Goal: Task Accomplishment & Management: Complete application form

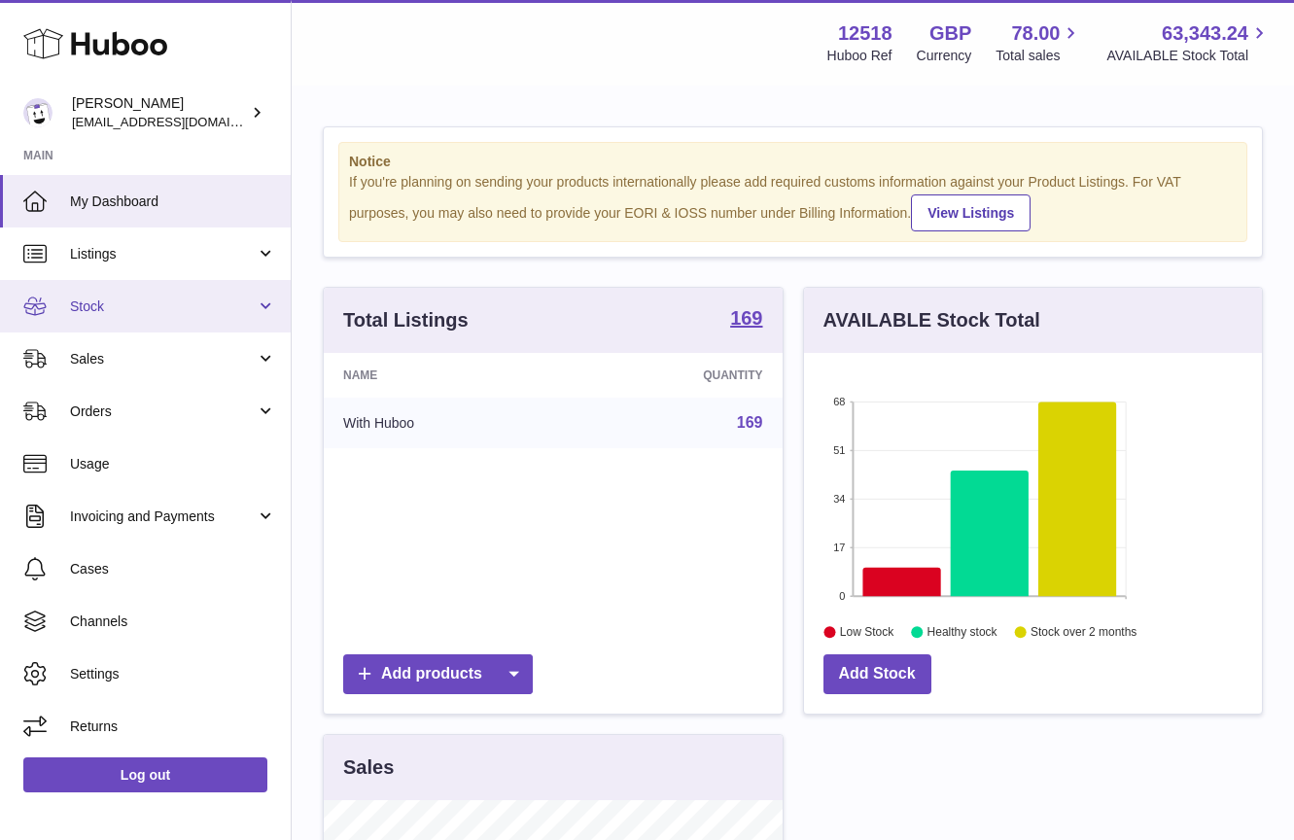
scroll to position [303, 458]
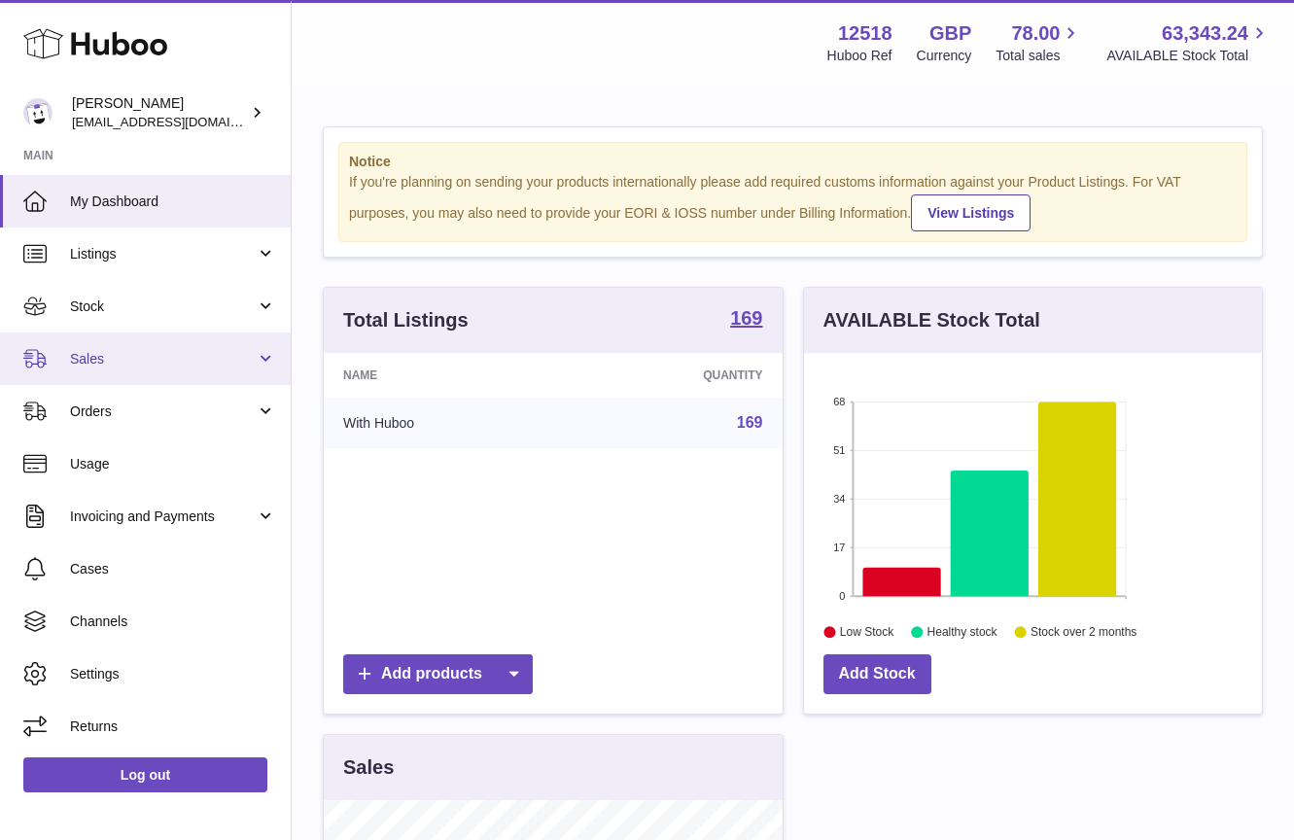
click at [99, 357] on span "Sales" at bounding box center [163, 359] width 186 height 18
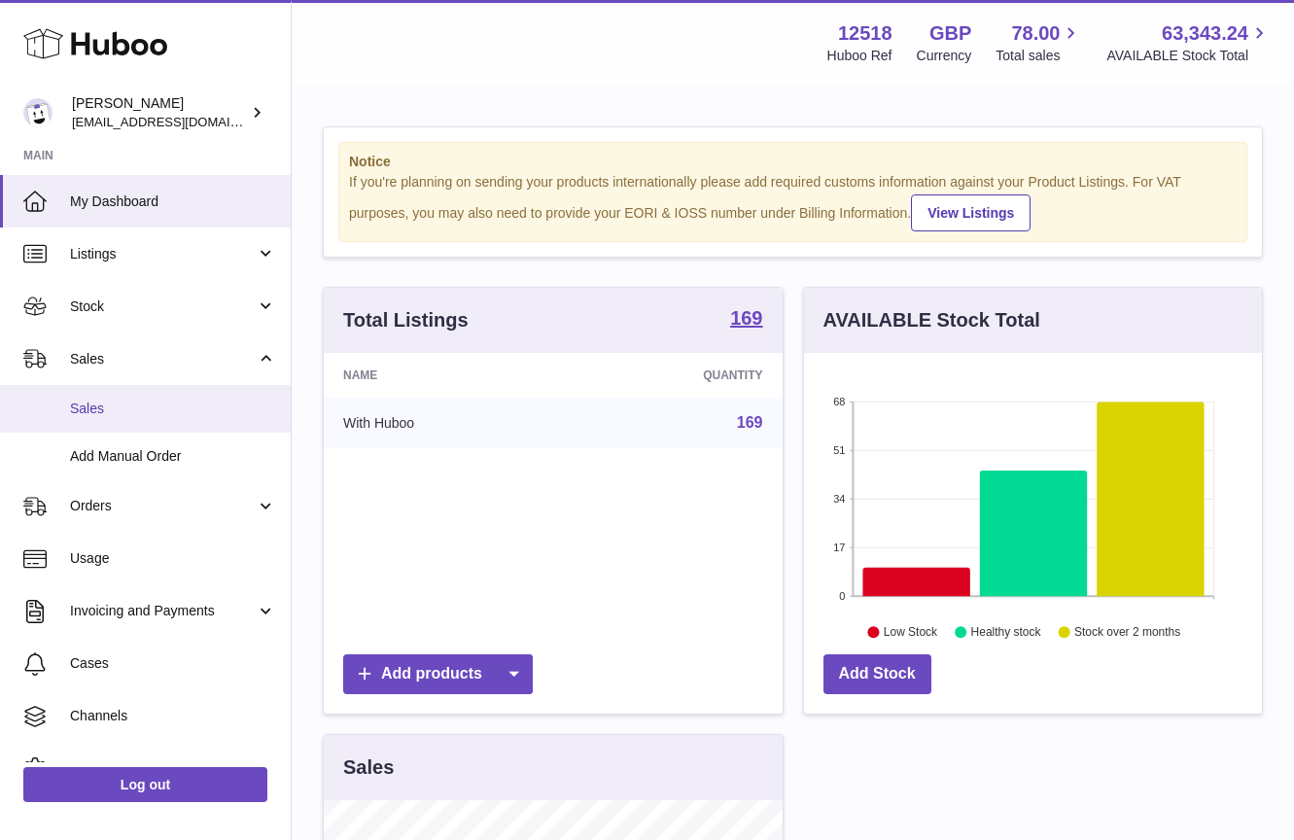
click at [88, 402] on span "Sales" at bounding box center [173, 409] width 206 height 18
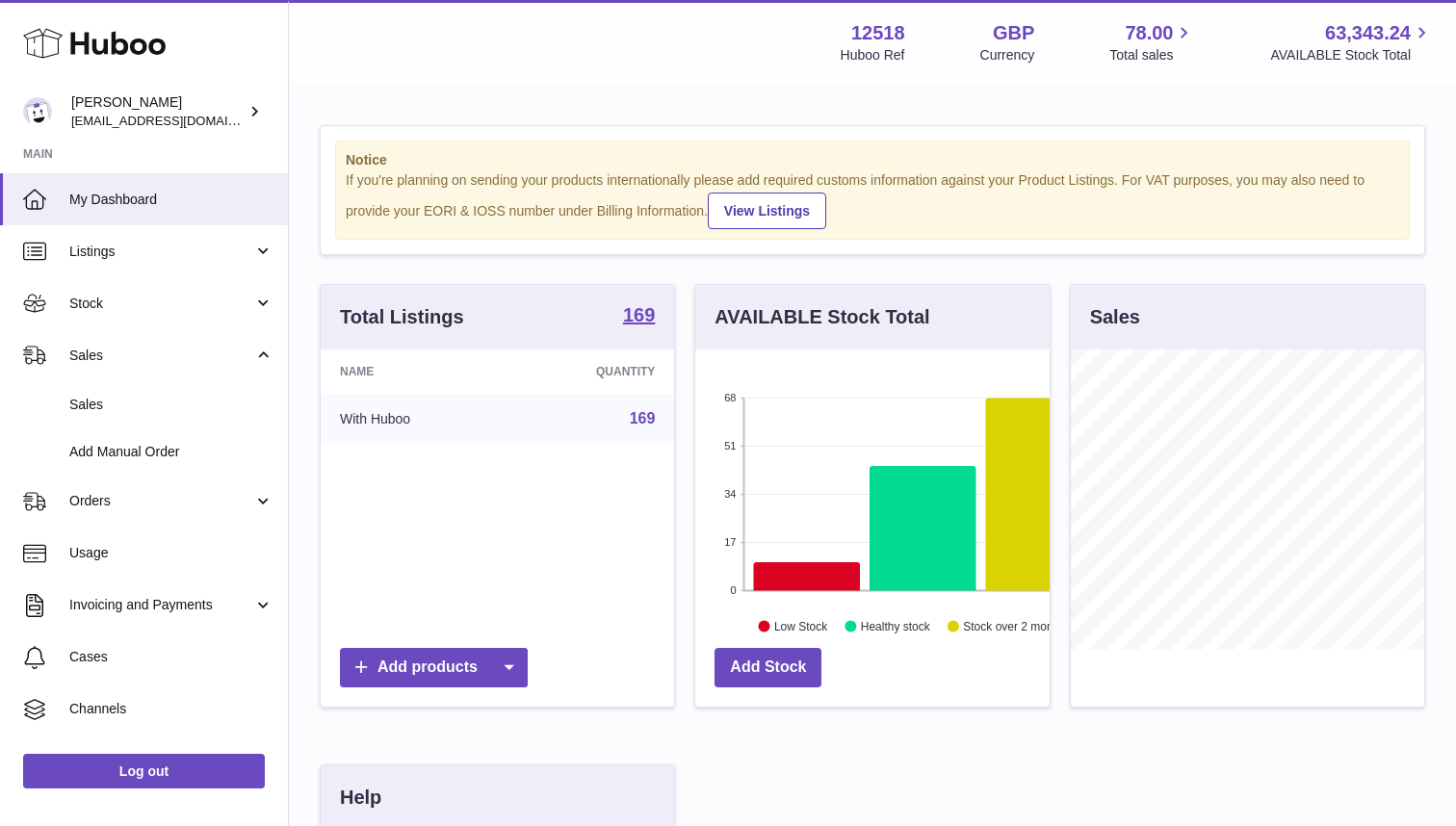
scroll to position [962785, 962797]
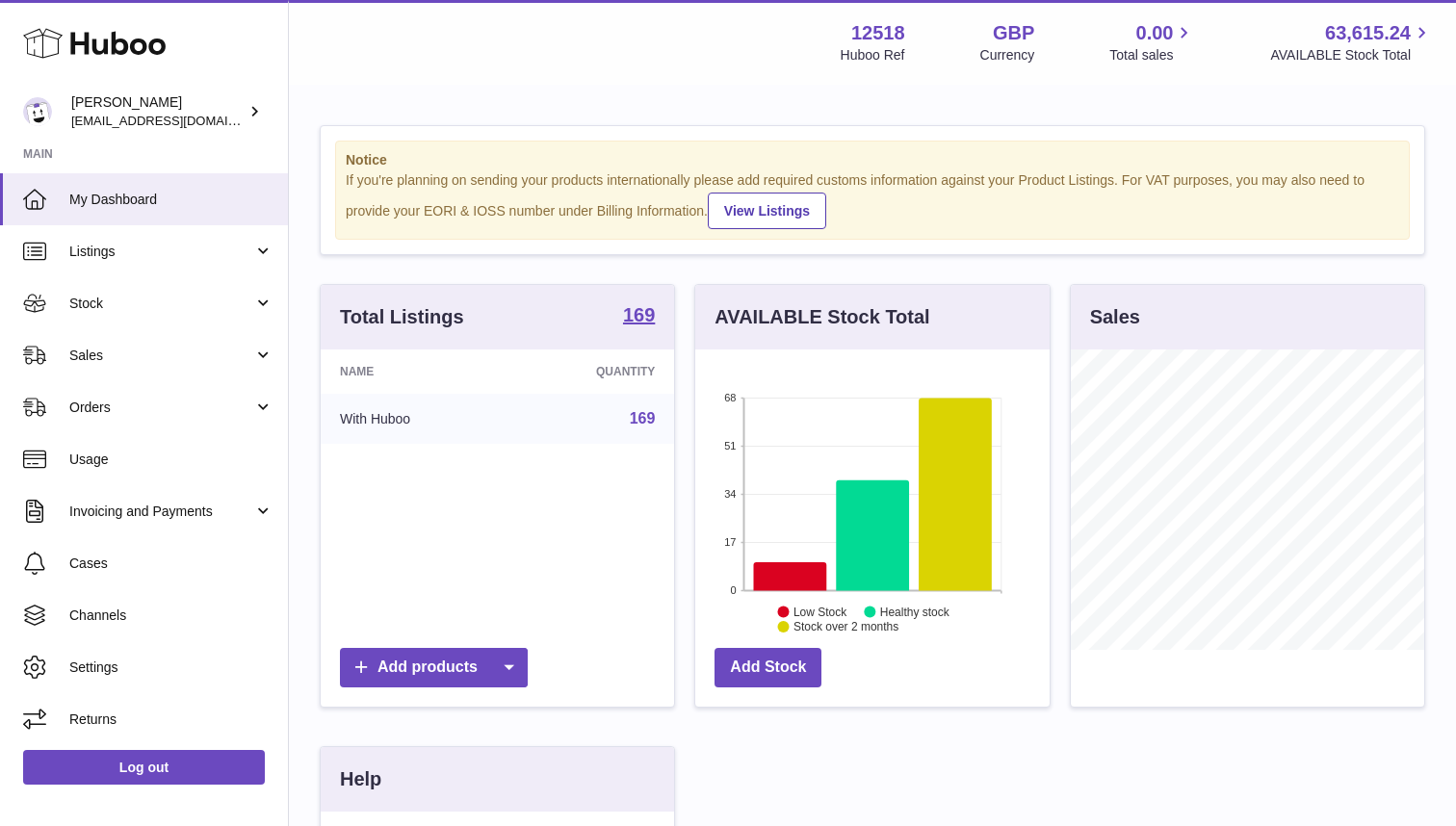
scroll to position [300, 354]
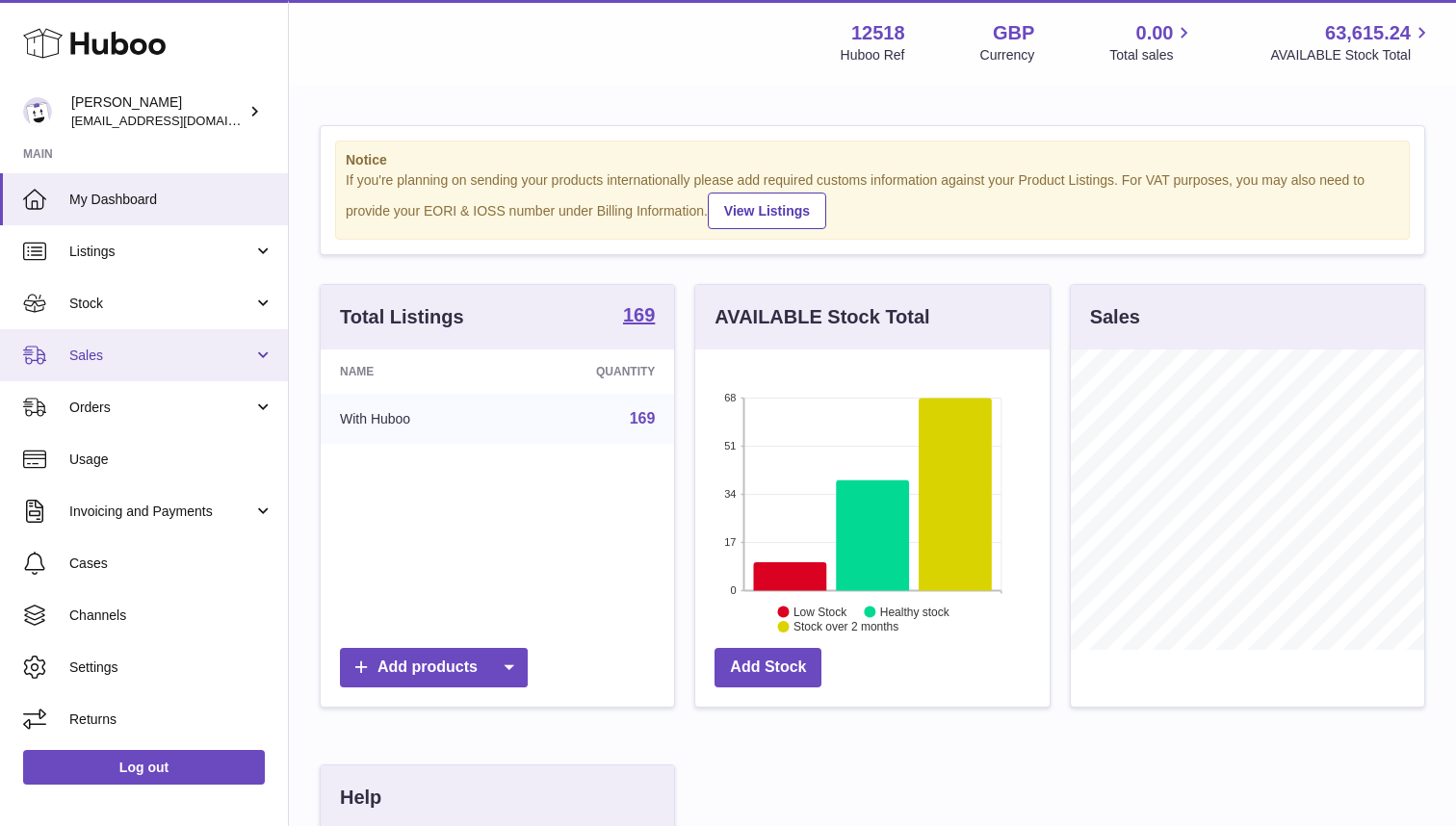
click at [112, 351] on span "Sales" at bounding box center [161, 356] width 184 height 18
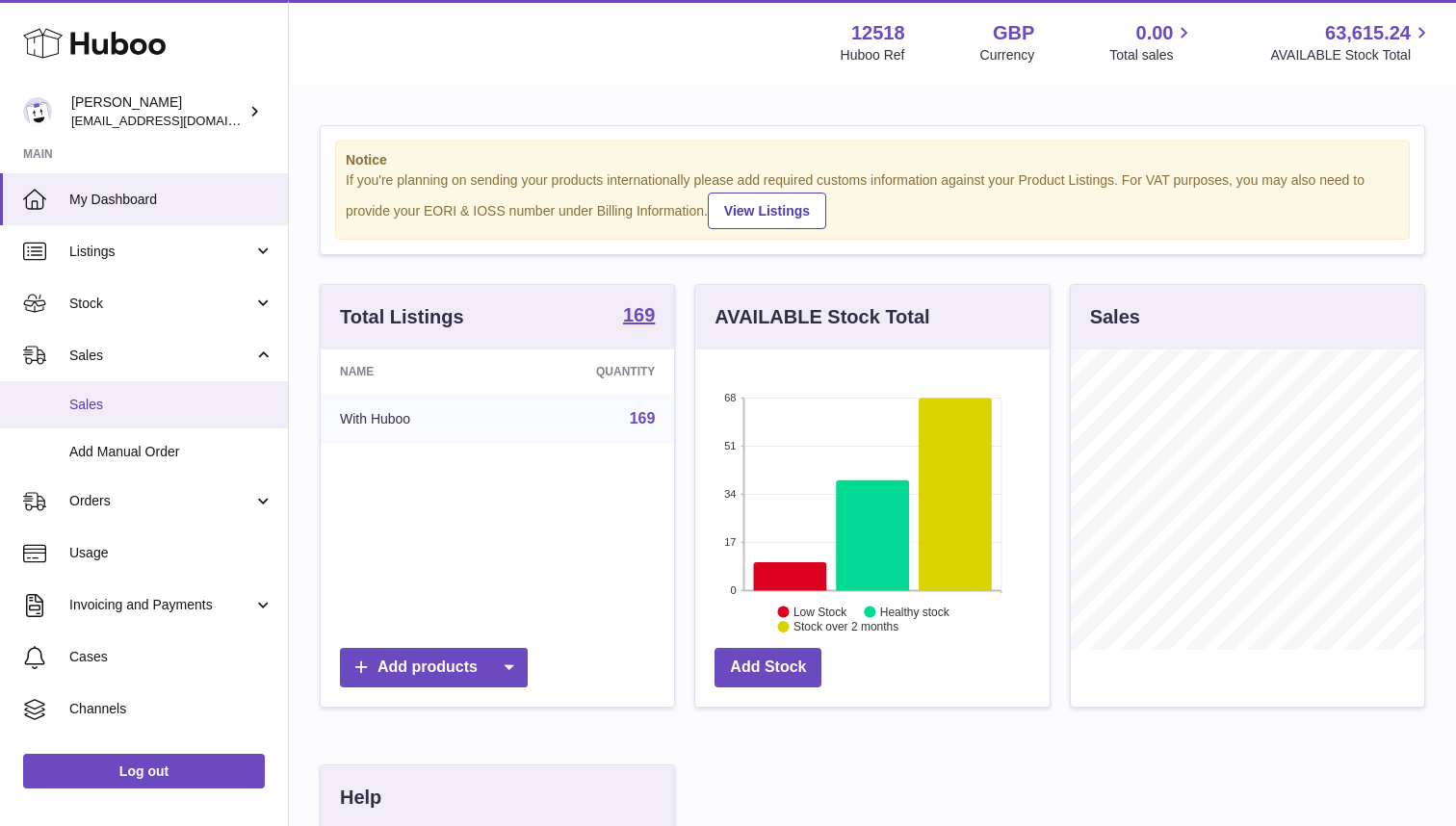
click at [103, 404] on span "Sales" at bounding box center [171, 405] width 204 height 18
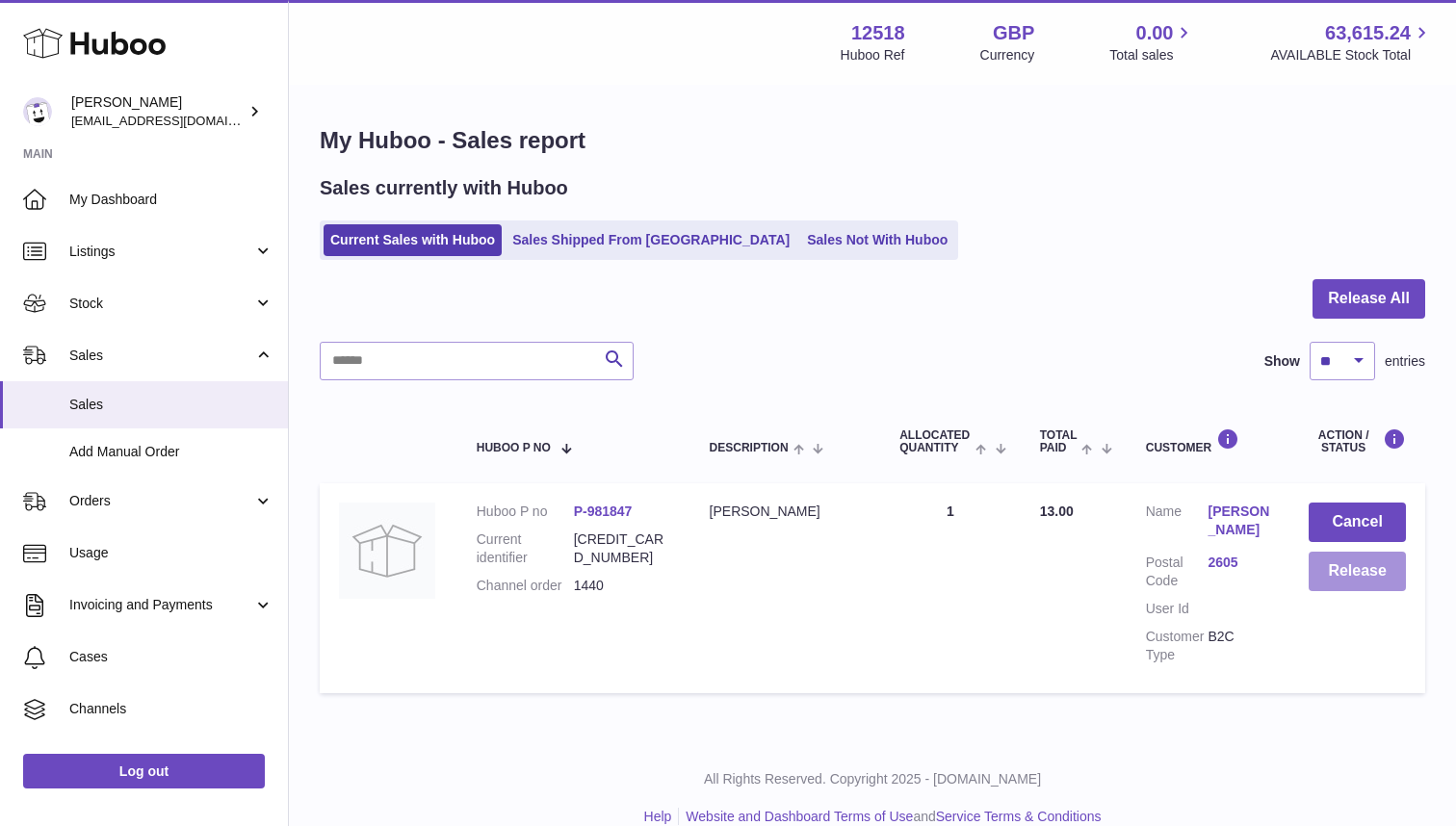
click at [1366, 583] on button "Release" at bounding box center [1358, 571] width 97 height 40
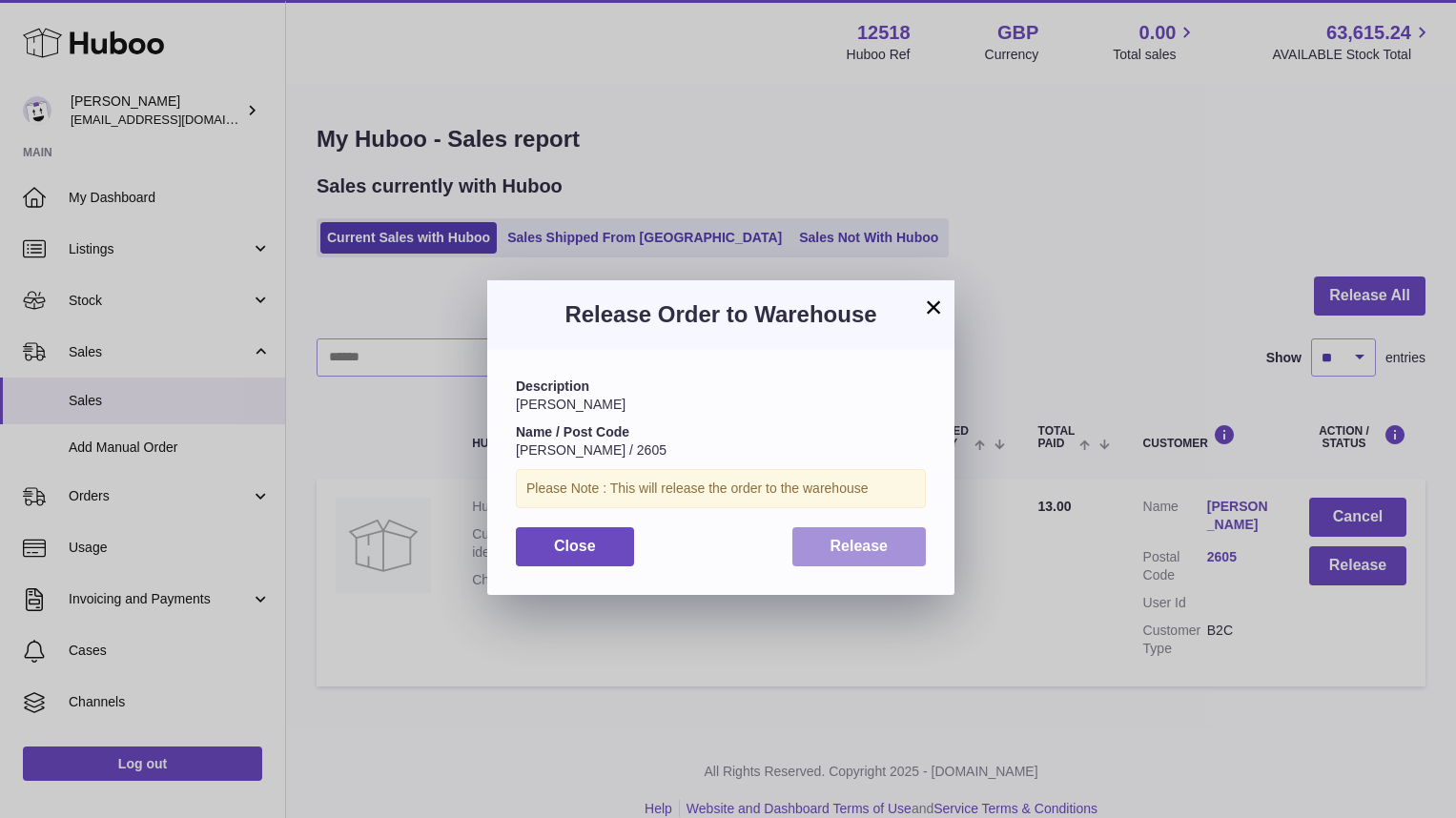
click at [859, 543] on span "Release" at bounding box center [859, 545] width 58 height 17
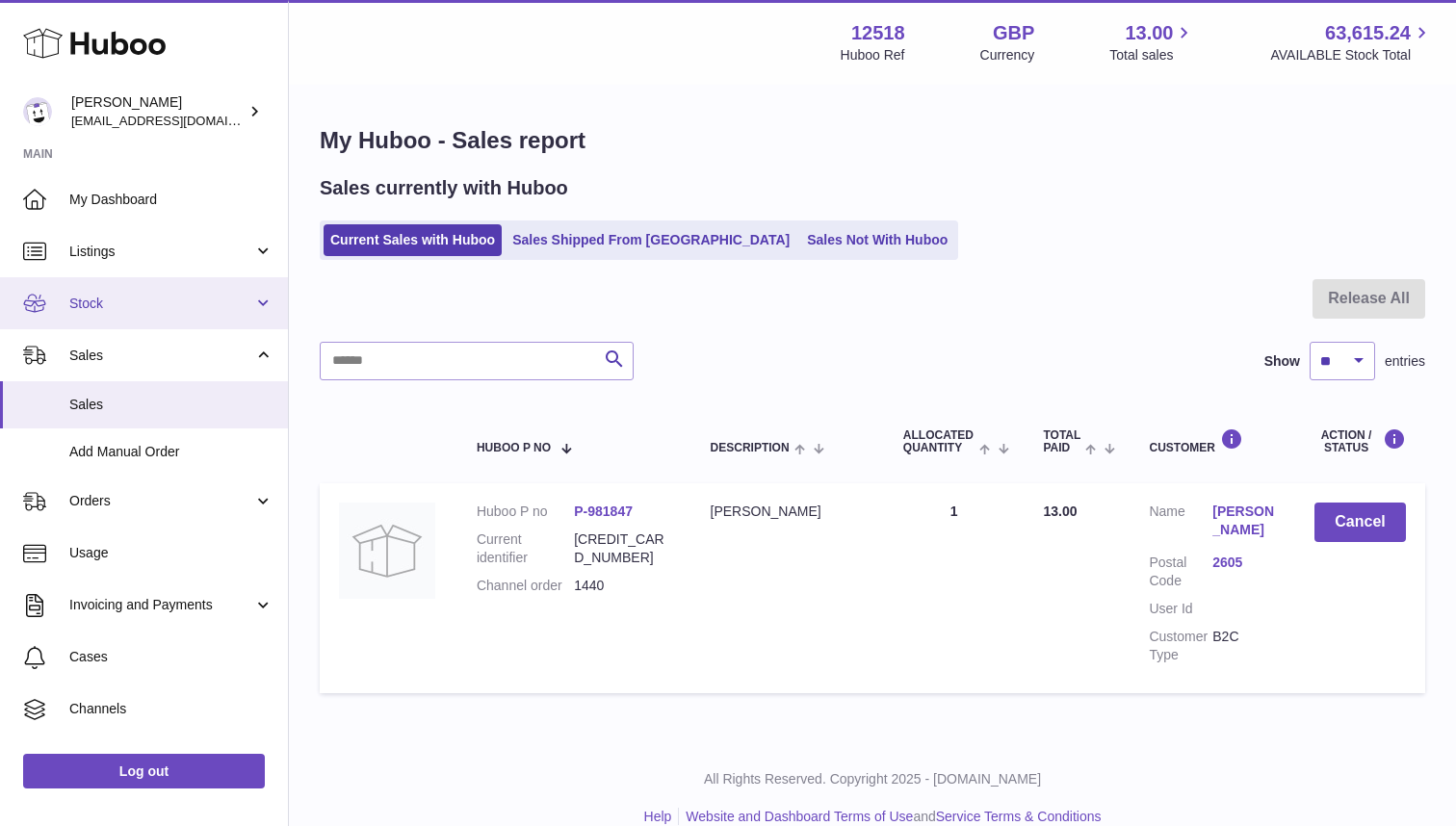
click at [194, 306] on span "Stock" at bounding box center [161, 304] width 184 height 18
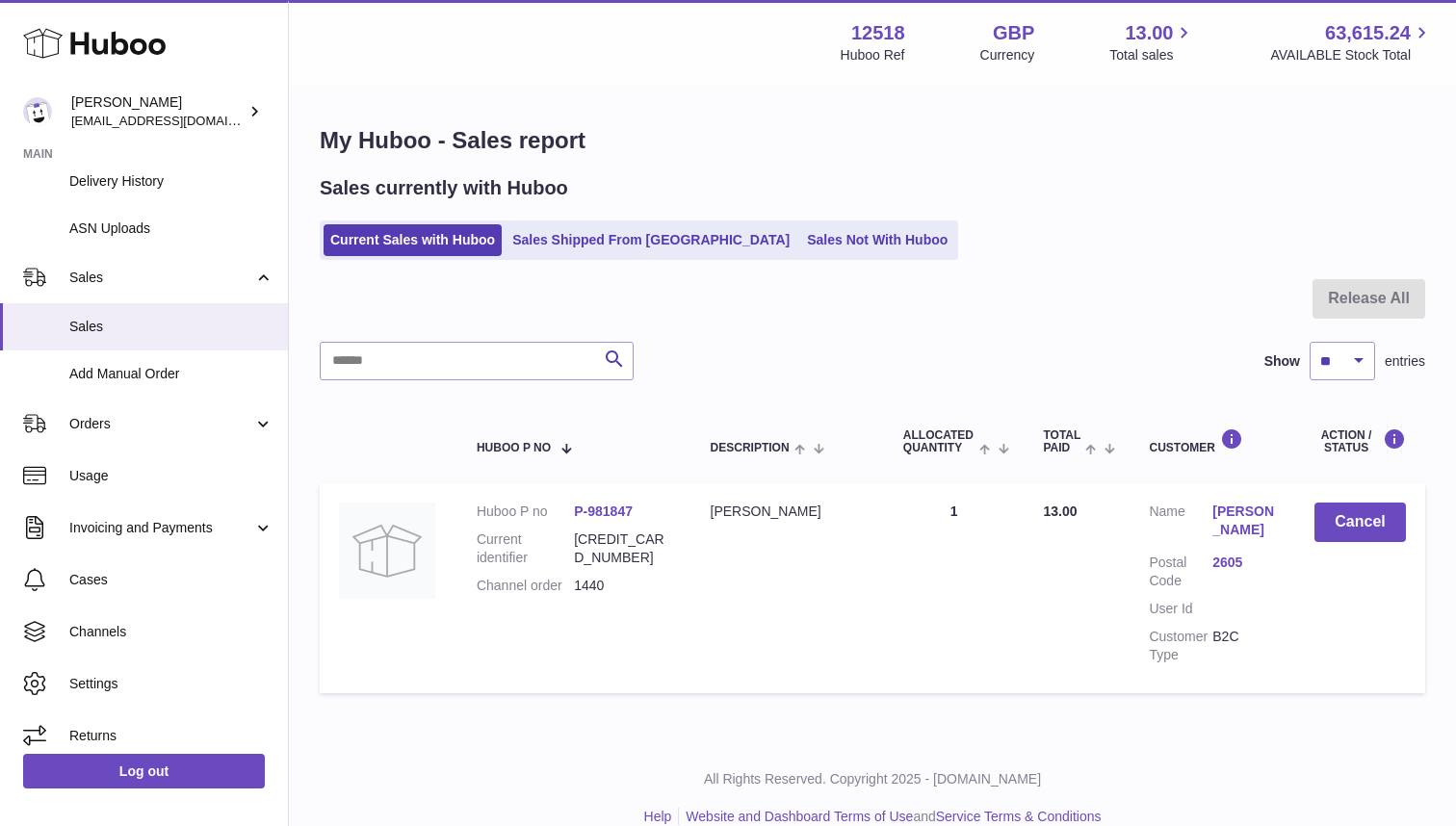
scroll to position [326, 0]
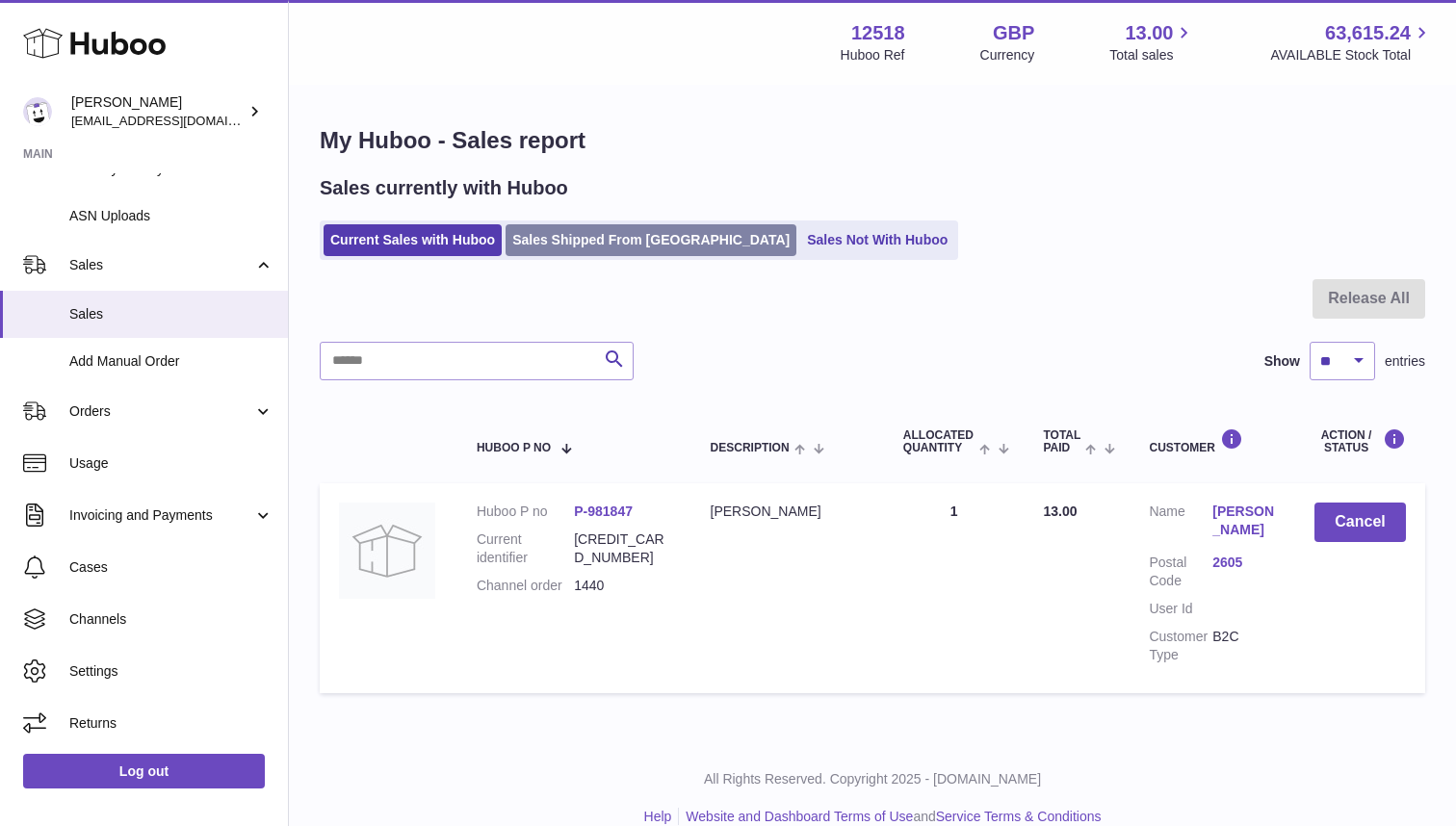
click at [579, 242] on link "Sales Shipped From [GEOGRAPHIC_DATA]" at bounding box center [652, 241] width 291 height 32
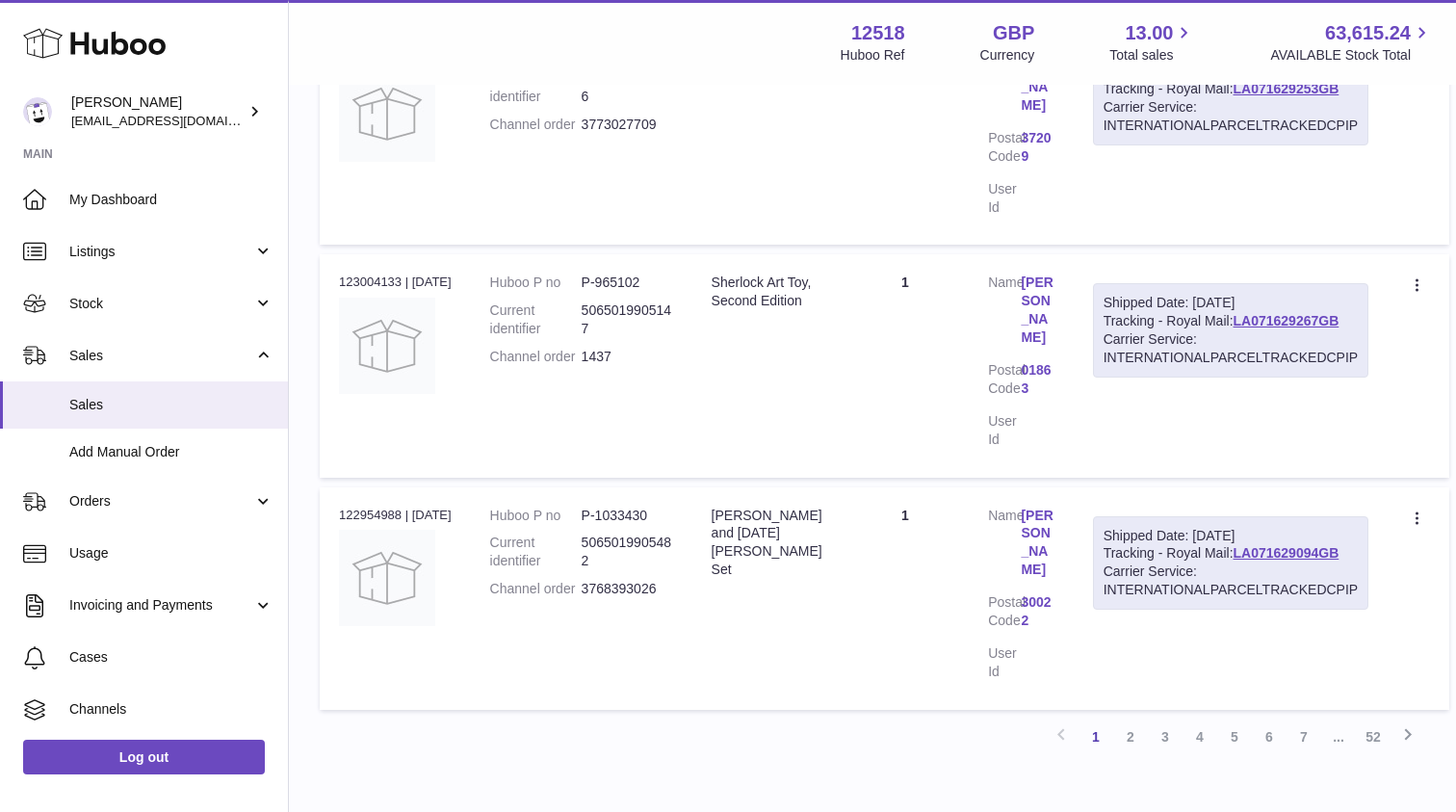
click at [1132, 719] on link "2" at bounding box center [1130, 736] width 35 height 35
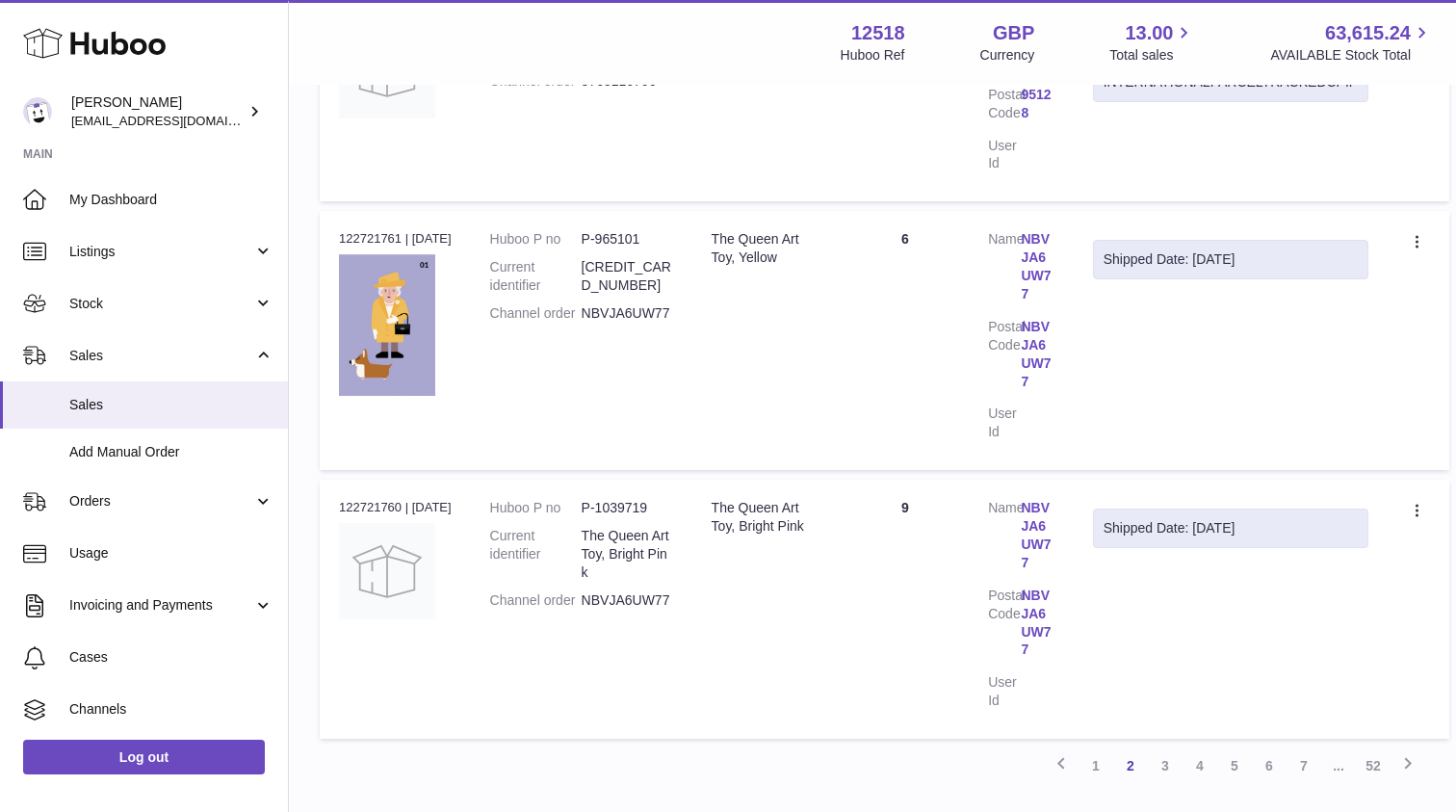
scroll to position [2222, 0]
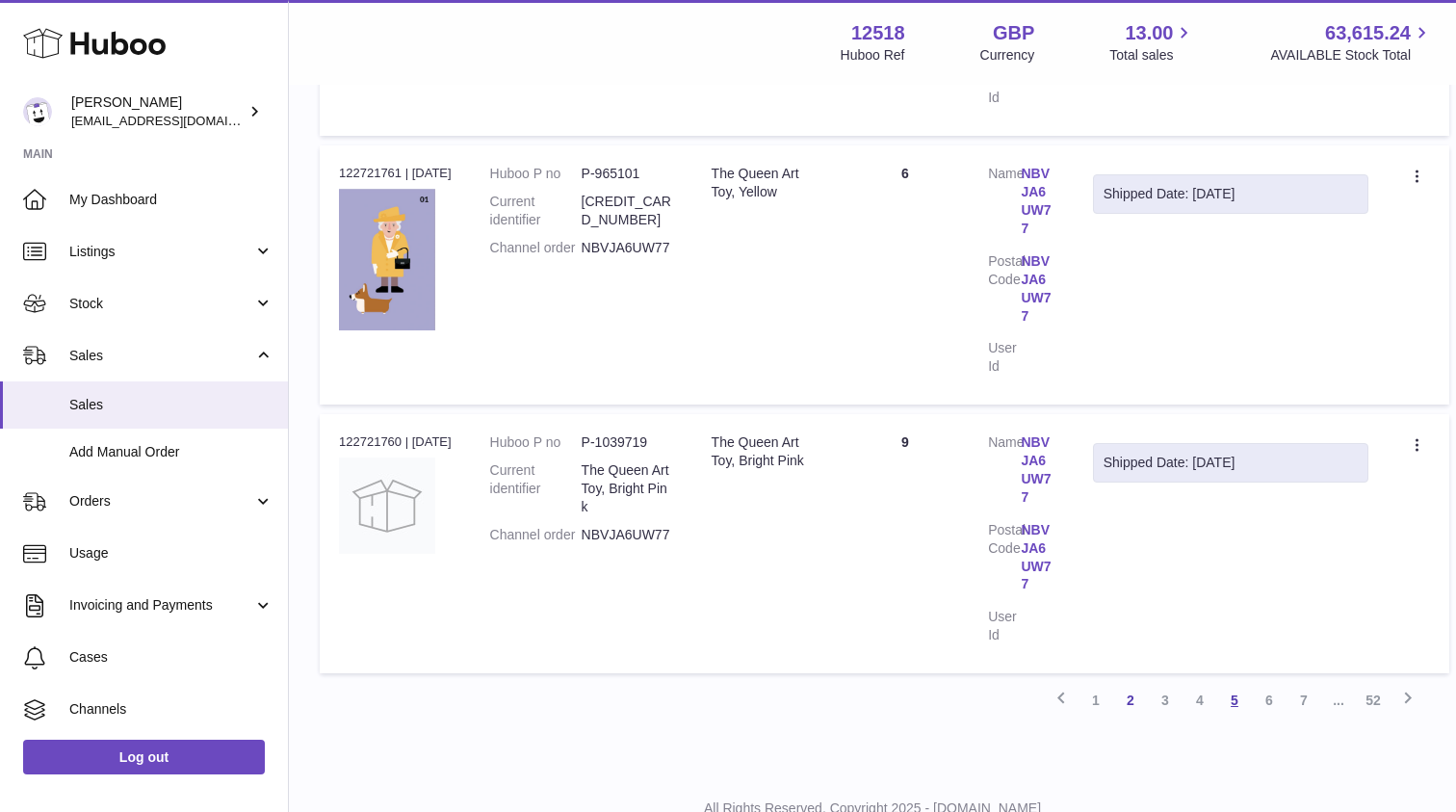
click at [1236, 682] on link "5" at bounding box center [1234, 699] width 35 height 35
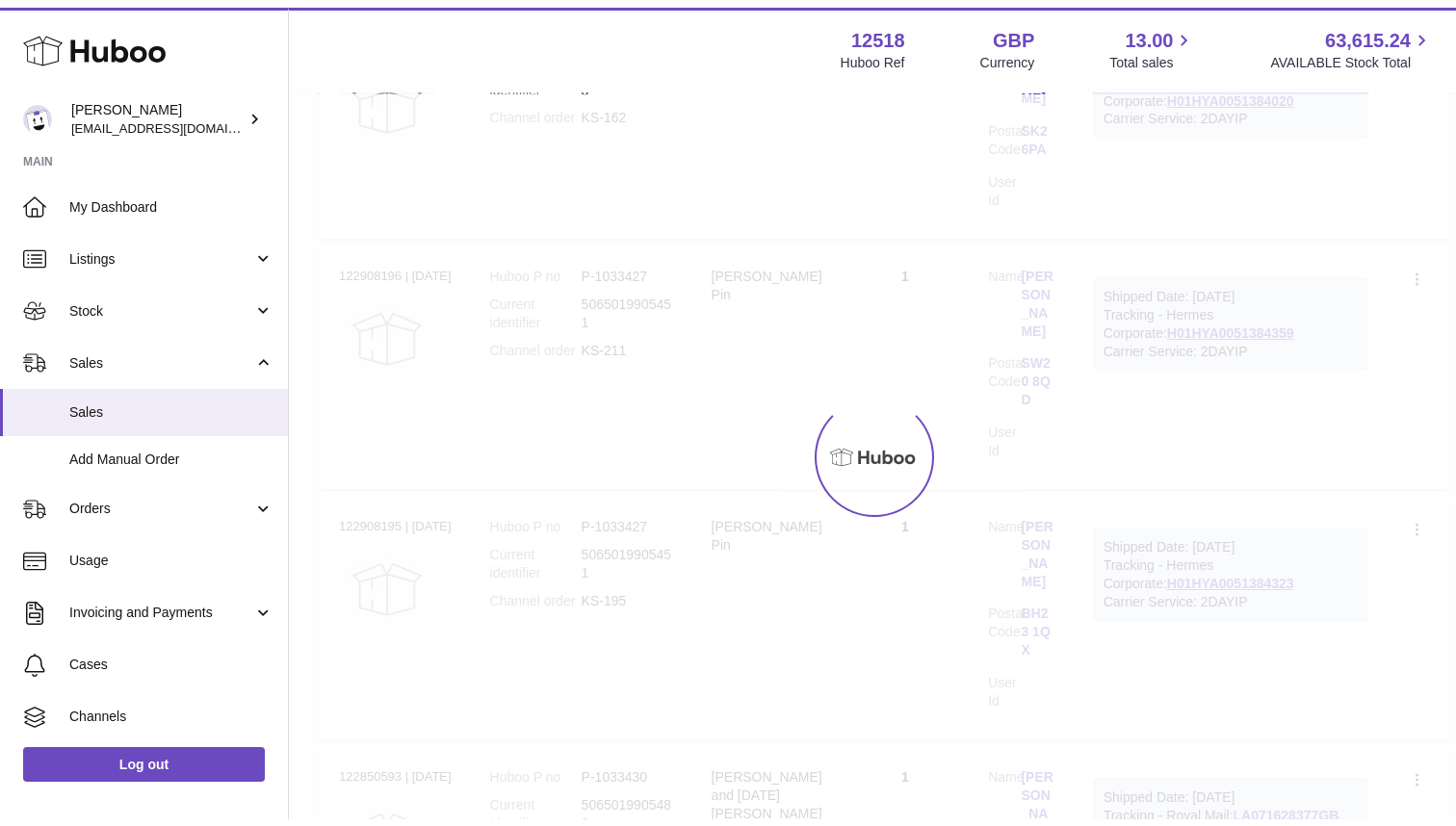
scroll to position [87, 0]
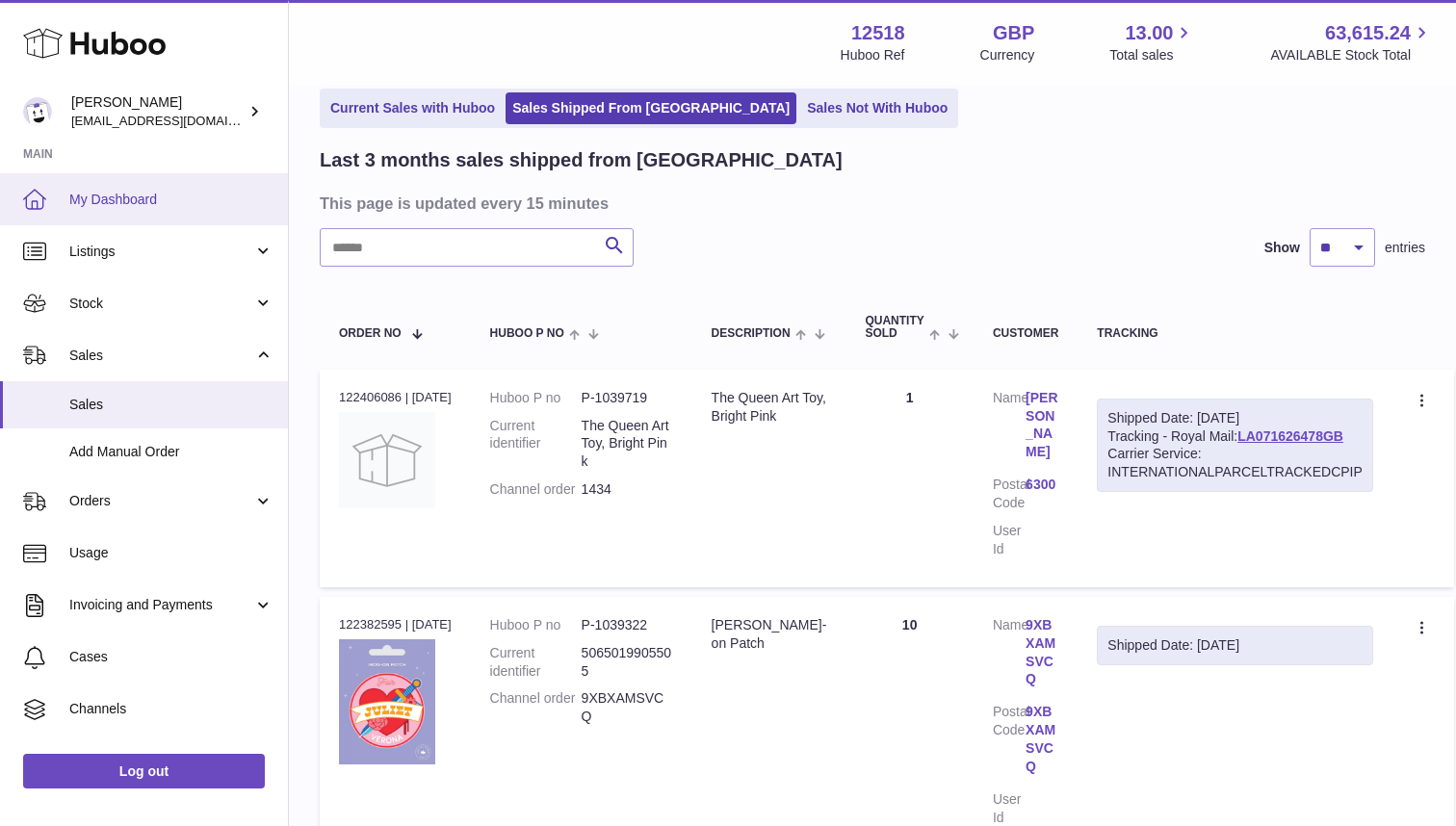
click at [130, 198] on span "My Dashboard" at bounding box center [171, 200] width 204 height 18
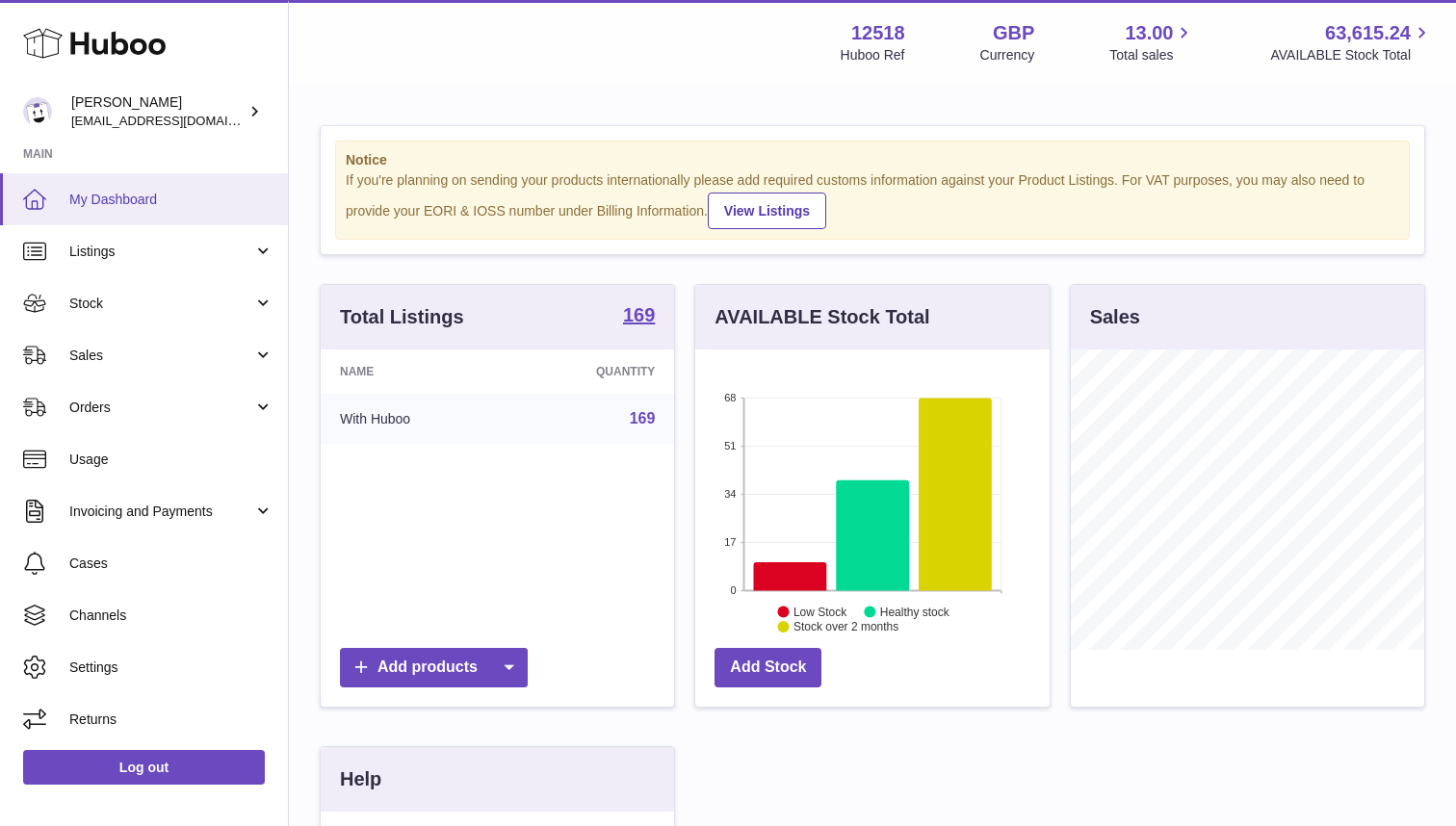
scroll to position [300, 354]
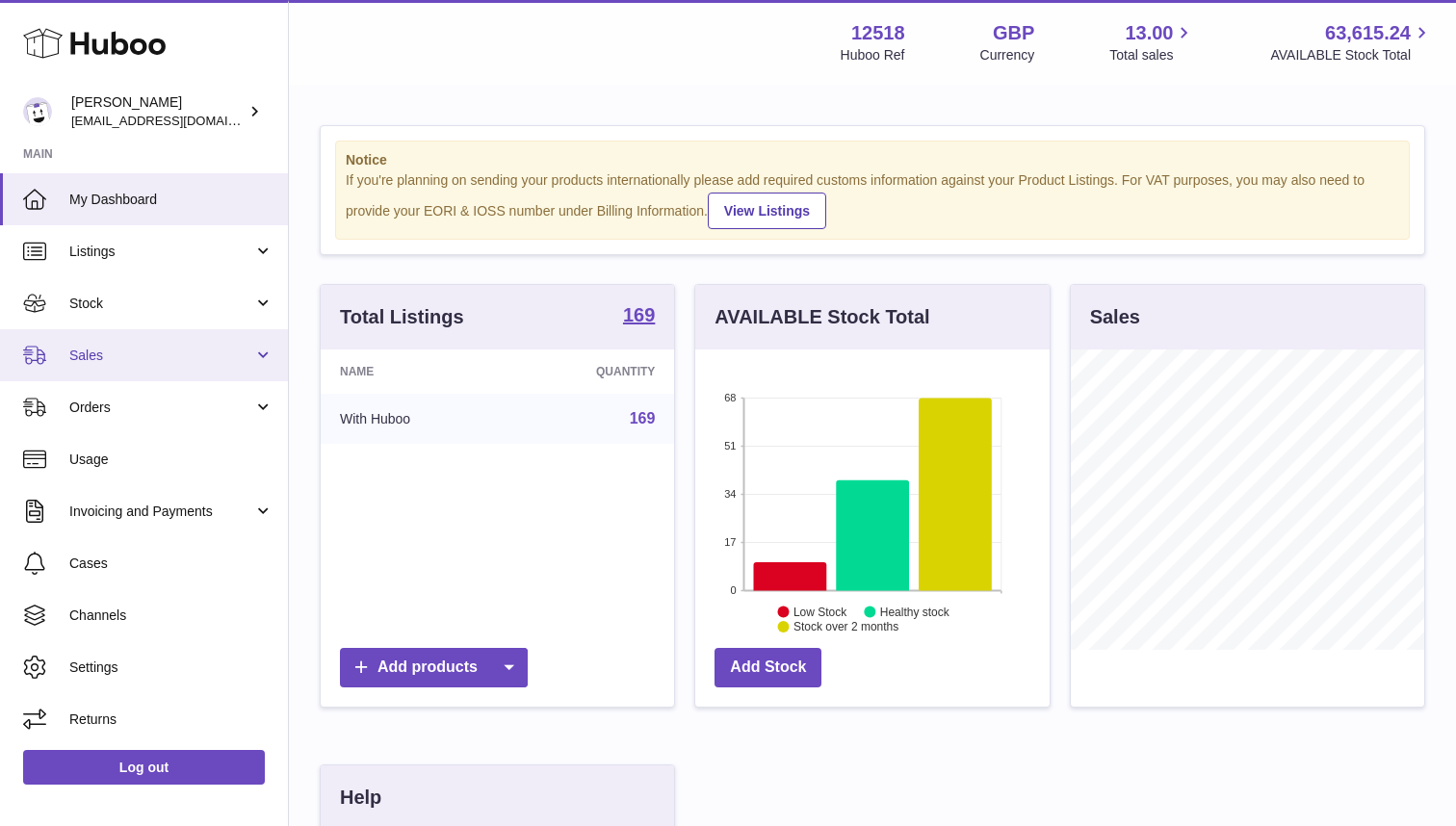
click at [102, 358] on span "Sales" at bounding box center [161, 356] width 184 height 18
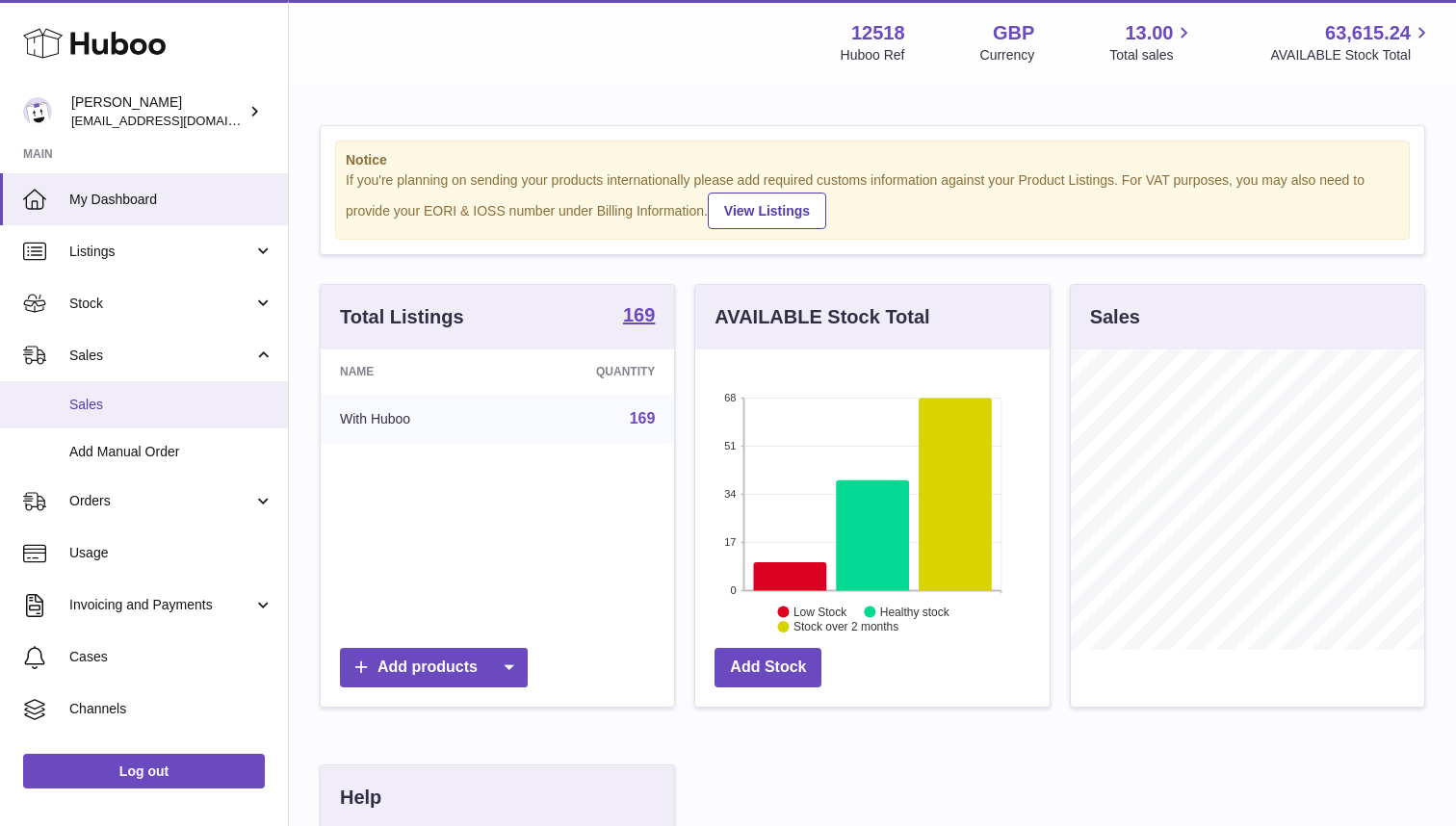
click at [95, 401] on span "Sales" at bounding box center [171, 405] width 204 height 18
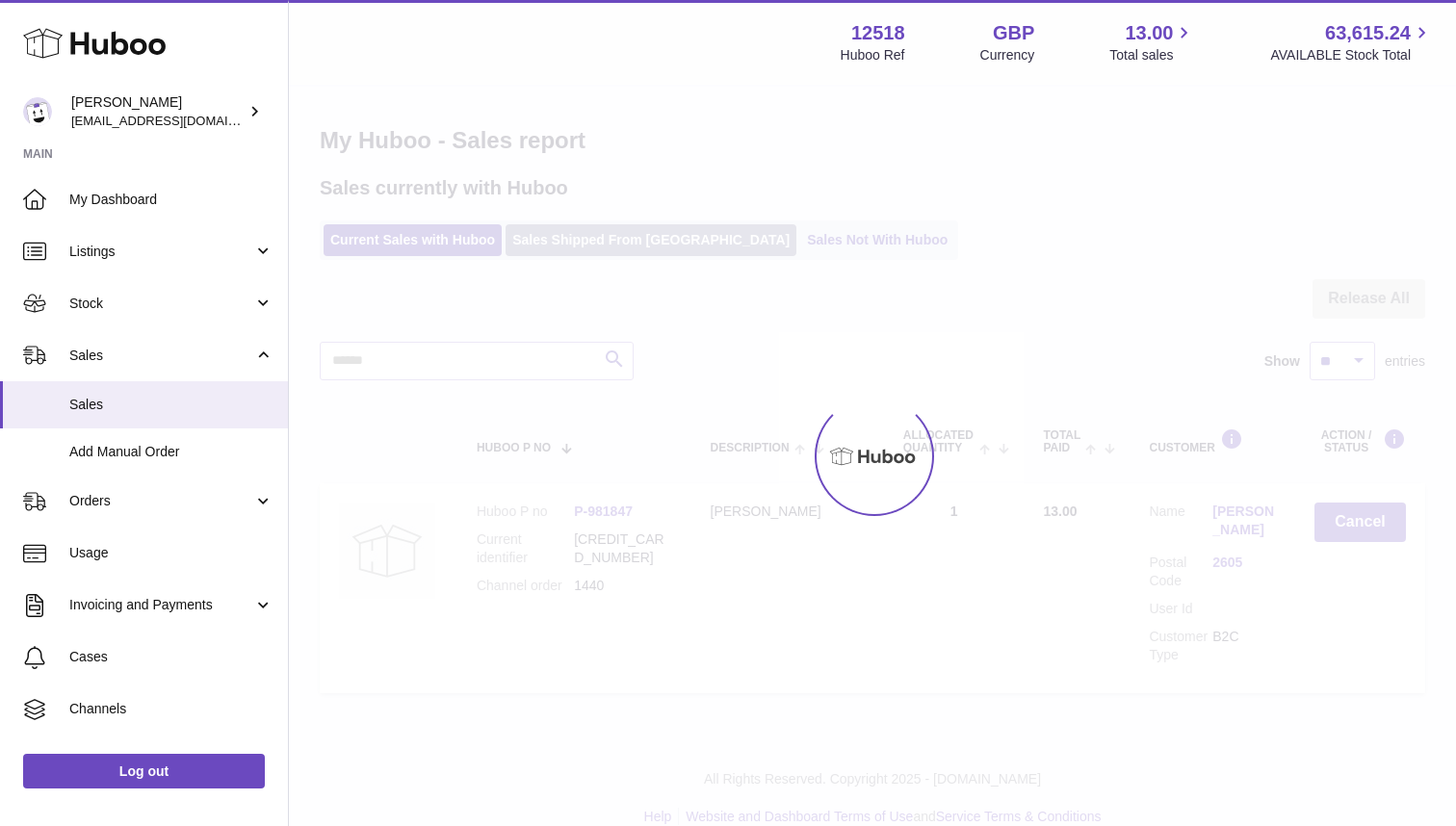
click at [618, 237] on div "Menu Huboo 12518 Huboo Ref GBP Currency 13.00 Total sales 63,615.24 AVAILABLE S…" at bounding box center [873, 370] width 1168 height 742
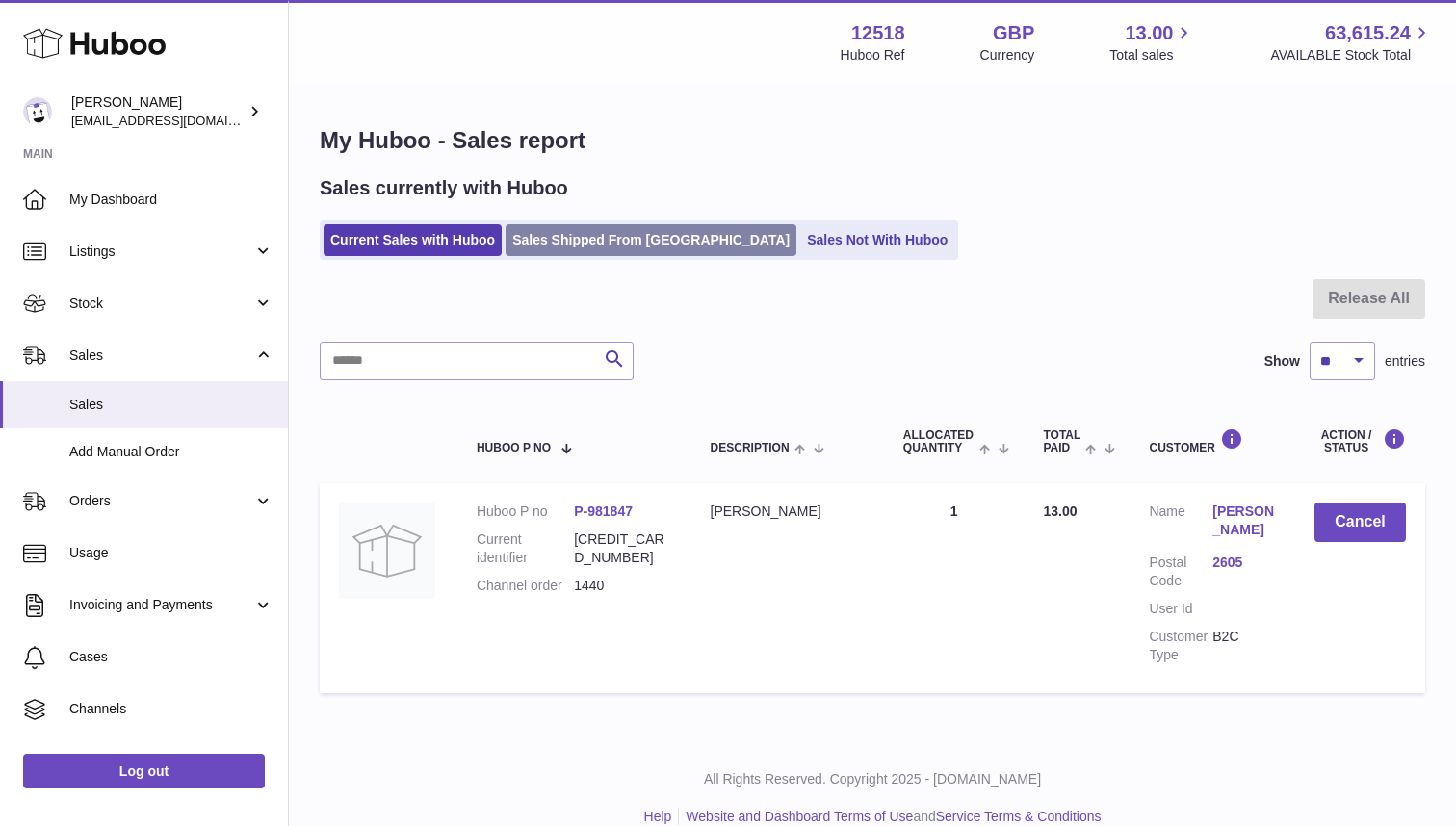
click at [609, 238] on link "Sales Shipped From Huboo" at bounding box center [652, 241] width 291 height 32
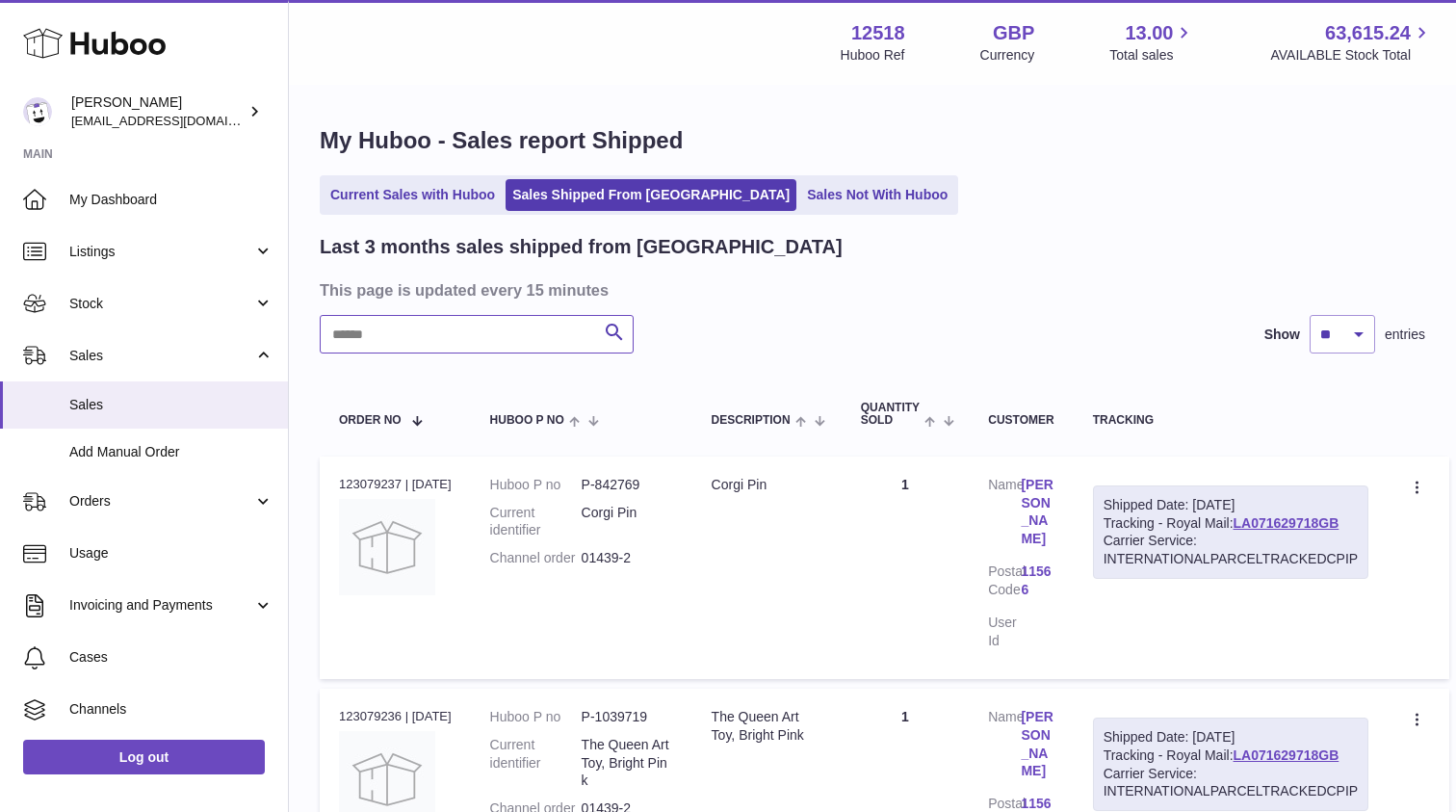
click at [541, 336] on input "text" at bounding box center [476, 334] width 314 height 39
paste input "*********"
type input "*********"
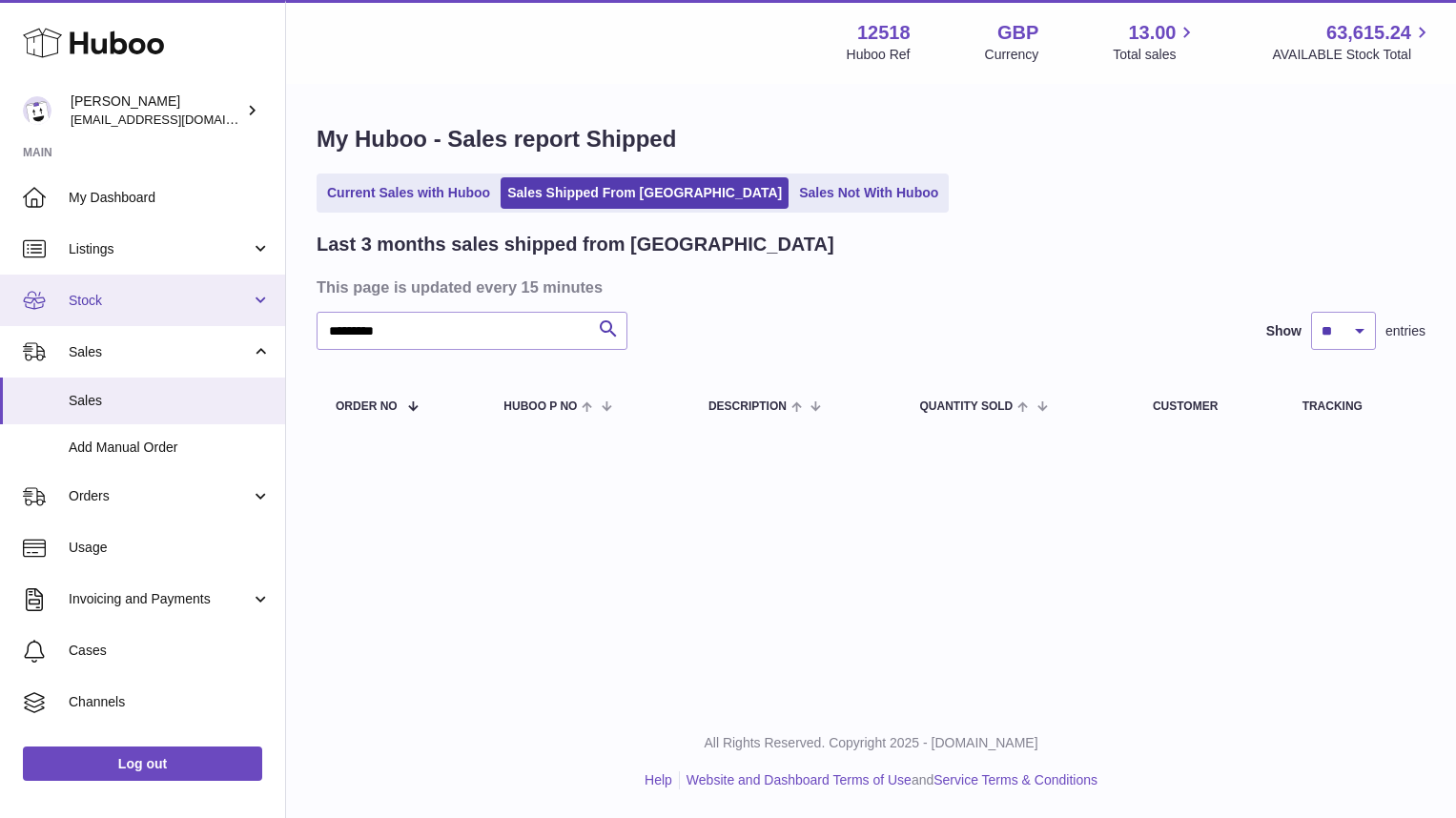
click at [165, 294] on span "Stock" at bounding box center [160, 301] width 182 height 18
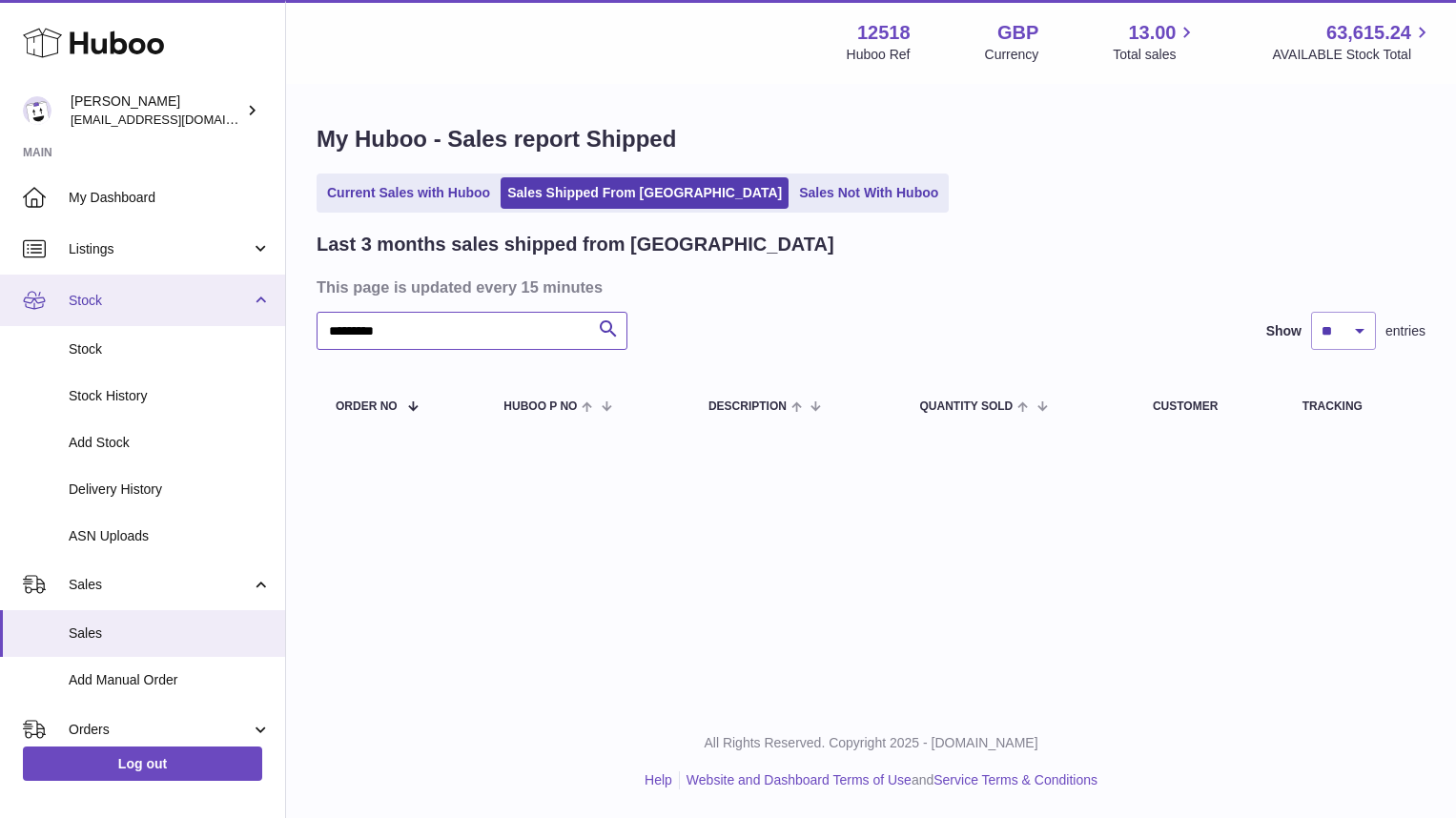
drag, startPoint x: 404, startPoint y: 329, endPoint x: 181, endPoint y: 315, distance: 223.4
click at [191, 312] on div "Huboo Caitlin Derer caitlin@fancylamp.co Main My Dashboard Listings Not with Hu…" at bounding box center [728, 409] width 1456 height 818
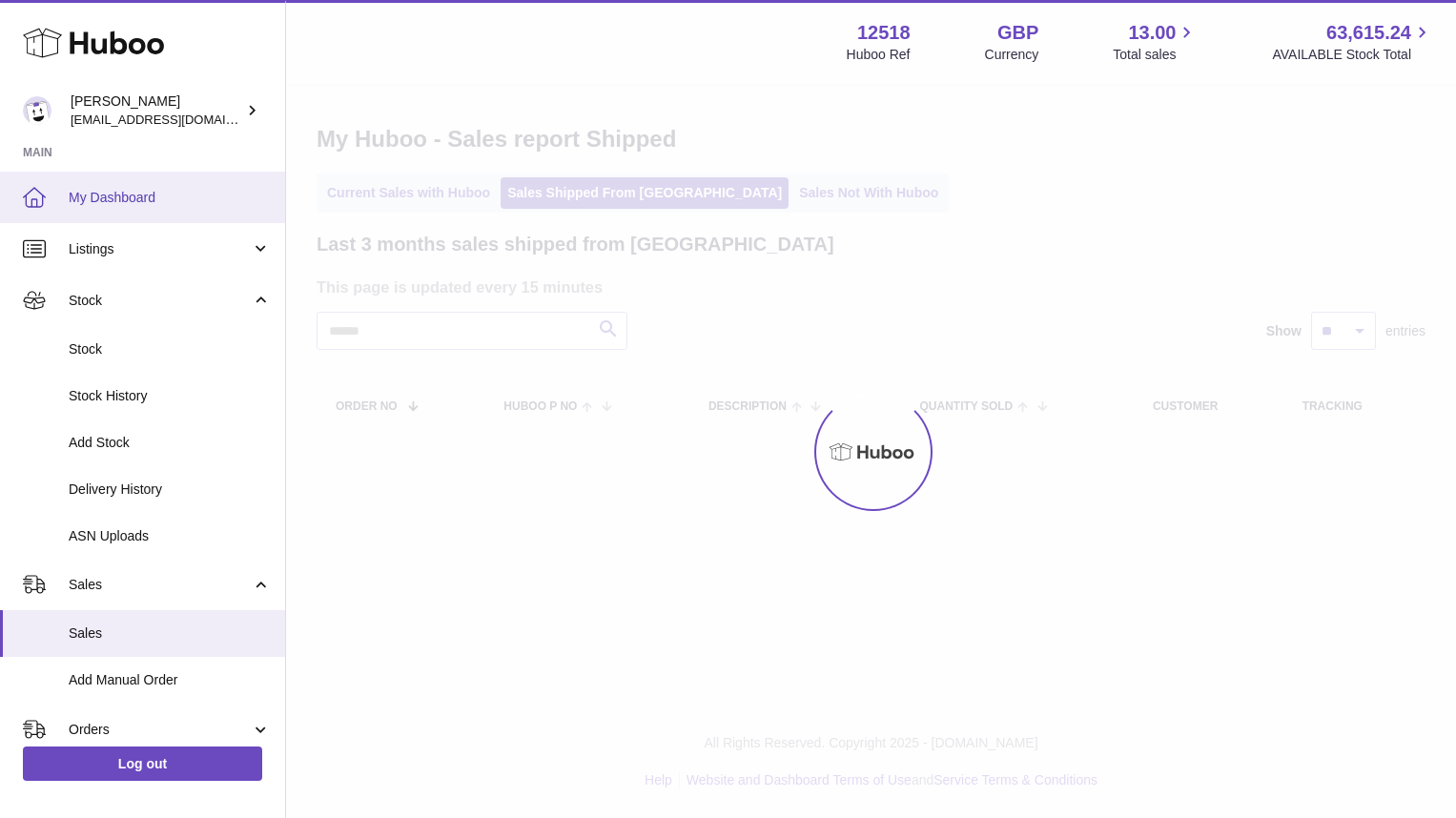
click at [120, 201] on span "My Dashboard" at bounding box center [170, 198] width 202 height 18
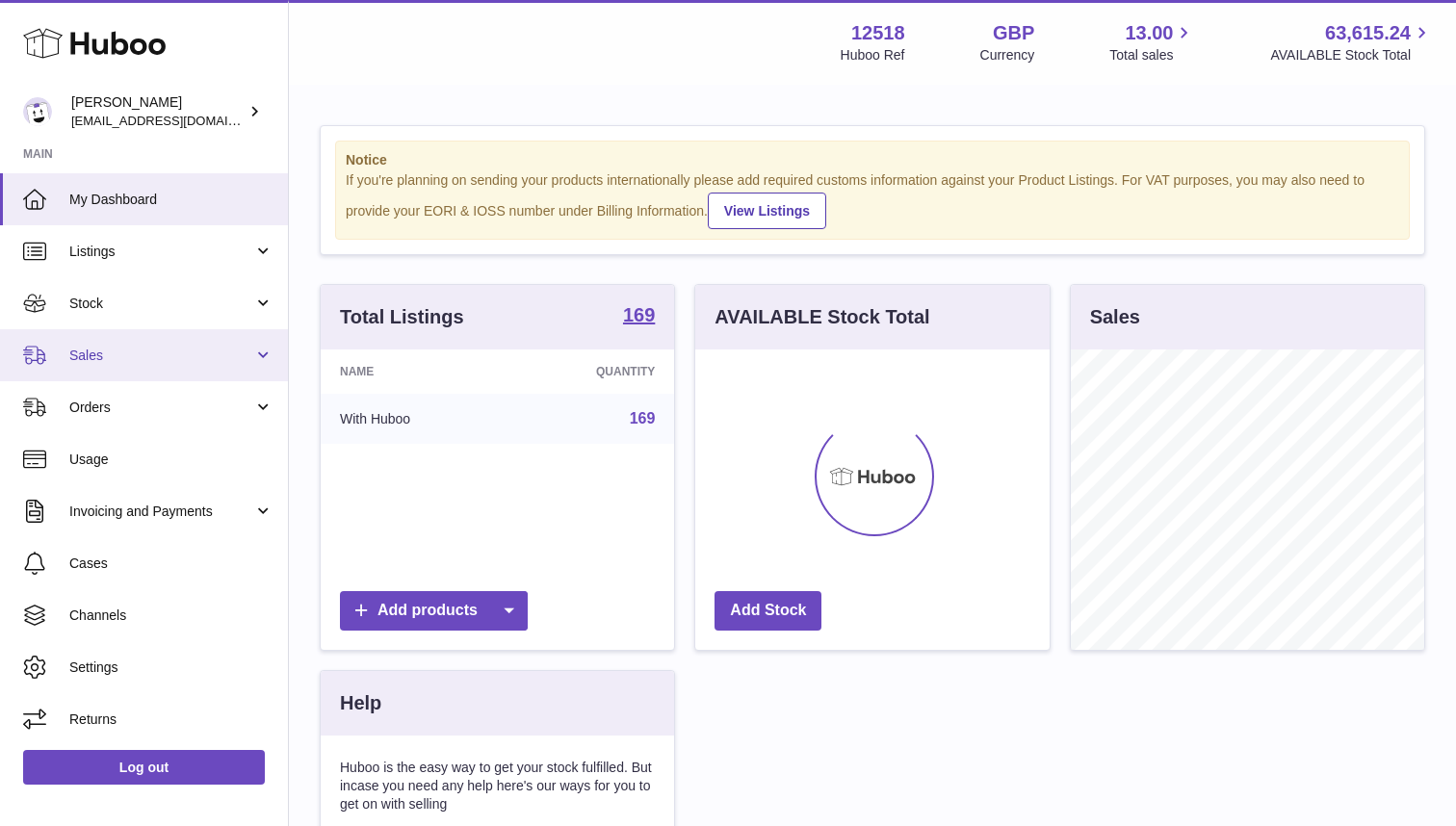
scroll to position [300, 354]
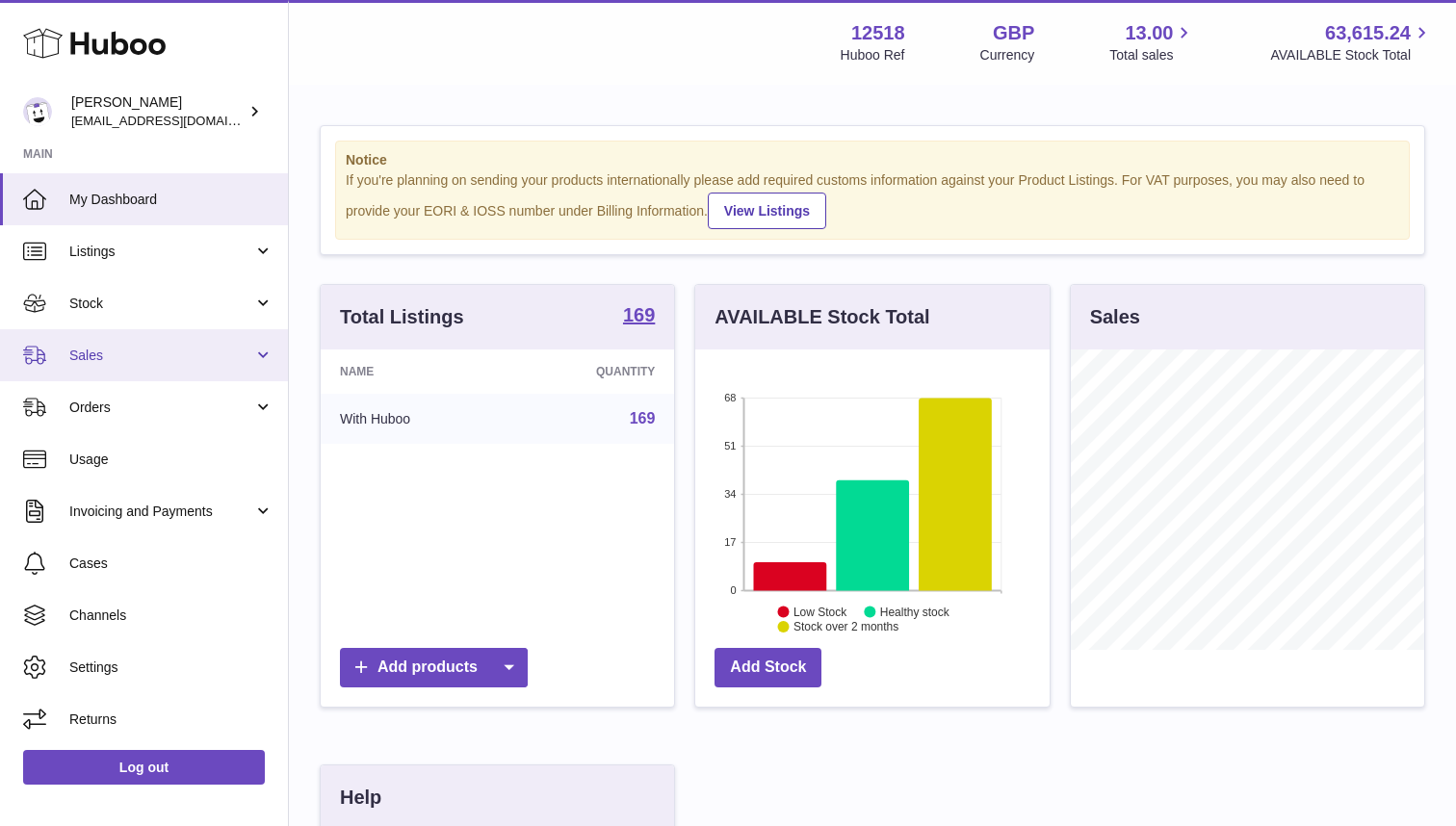
click at [166, 365] on link "Sales" at bounding box center [144, 356] width 288 height 52
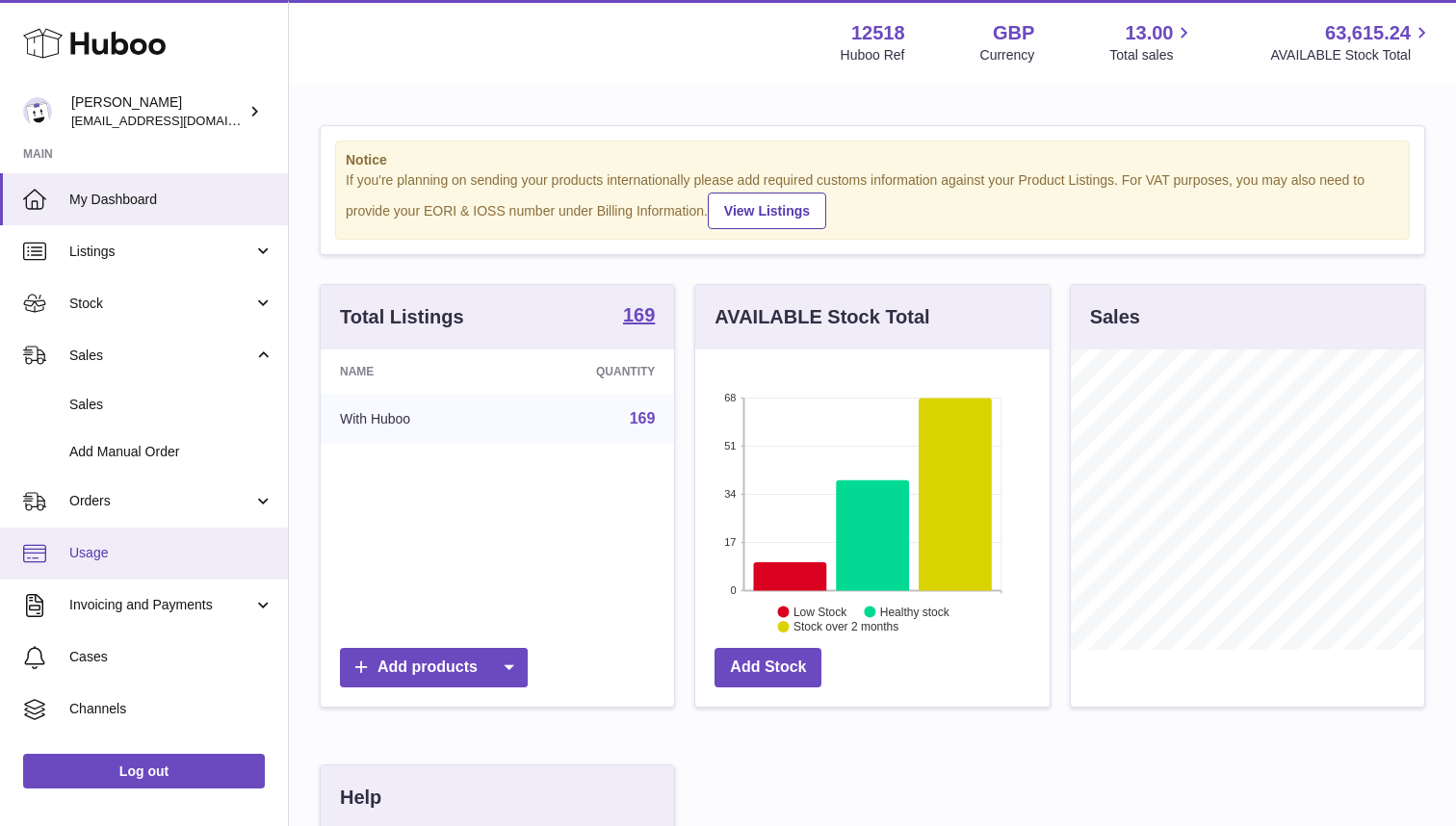
click at [168, 562] on link "Usage" at bounding box center [144, 554] width 288 height 52
drag, startPoint x: 153, startPoint y: 552, endPoint x: 104, endPoint y: 553, distance: 49.0
click at [89, 556] on span "Usage" at bounding box center [171, 553] width 204 height 18
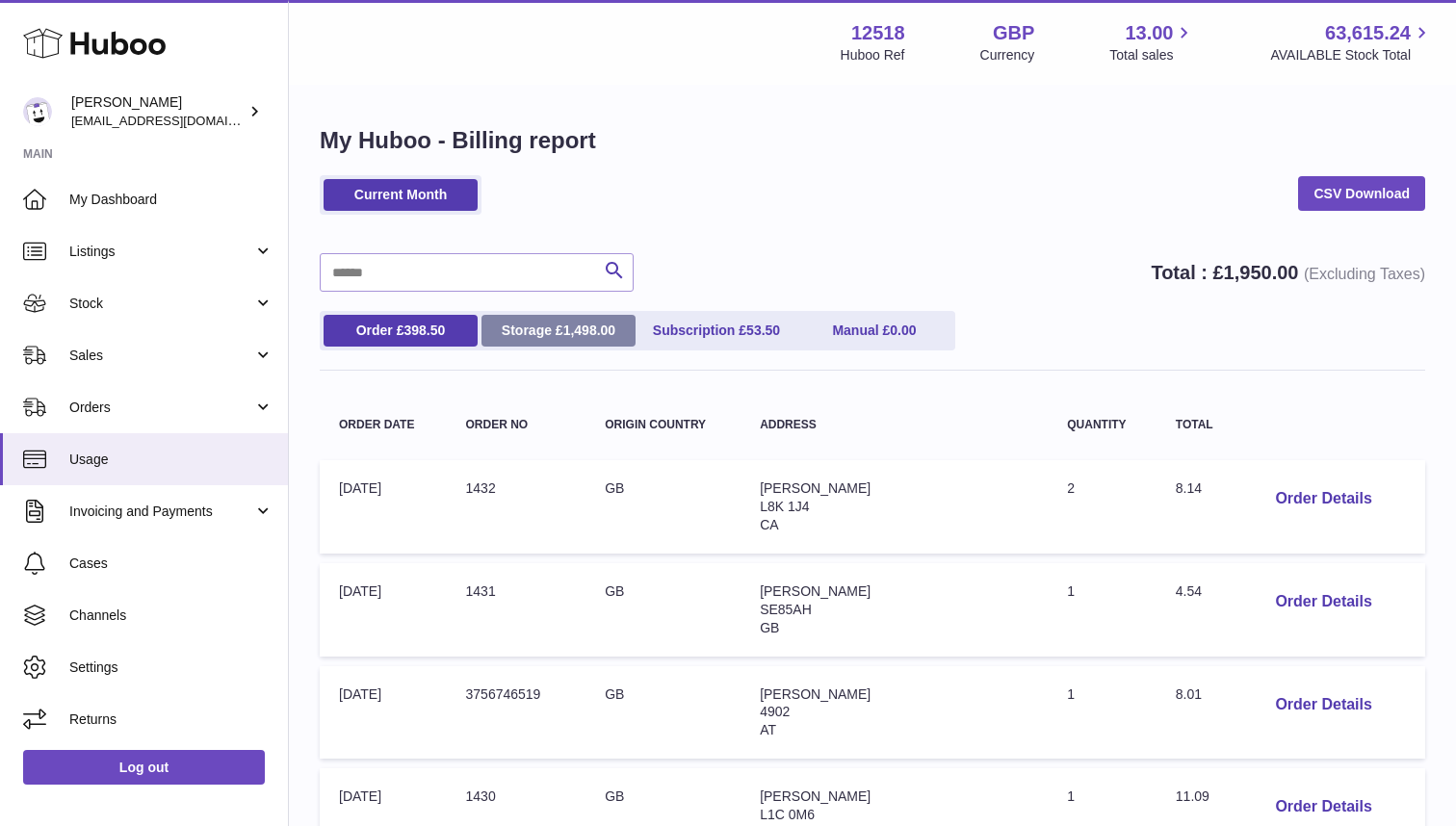
click at [589, 333] on span "1,498.00" at bounding box center [589, 331] width 52 height 16
click at [591, 322] on link "Storage £ 1,498.00" at bounding box center [559, 331] width 155 height 32
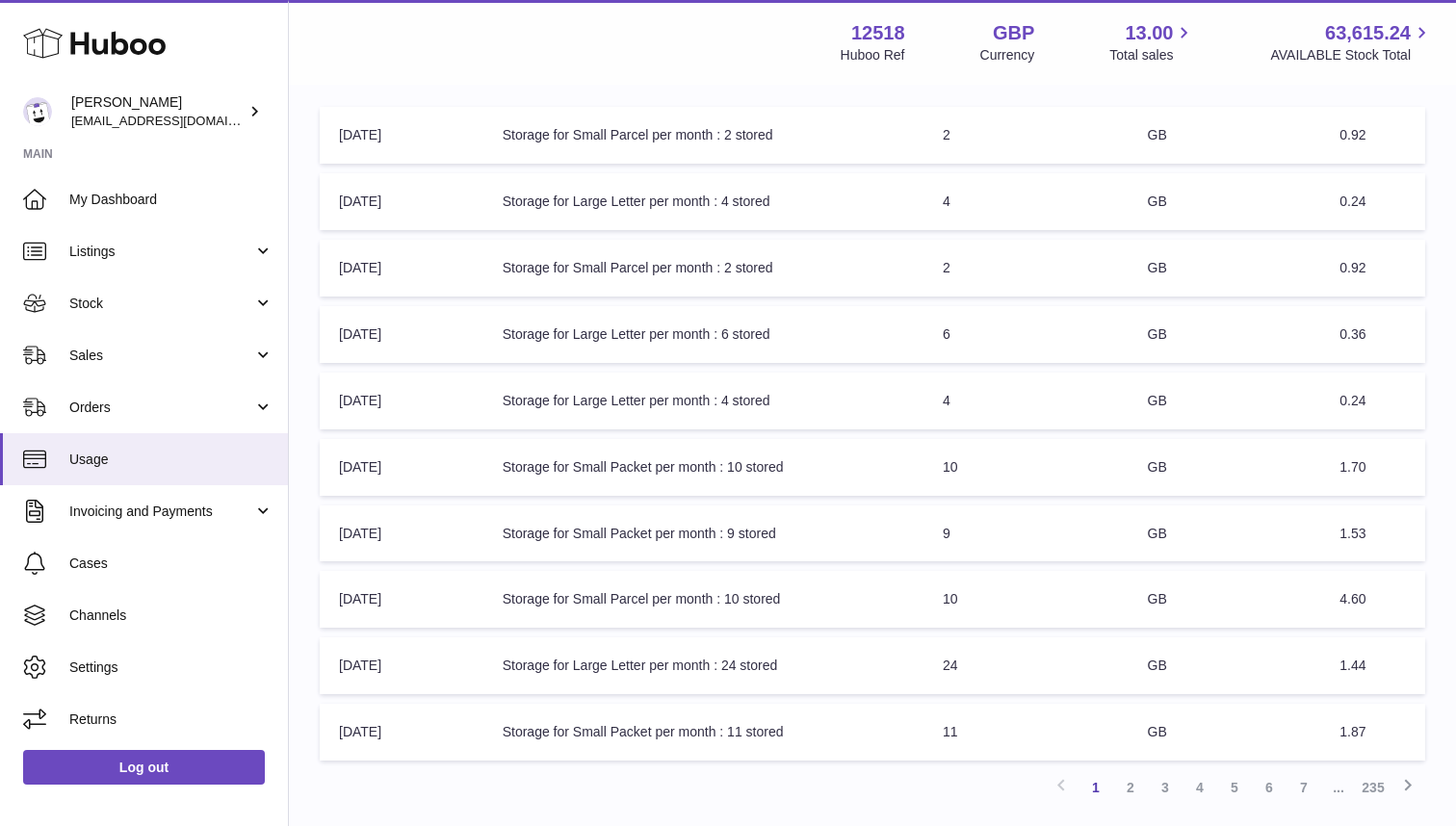
scroll to position [499, 0]
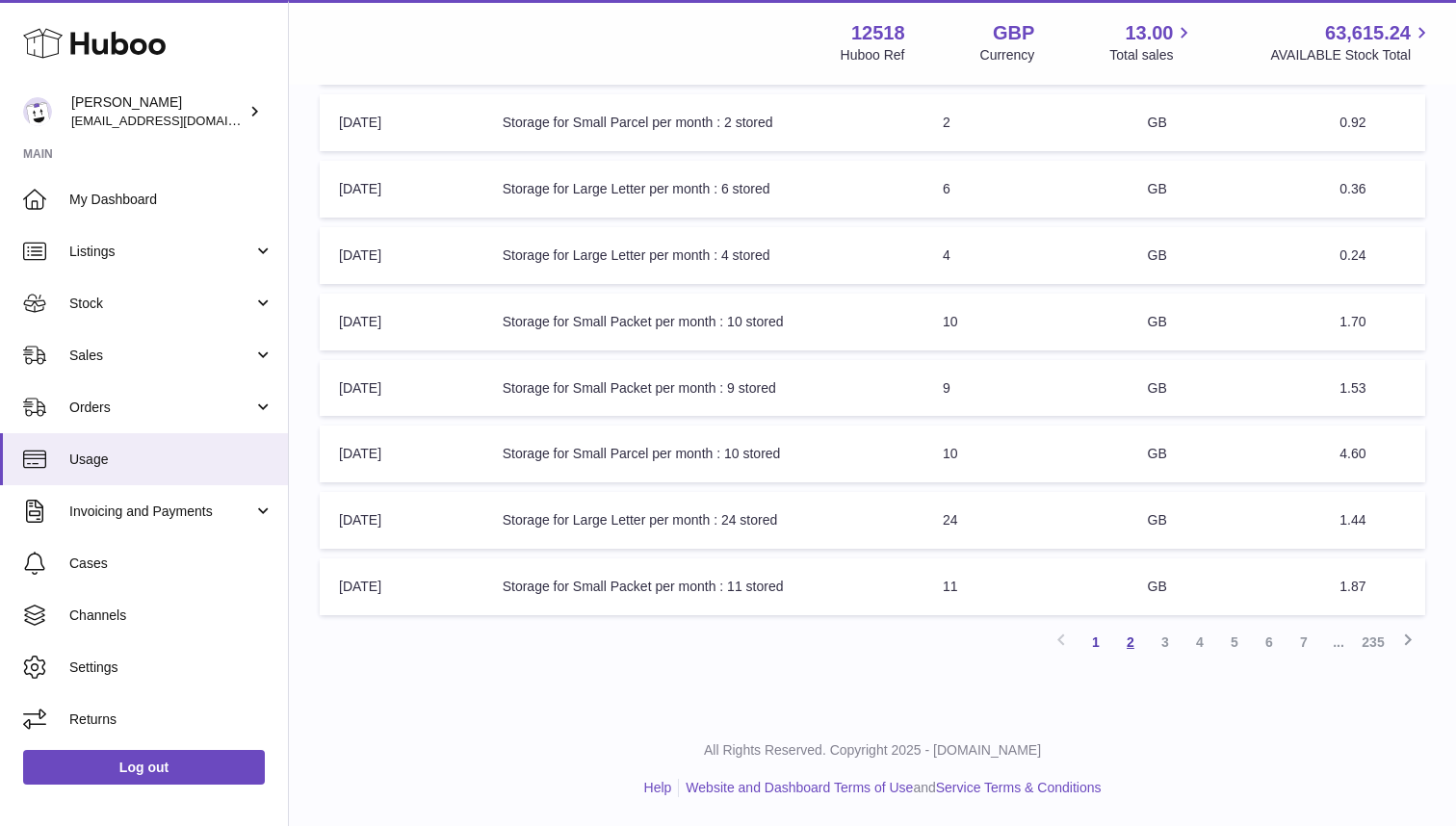
click at [1134, 641] on link "2" at bounding box center [1130, 642] width 35 height 35
click at [1167, 639] on link "3" at bounding box center [1165, 642] width 35 height 35
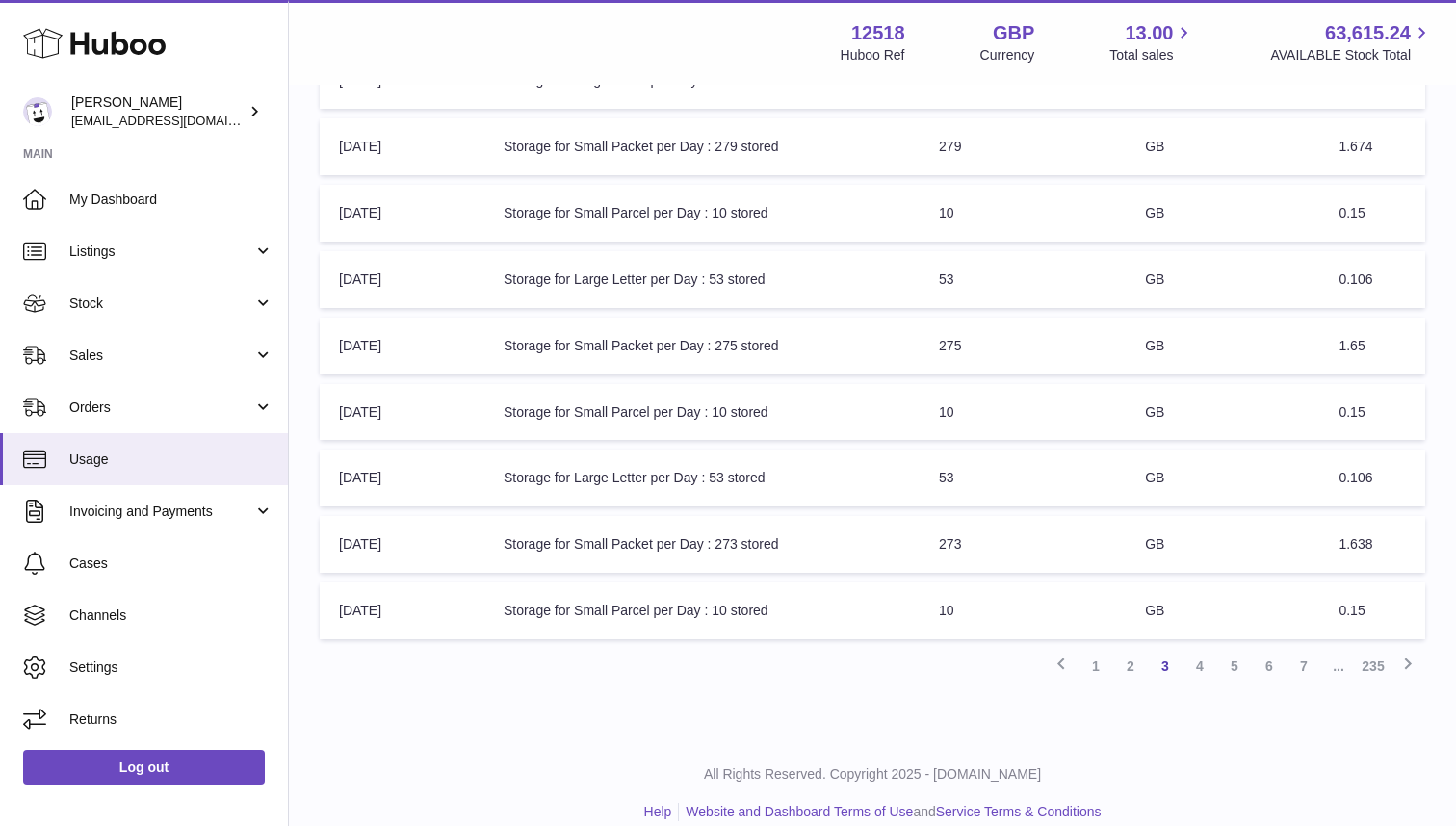
scroll to position [499, 0]
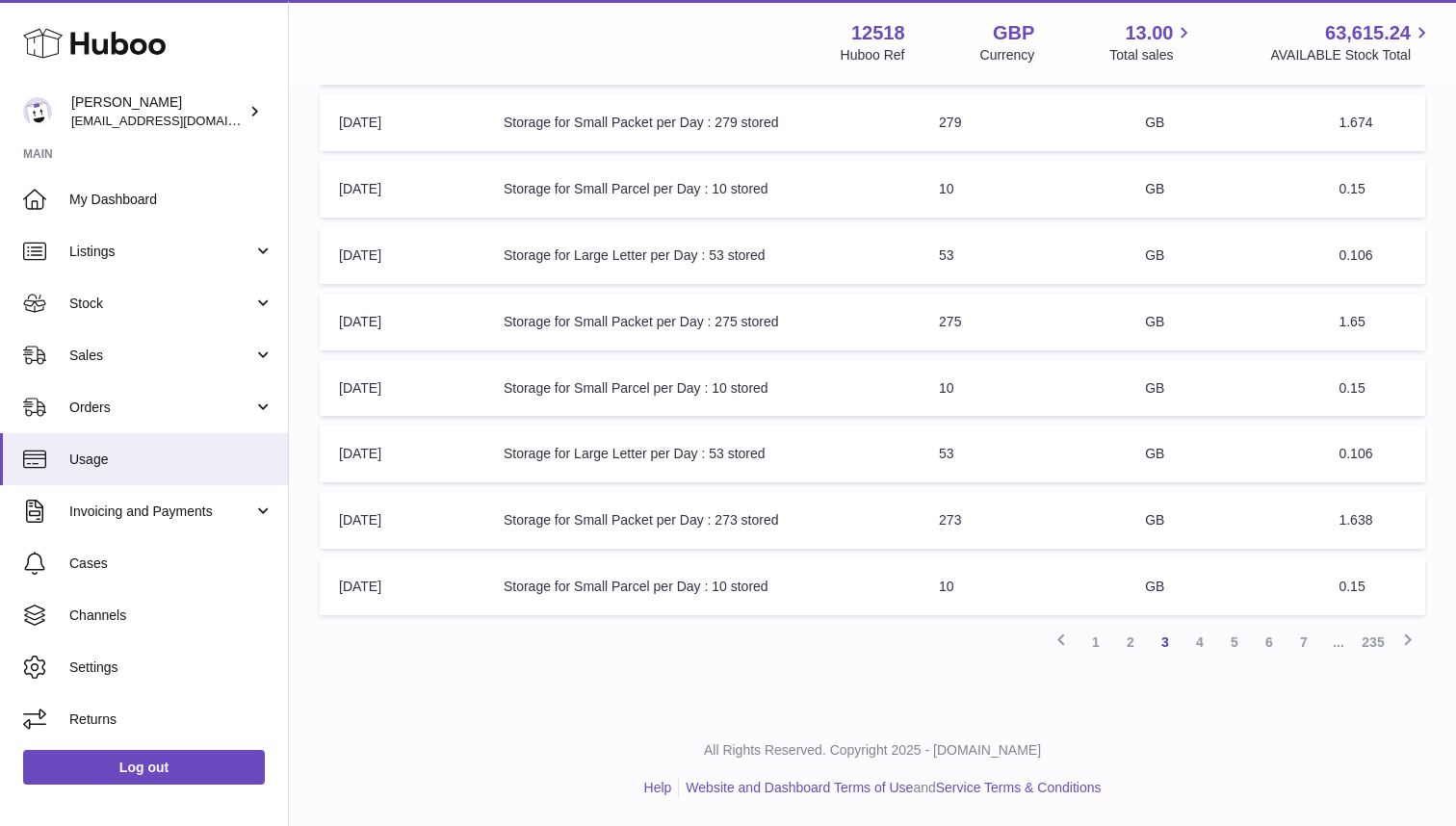
click at [1203, 640] on link "4" at bounding box center [1199, 642] width 35 height 35
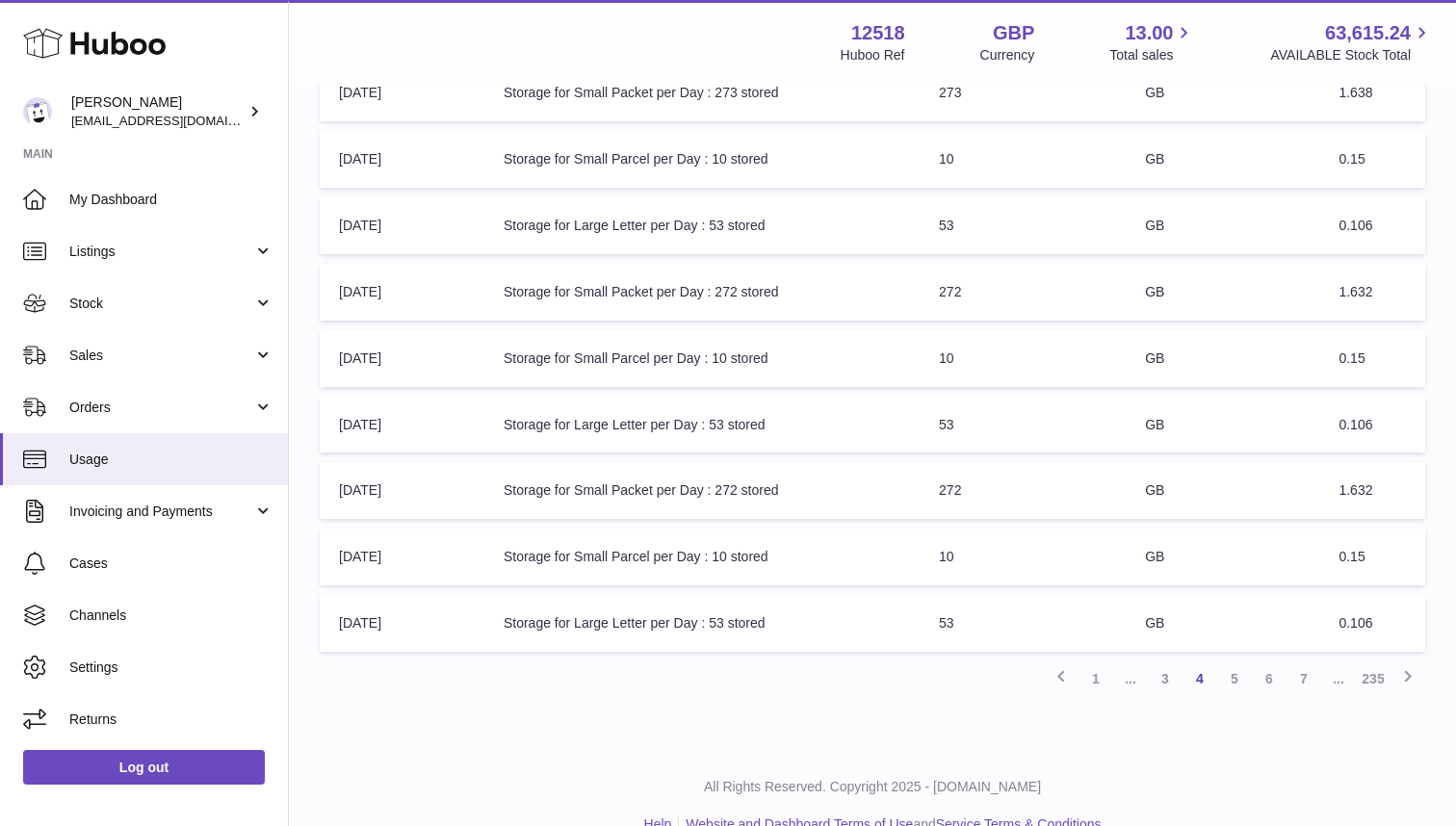
scroll to position [499, 0]
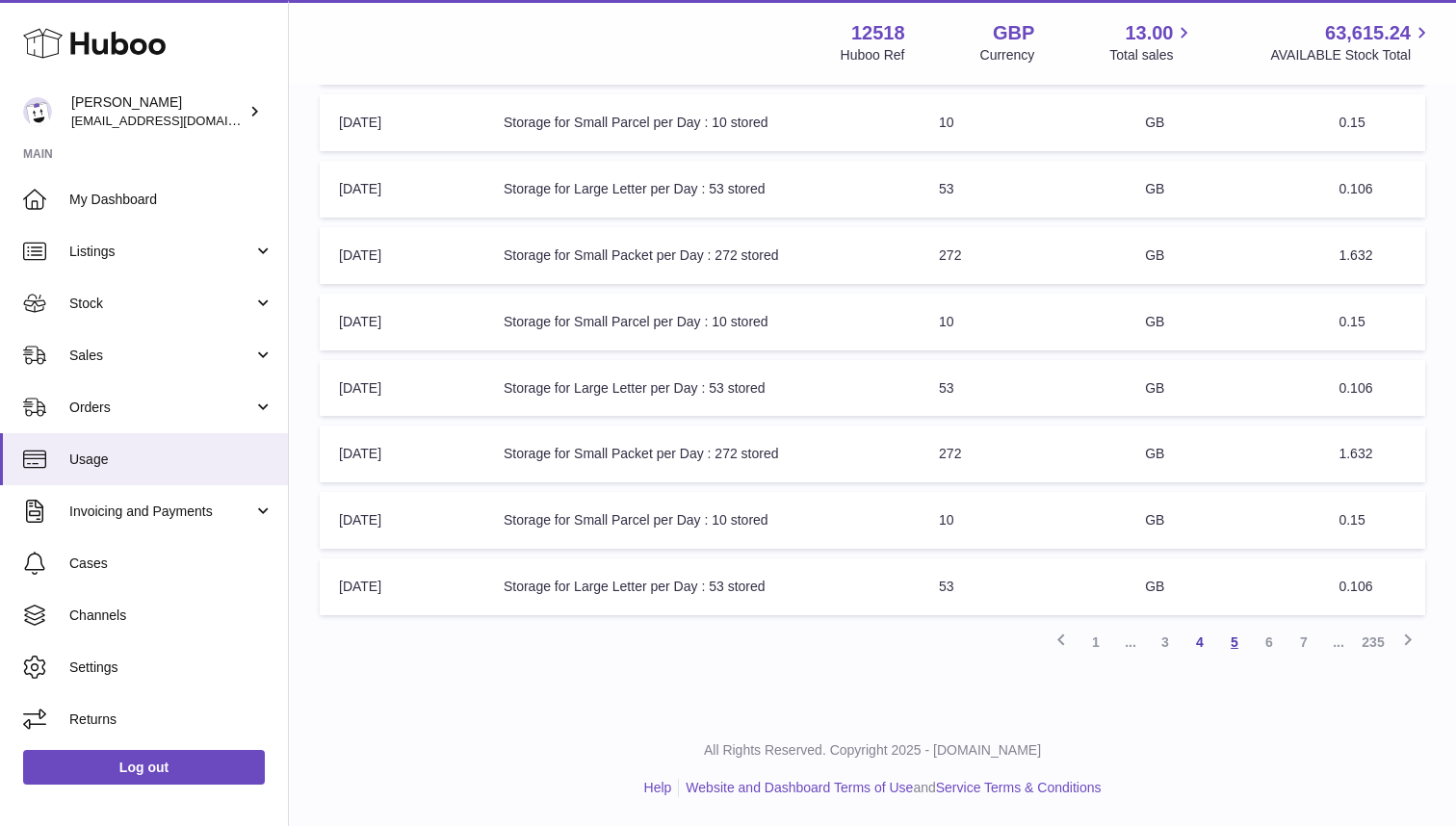
click at [1231, 645] on link "5" at bounding box center [1234, 642] width 35 height 35
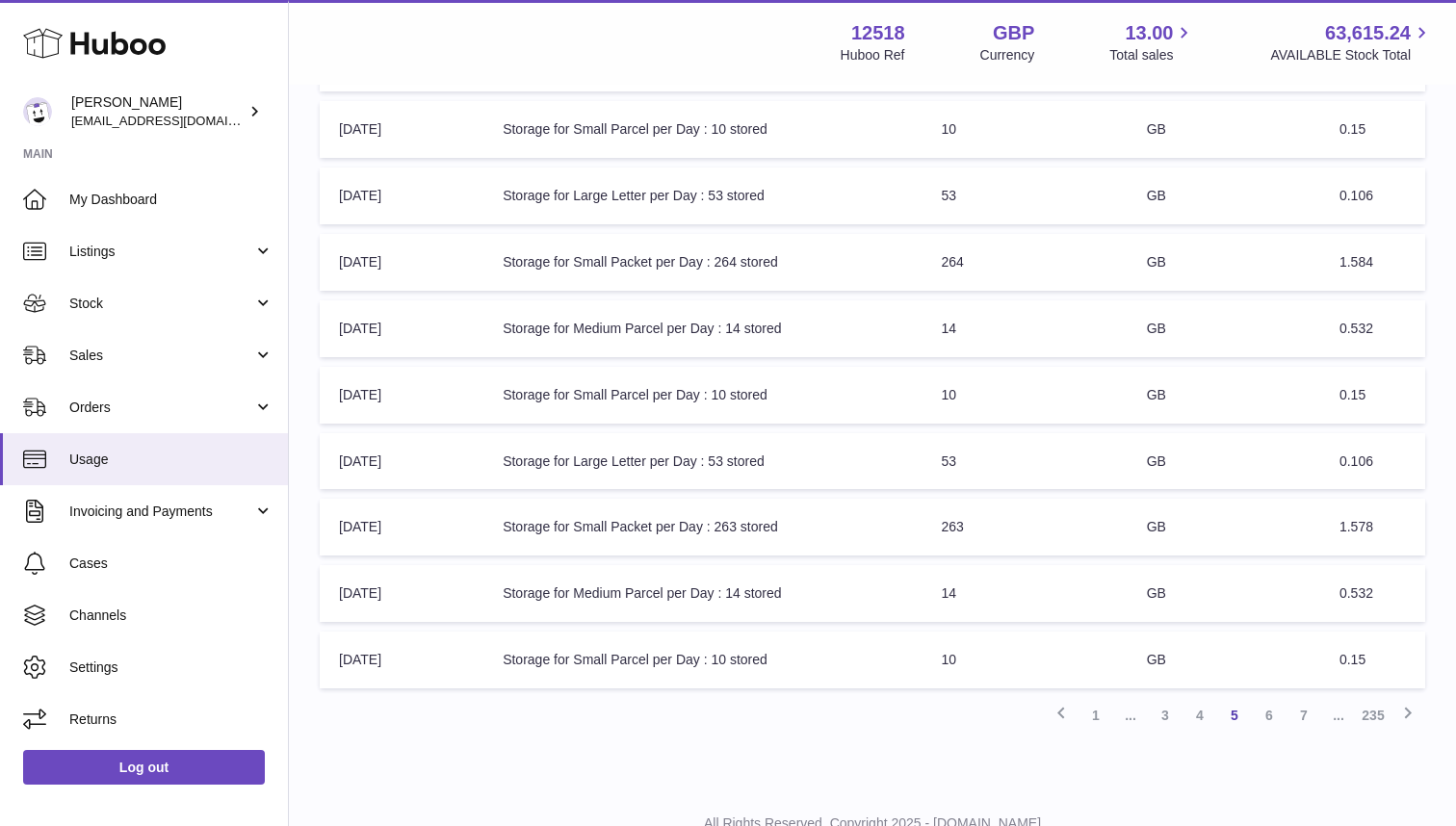
scroll to position [499, 0]
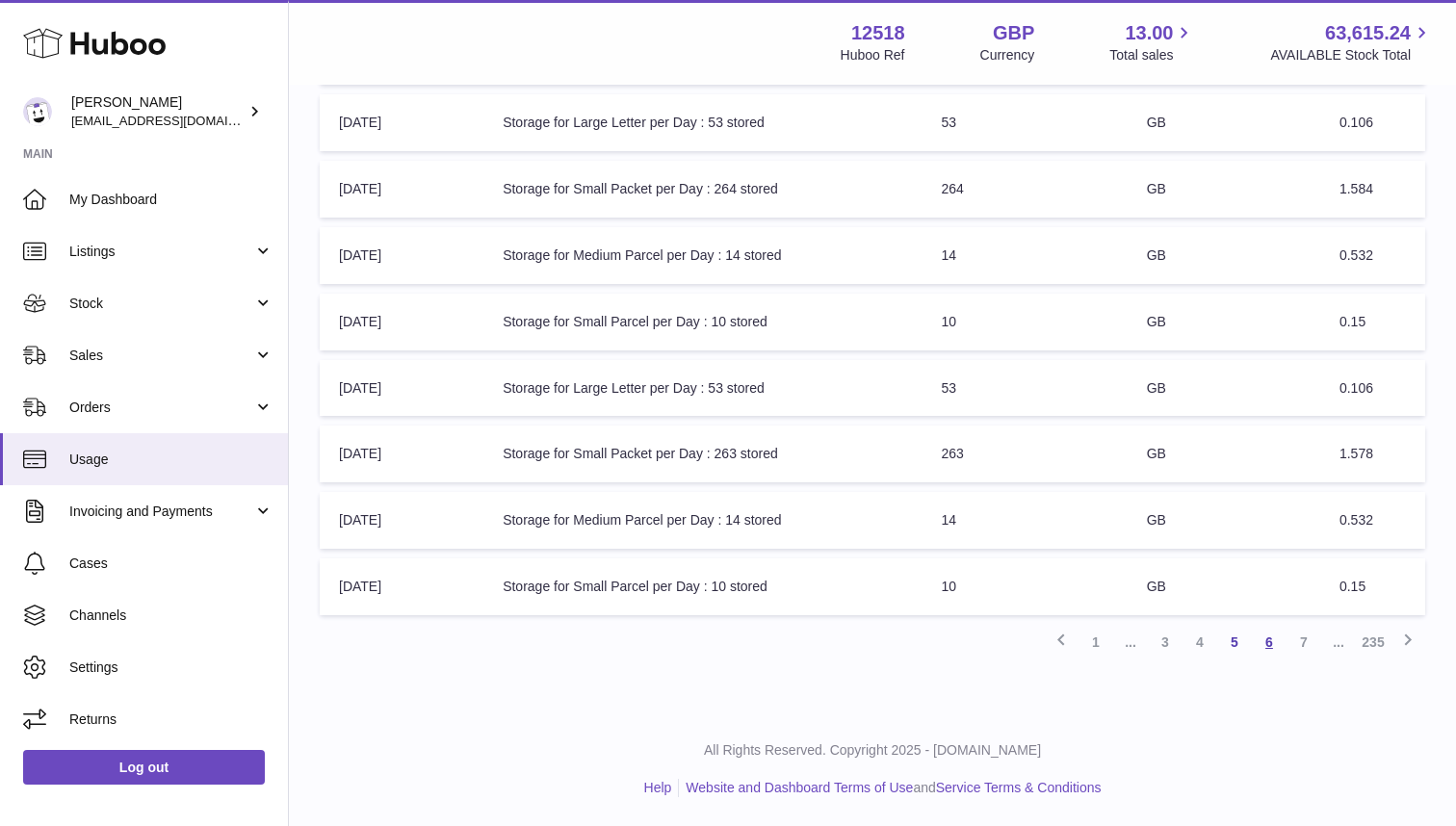
click at [1265, 645] on link "6" at bounding box center [1269, 642] width 35 height 35
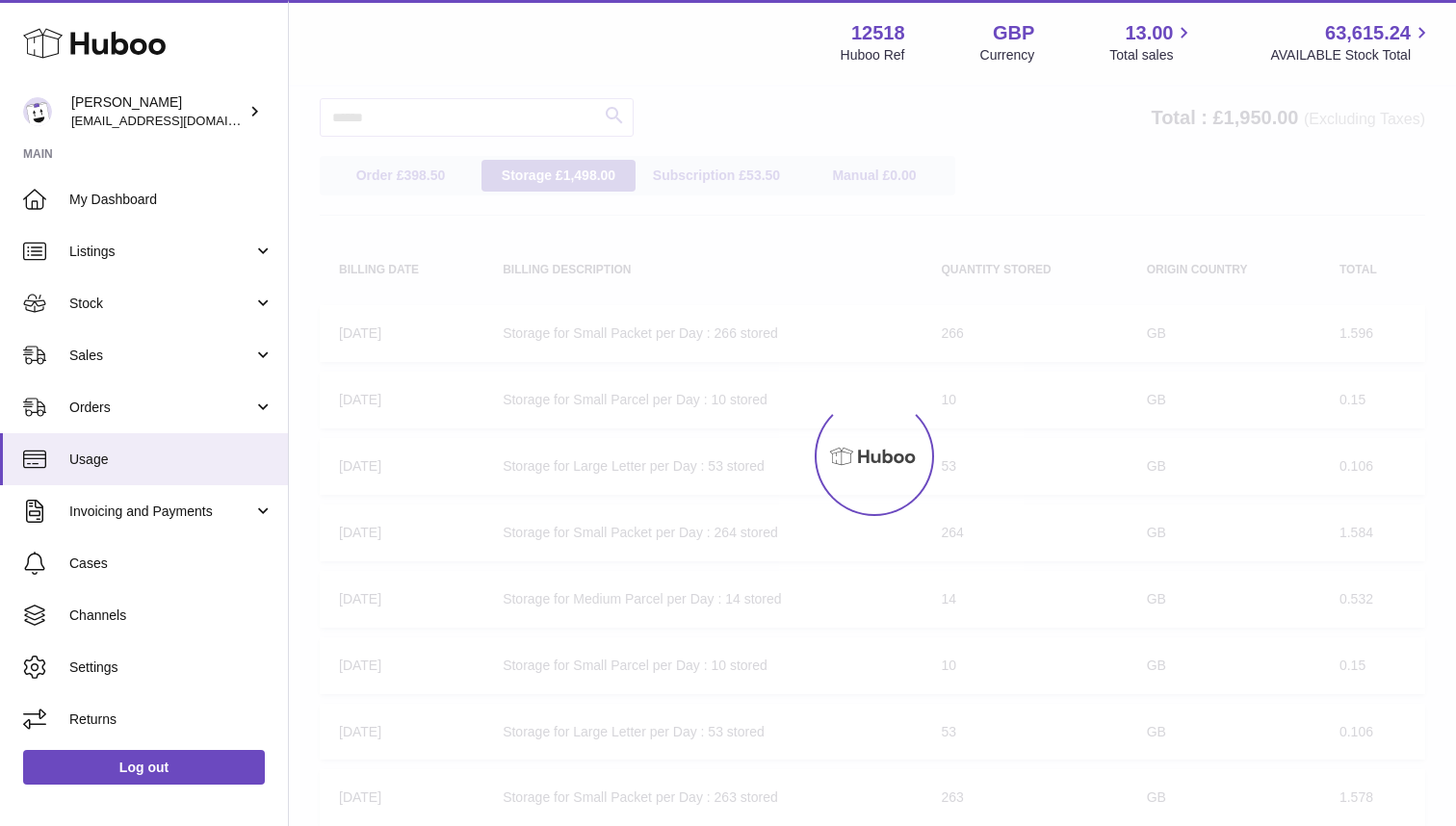
scroll to position [87, 0]
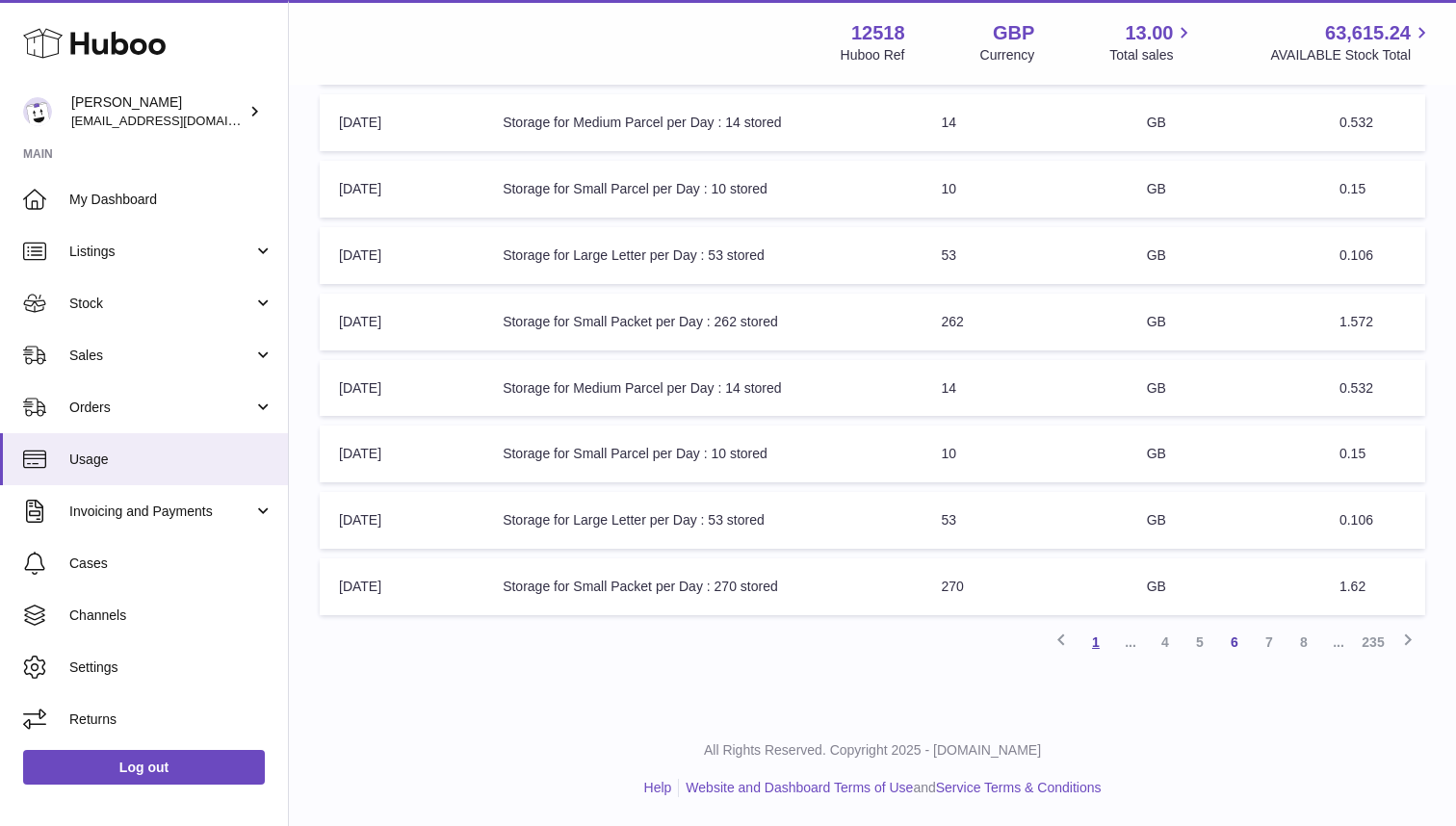
click at [1099, 645] on link "1" at bounding box center [1095, 642] width 35 height 35
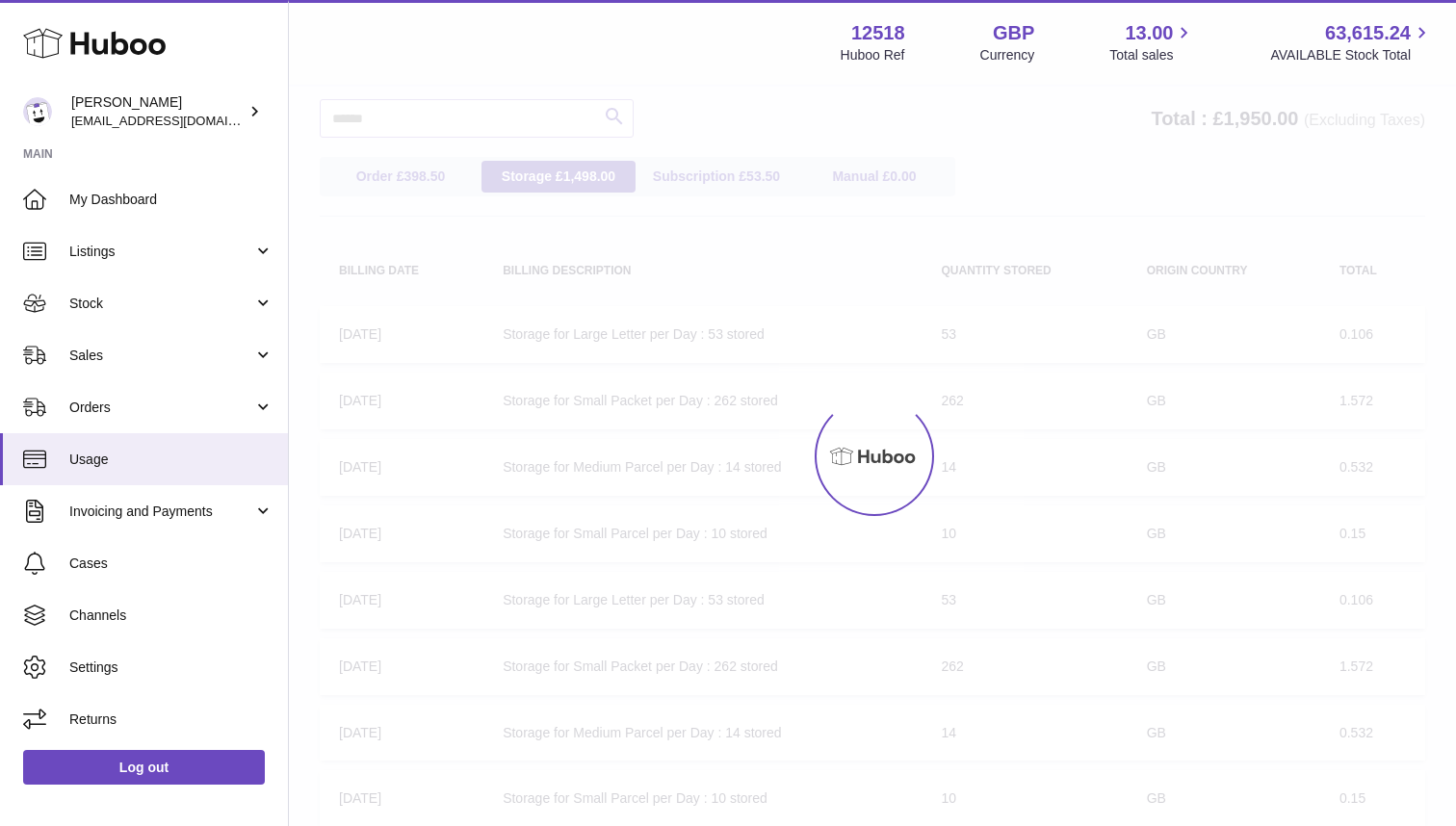
scroll to position [87, 0]
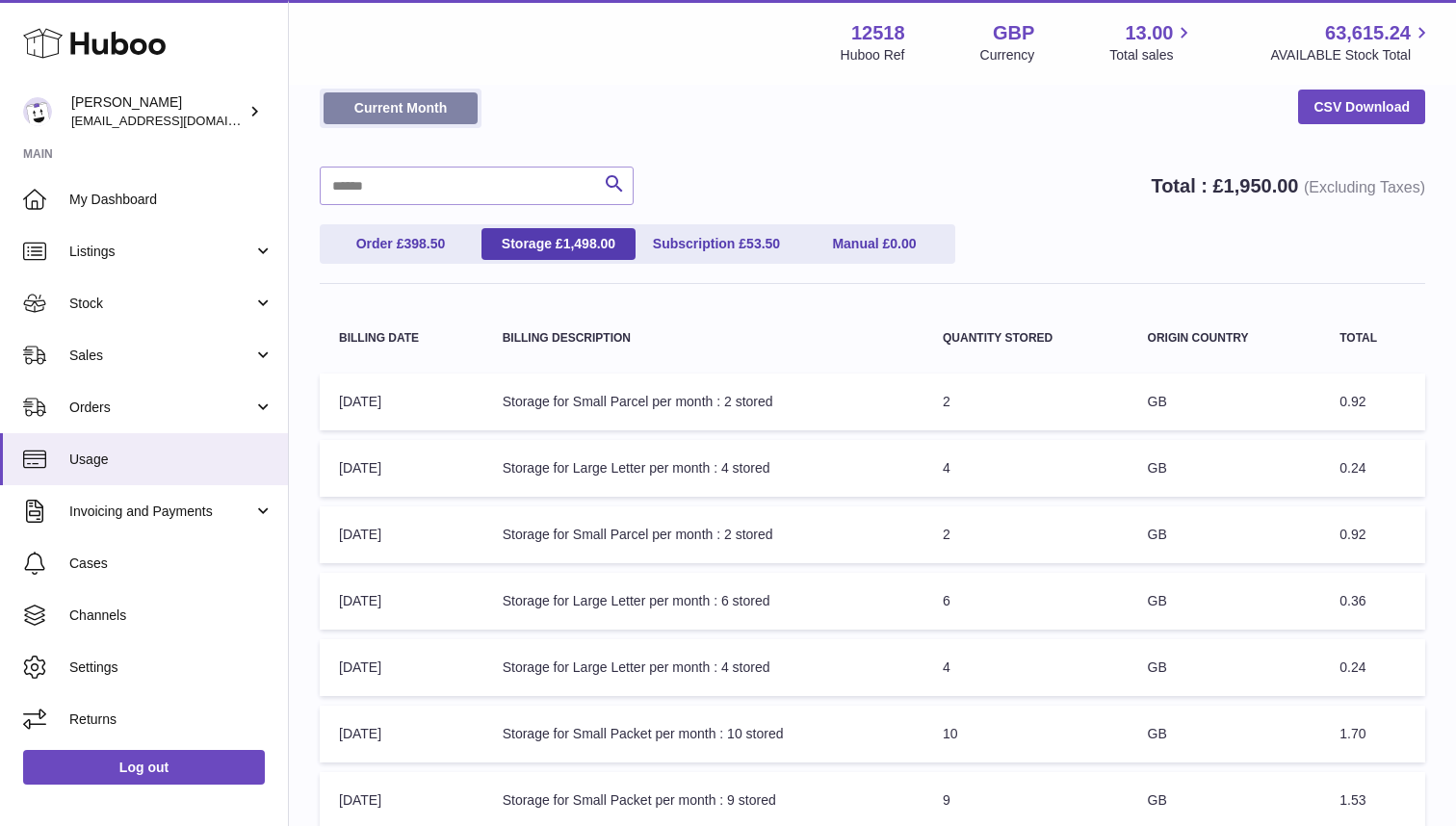
click at [448, 110] on link "Current Month" at bounding box center [401, 108] width 155 height 32
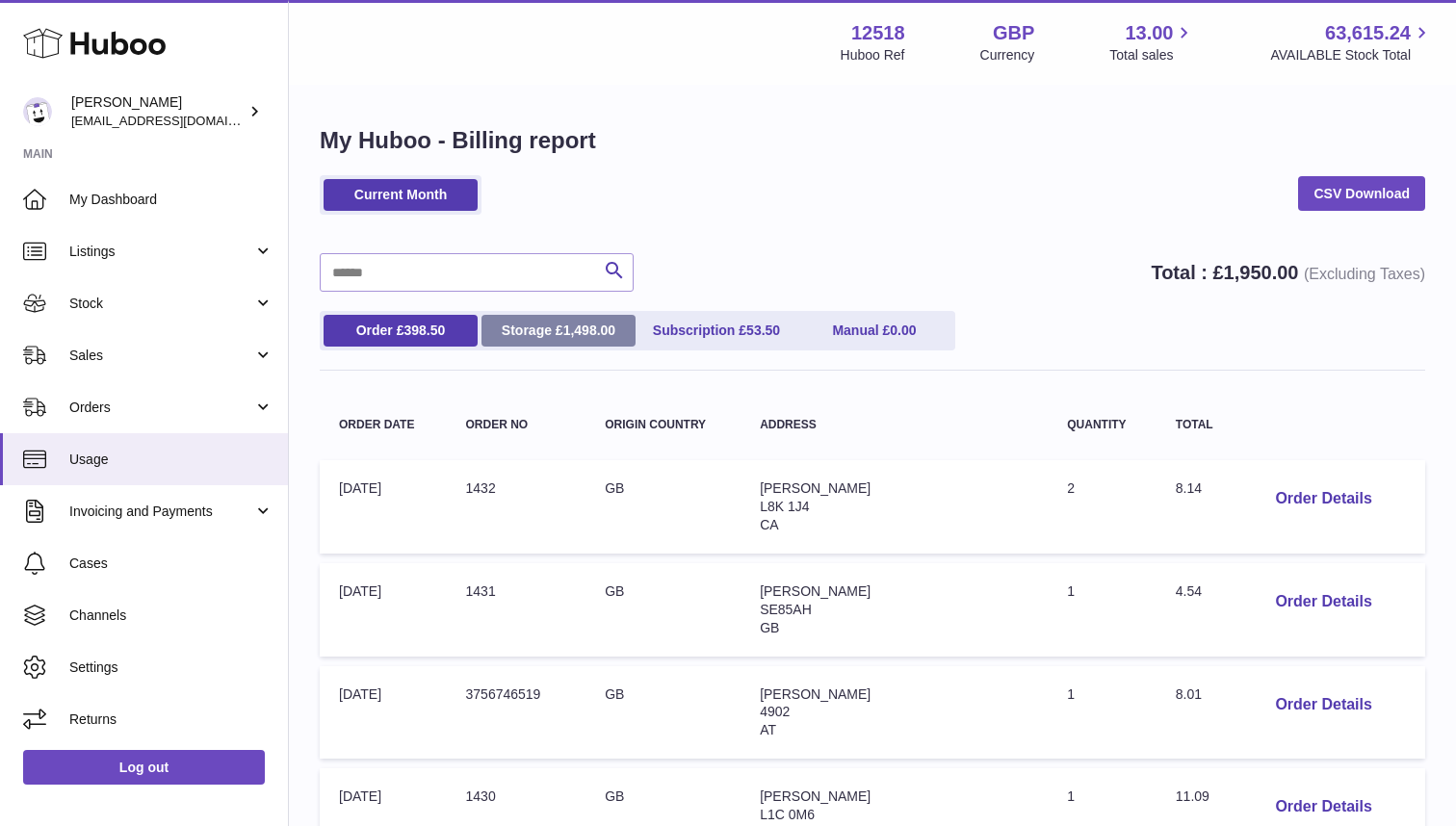
click at [566, 328] on span "1,498.00" at bounding box center [589, 331] width 52 height 16
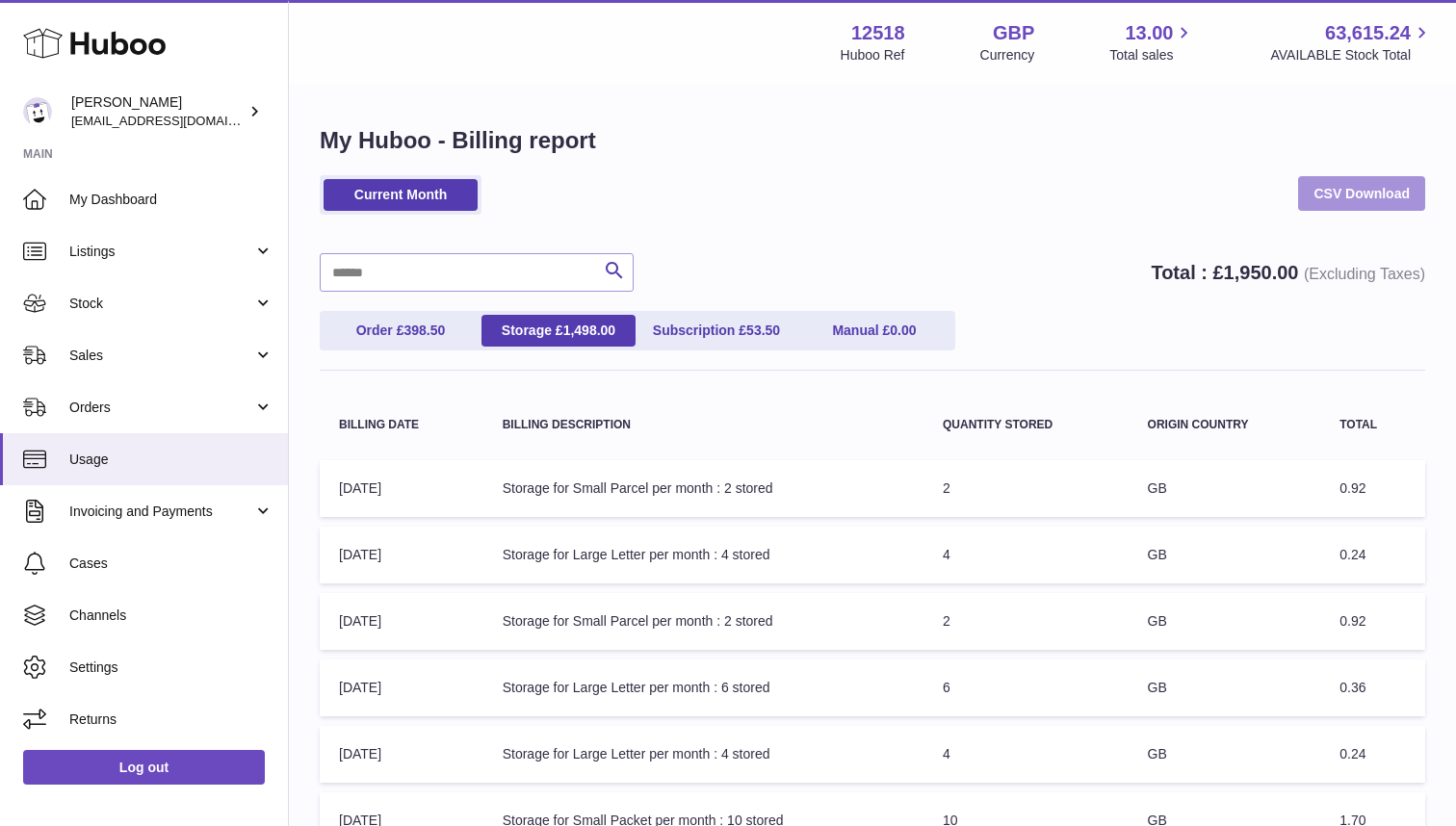
click at [1363, 192] on link "CSV Download" at bounding box center [1362, 193] width 127 height 35
click at [884, 195] on div "Current Month CSV Download" at bounding box center [873, 204] width 1105 height 58
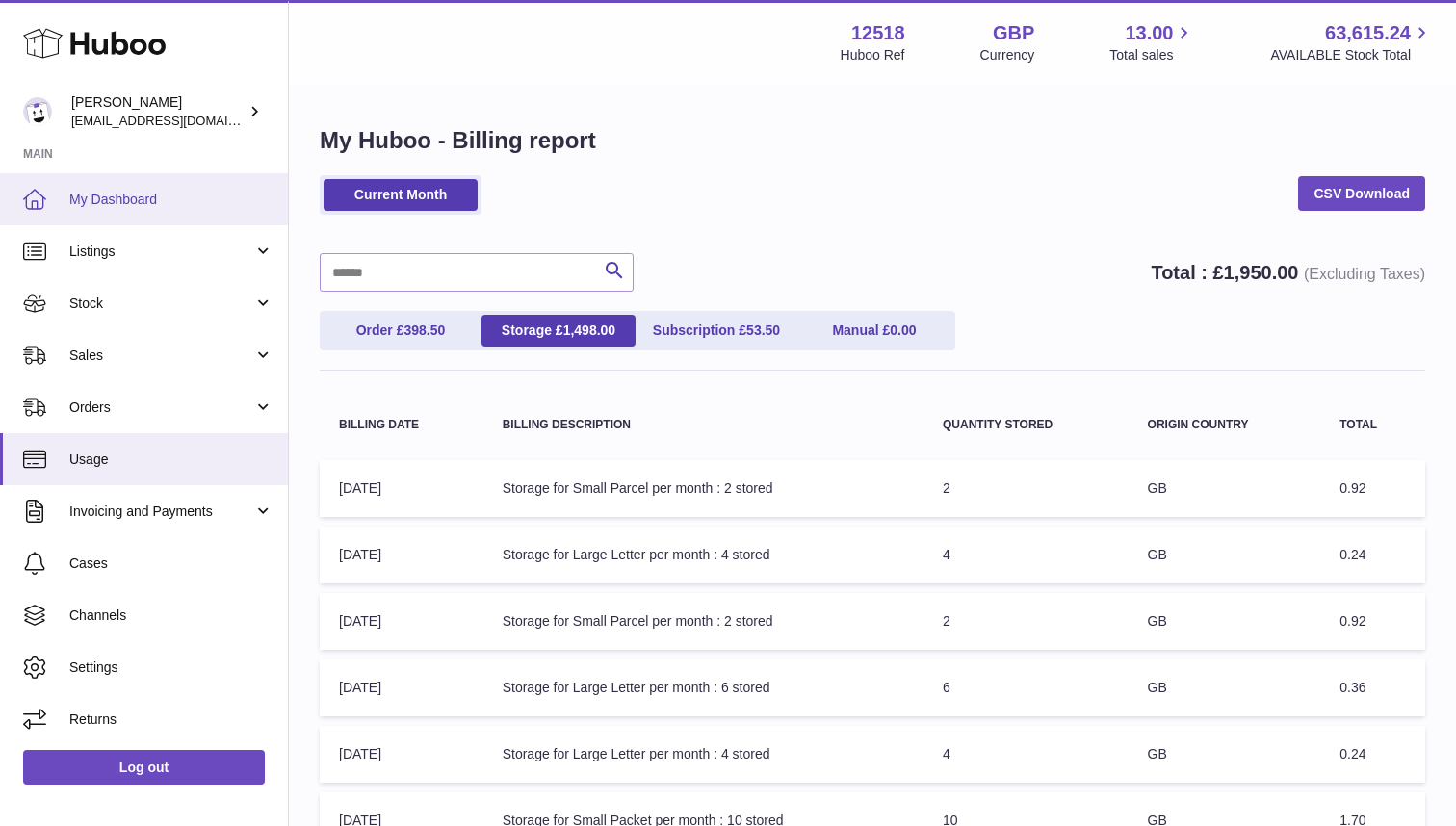
click at [146, 192] on span "My Dashboard" at bounding box center [171, 200] width 204 height 18
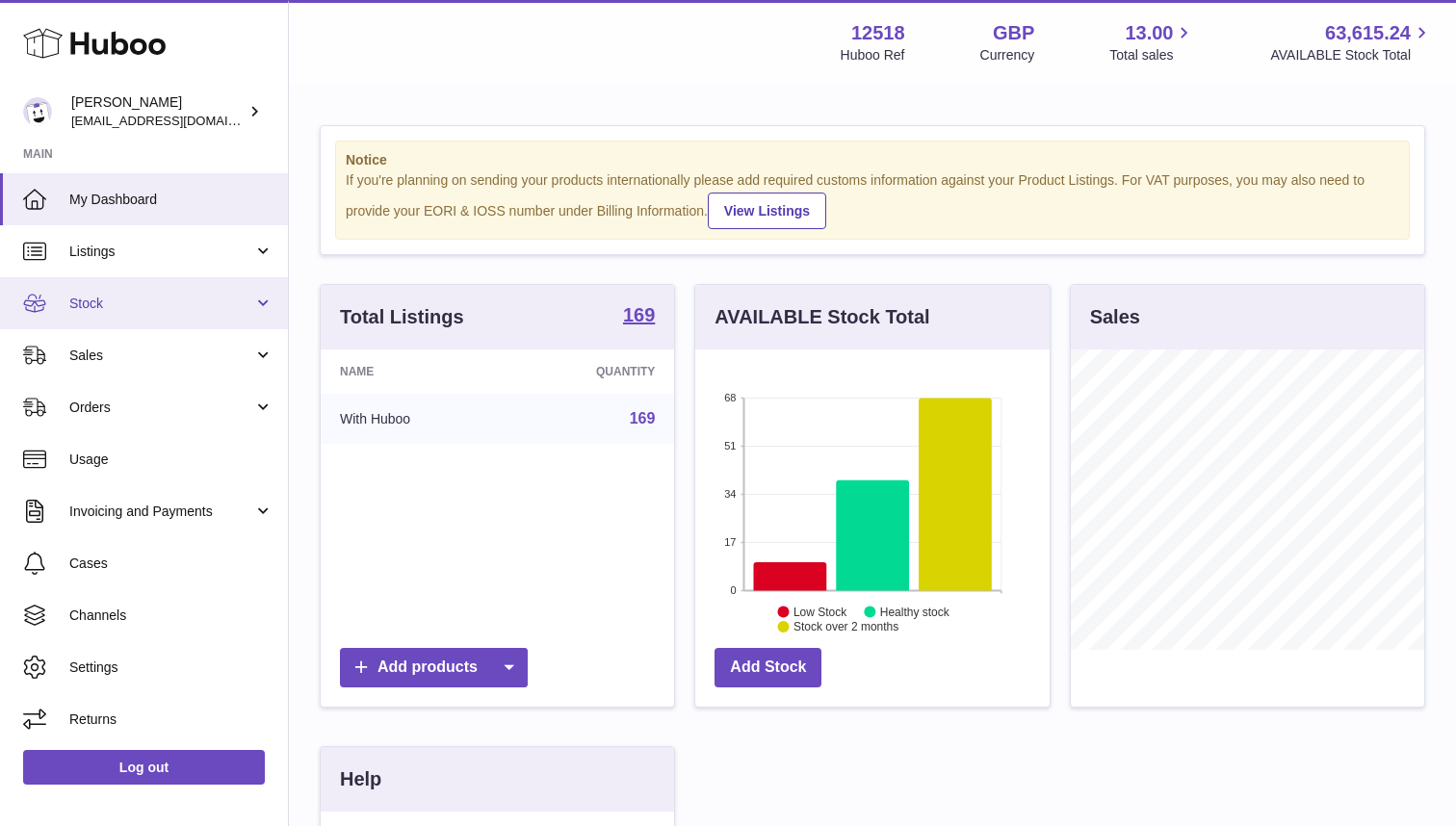
scroll to position [300, 354]
click at [122, 303] on span "Stock" at bounding box center [161, 304] width 184 height 18
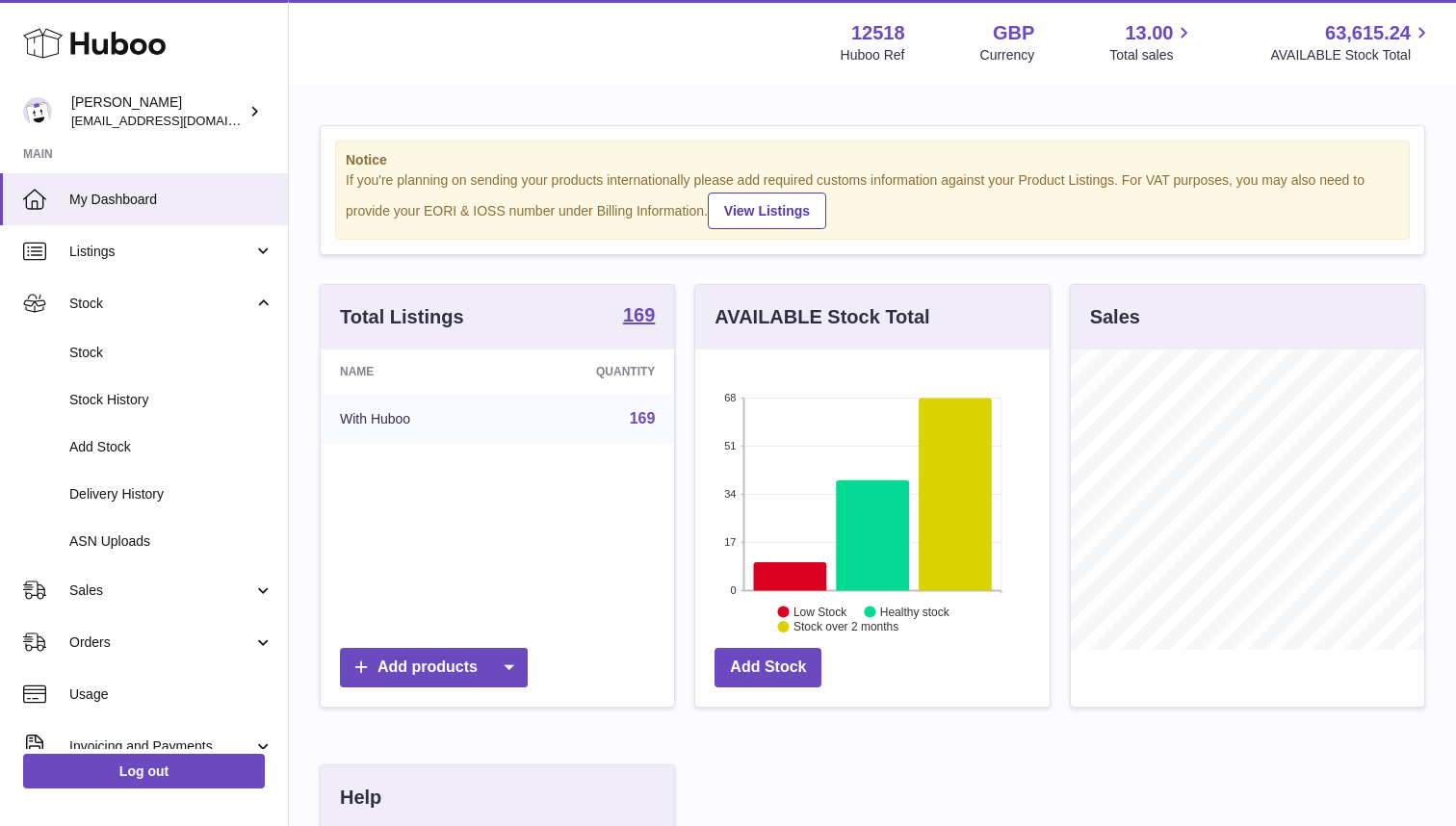
drag, startPoint x: 287, startPoint y: 537, endPoint x: 287, endPoint y: 685, distance: 148.0
click at [287, 712] on div "My Dashboard Listings Not with Huboo Listings with Huboo Bundles Stock Stock St…" at bounding box center [144, 462] width 288 height 576
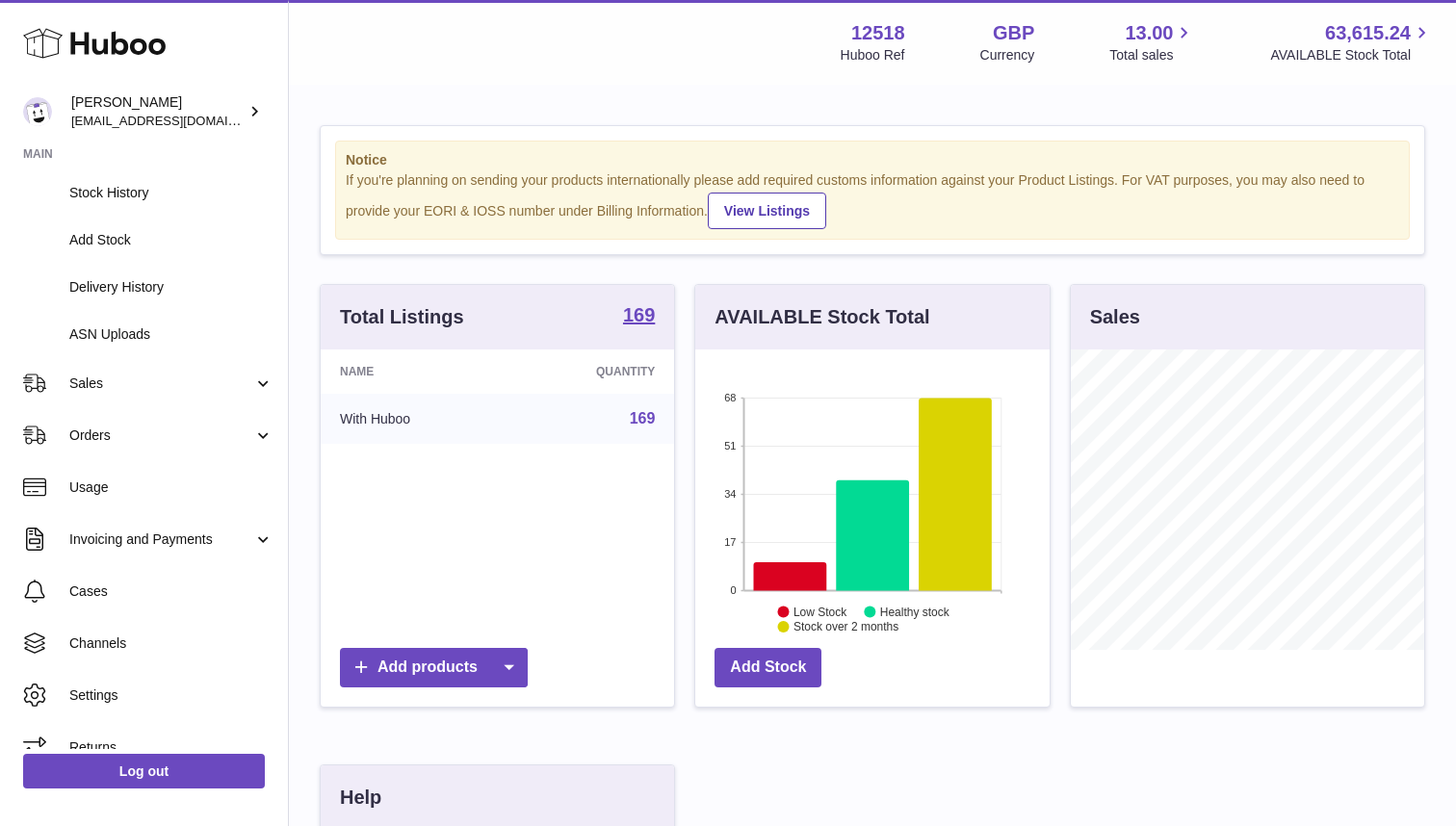
scroll to position [231, 0]
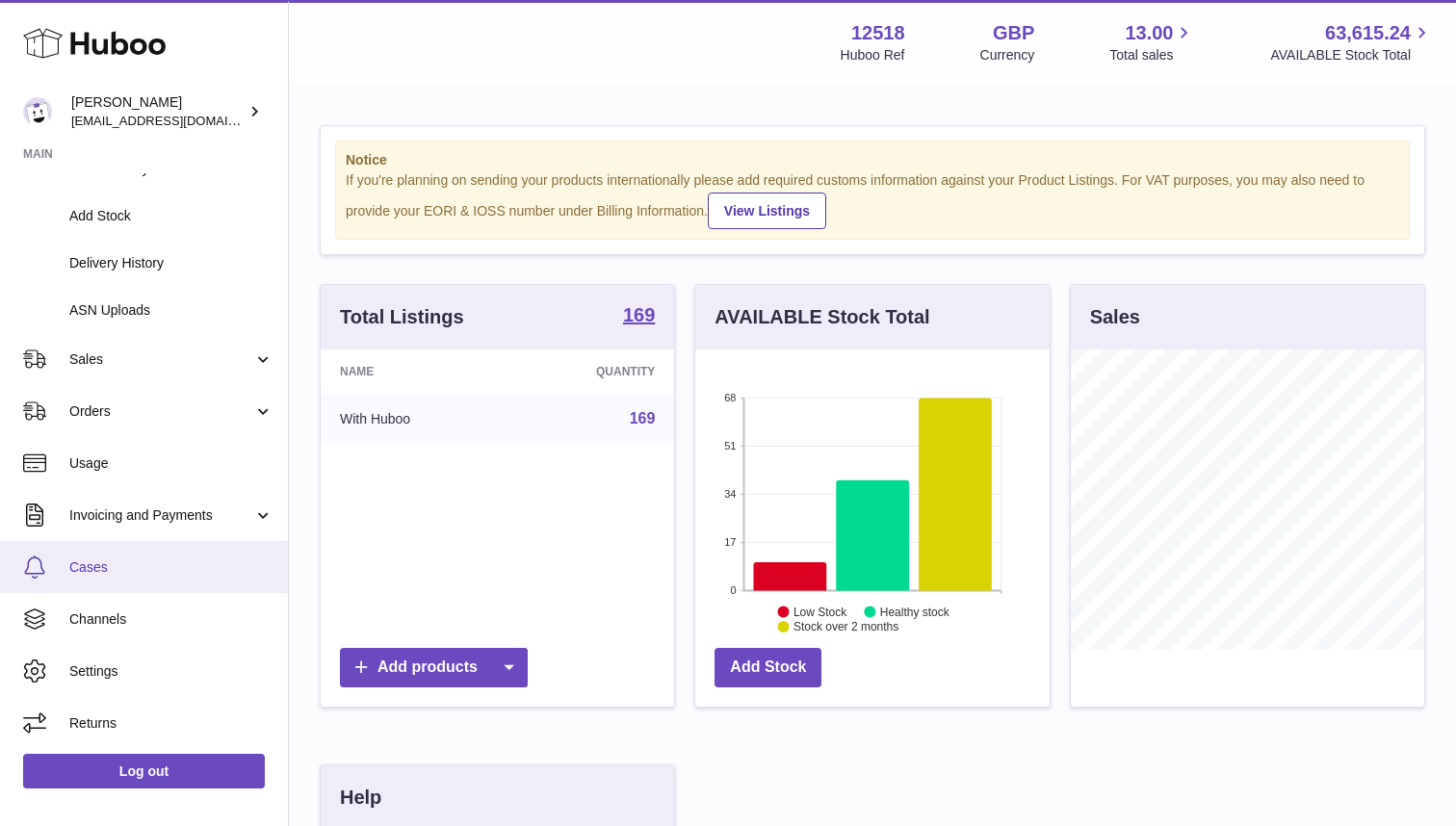
click at [107, 568] on span "Cases" at bounding box center [171, 568] width 204 height 18
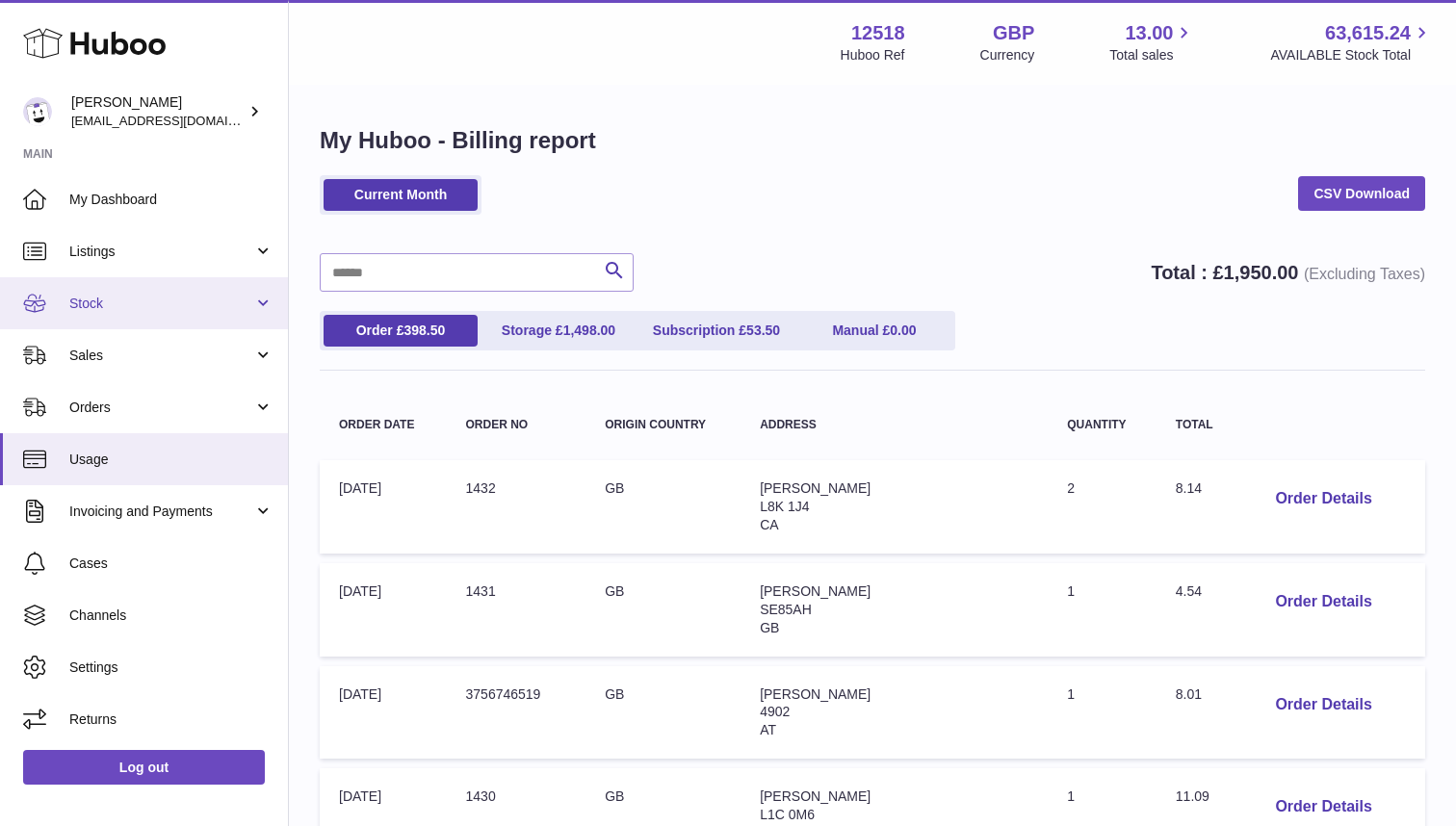
click at [98, 304] on span "Stock" at bounding box center [161, 304] width 184 height 18
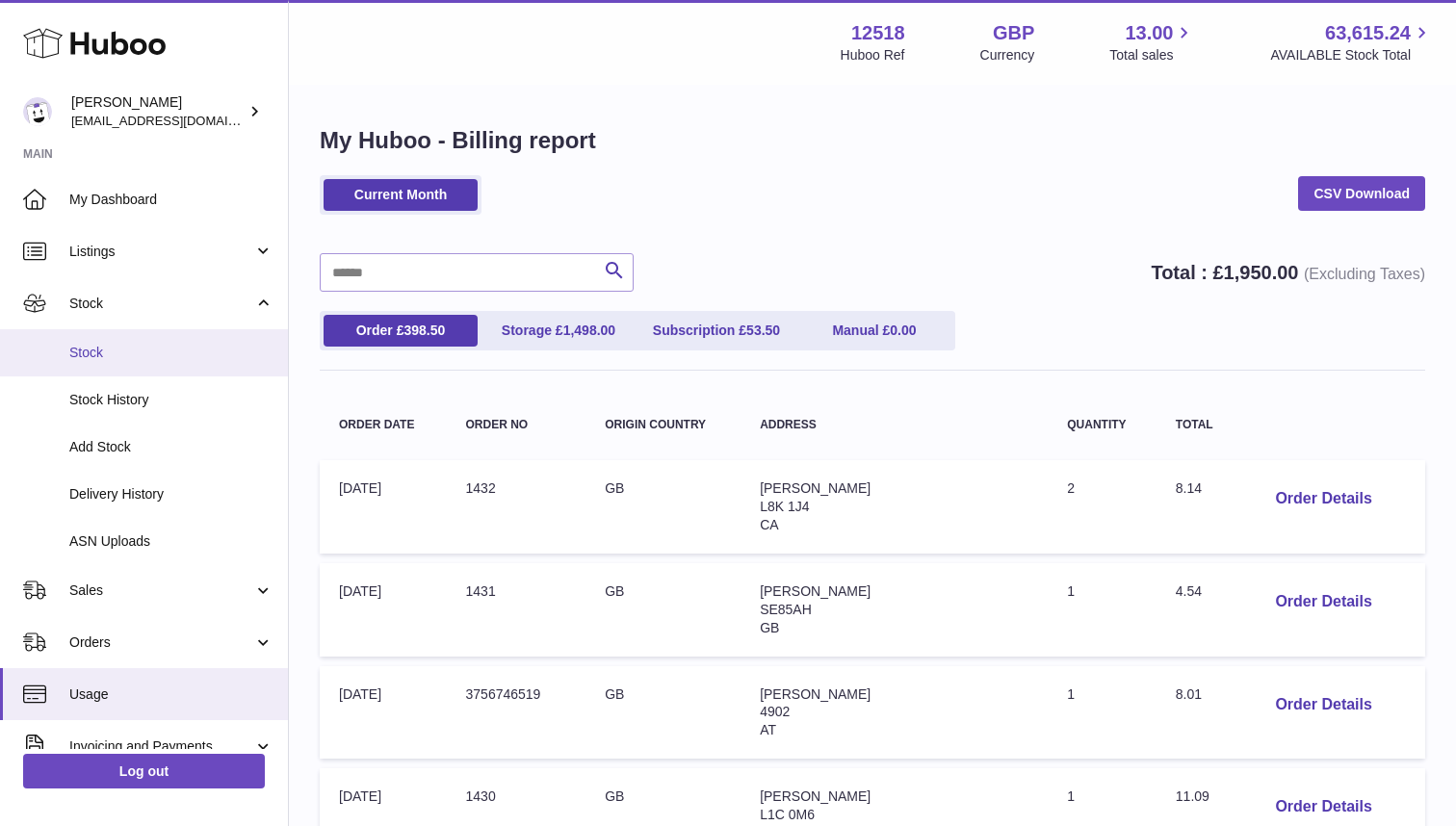
click at [128, 358] on span "Stock" at bounding box center [171, 353] width 204 height 18
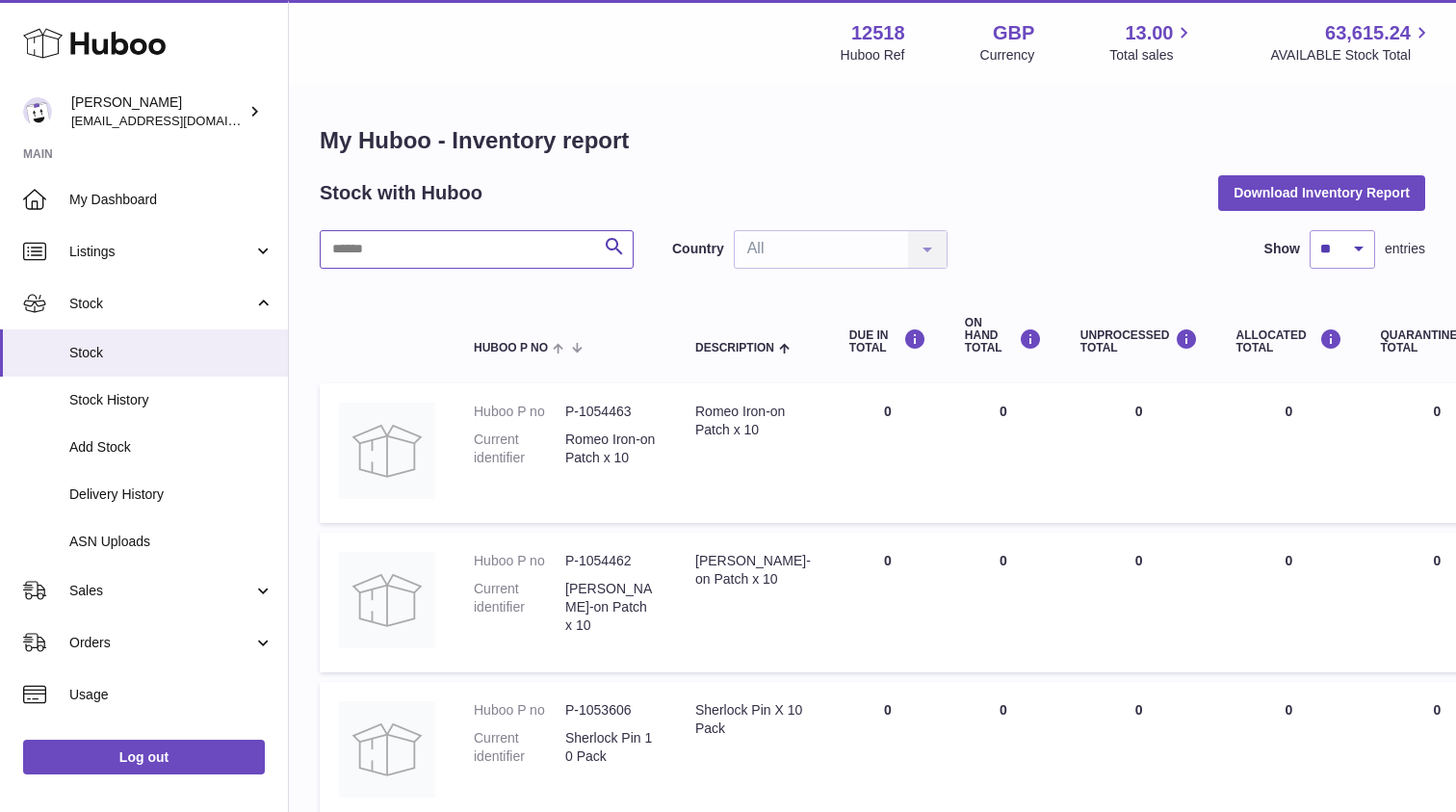
click at [445, 249] on input "text" at bounding box center [476, 249] width 314 height 39
paste input "*********"
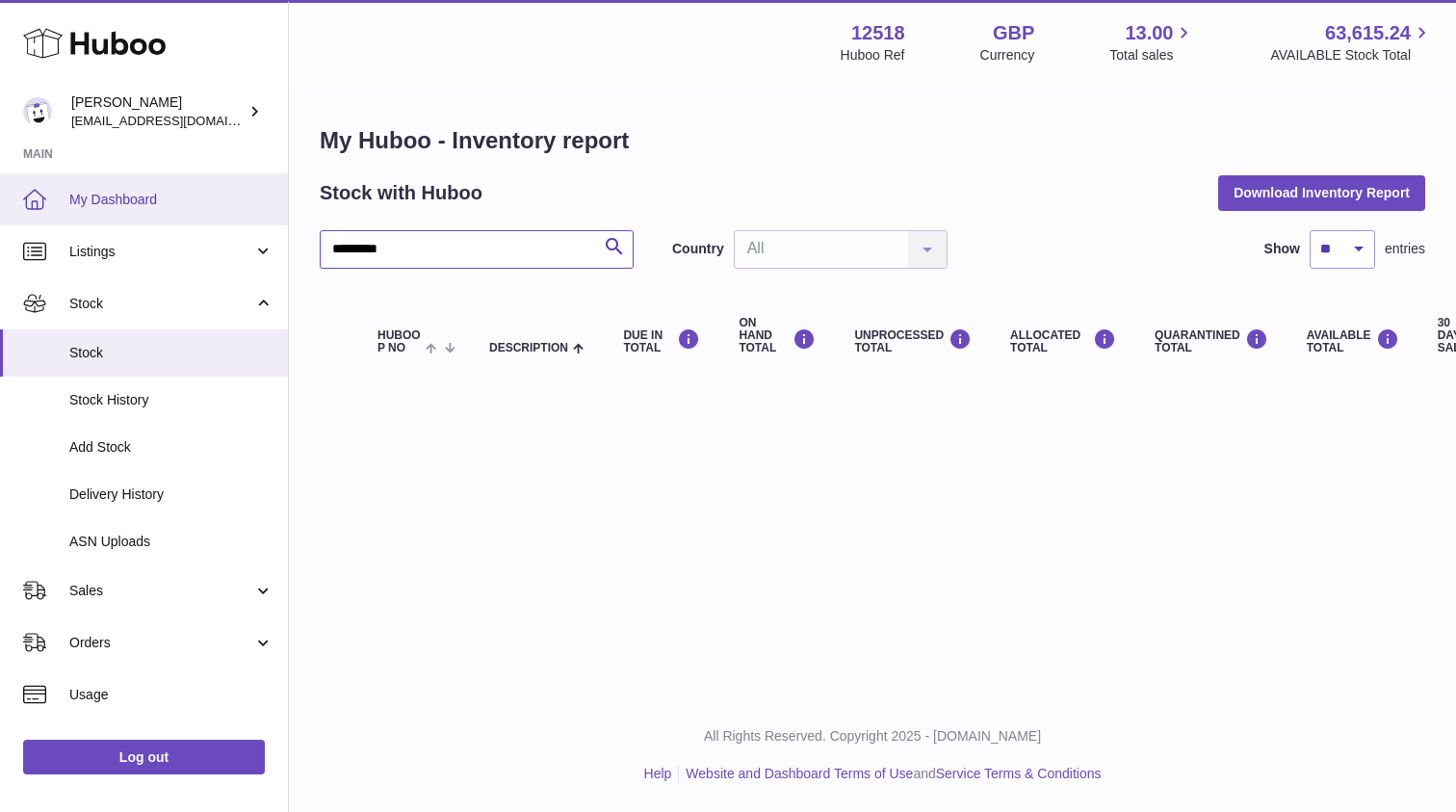
drag, startPoint x: 349, startPoint y: 250, endPoint x: 278, endPoint y: 209, distance: 82.0
click at [276, 243] on div "Huboo Caitlin Derer caitlin@fancylamp.co Main My Dashboard Listings Not with Hu…" at bounding box center [728, 406] width 1456 height 812
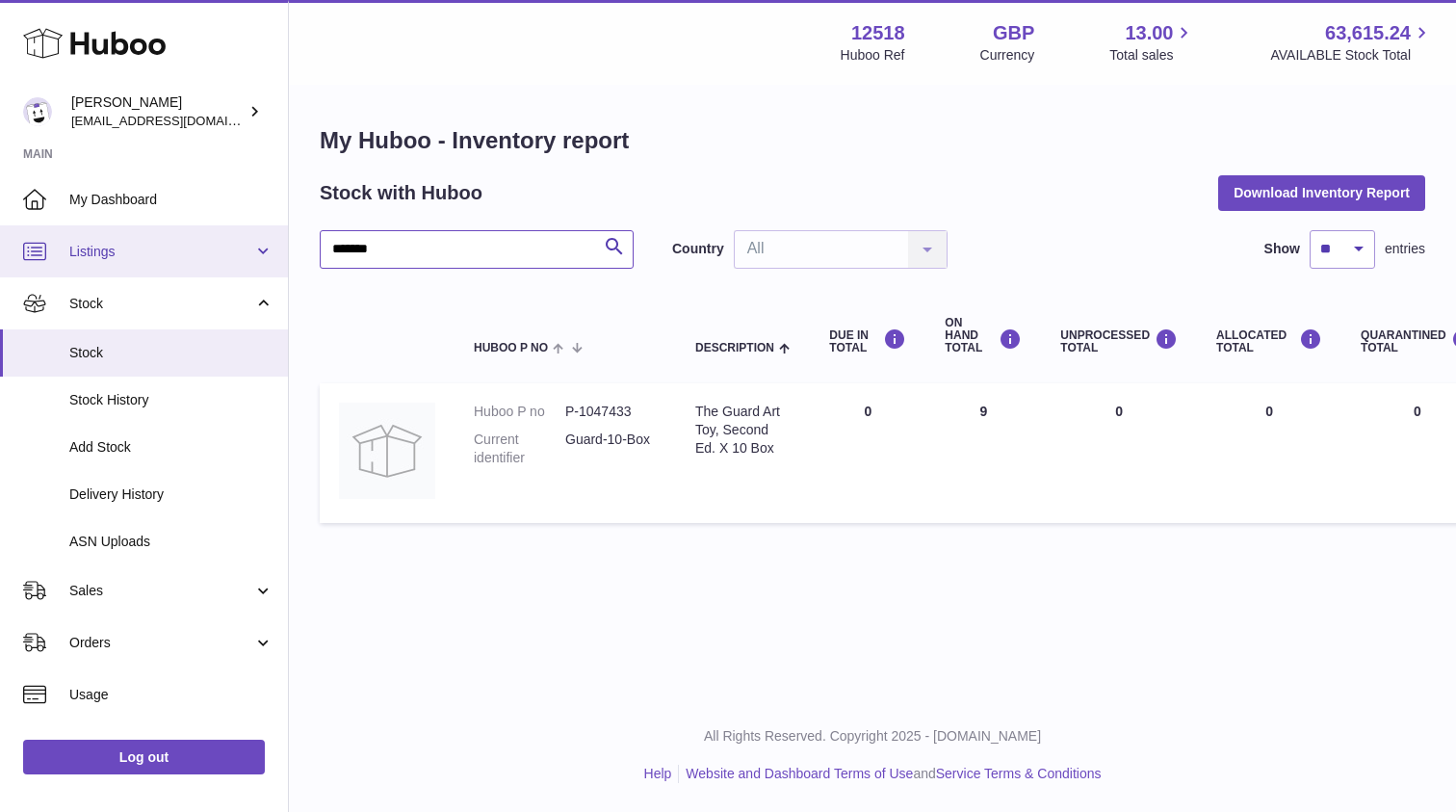
drag, startPoint x: 408, startPoint y: 243, endPoint x: 275, endPoint y: 235, distance: 133.2
click at [277, 234] on div "Huboo Caitlin Derer caitlin@fancylamp.co Main My Dashboard Listings Not with Hu…" at bounding box center [728, 406] width 1456 height 812
paste input "**"
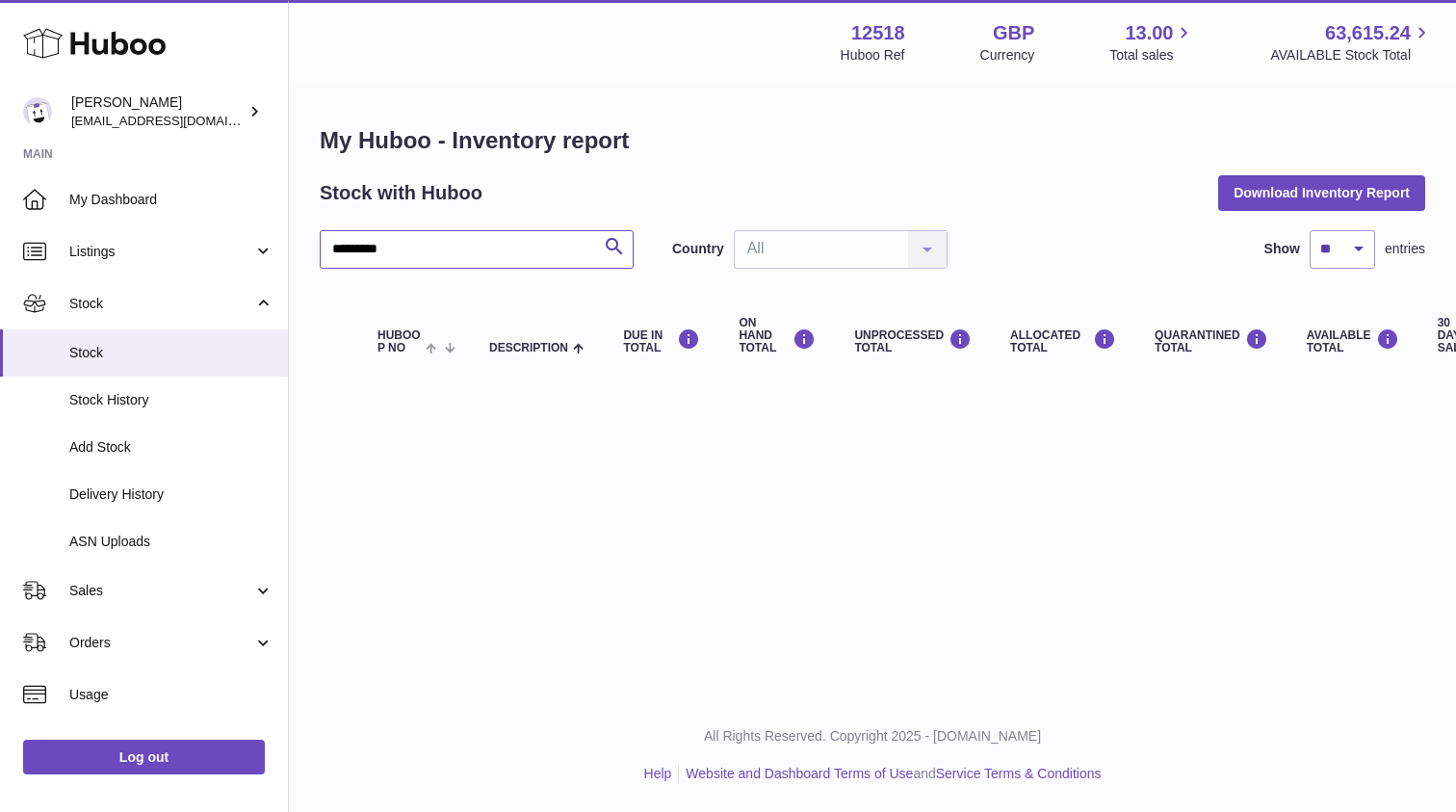
drag, startPoint x: 348, startPoint y: 250, endPoint x: 282, endPoint y: 212, distance: 76.2
click at [285, 244] on div "Huboo Caitlin Derer caitlin@fancylamp.co Main My Dashboard Listings Not with Hu…" at bounding box center [728, 406] width 1456 height 812
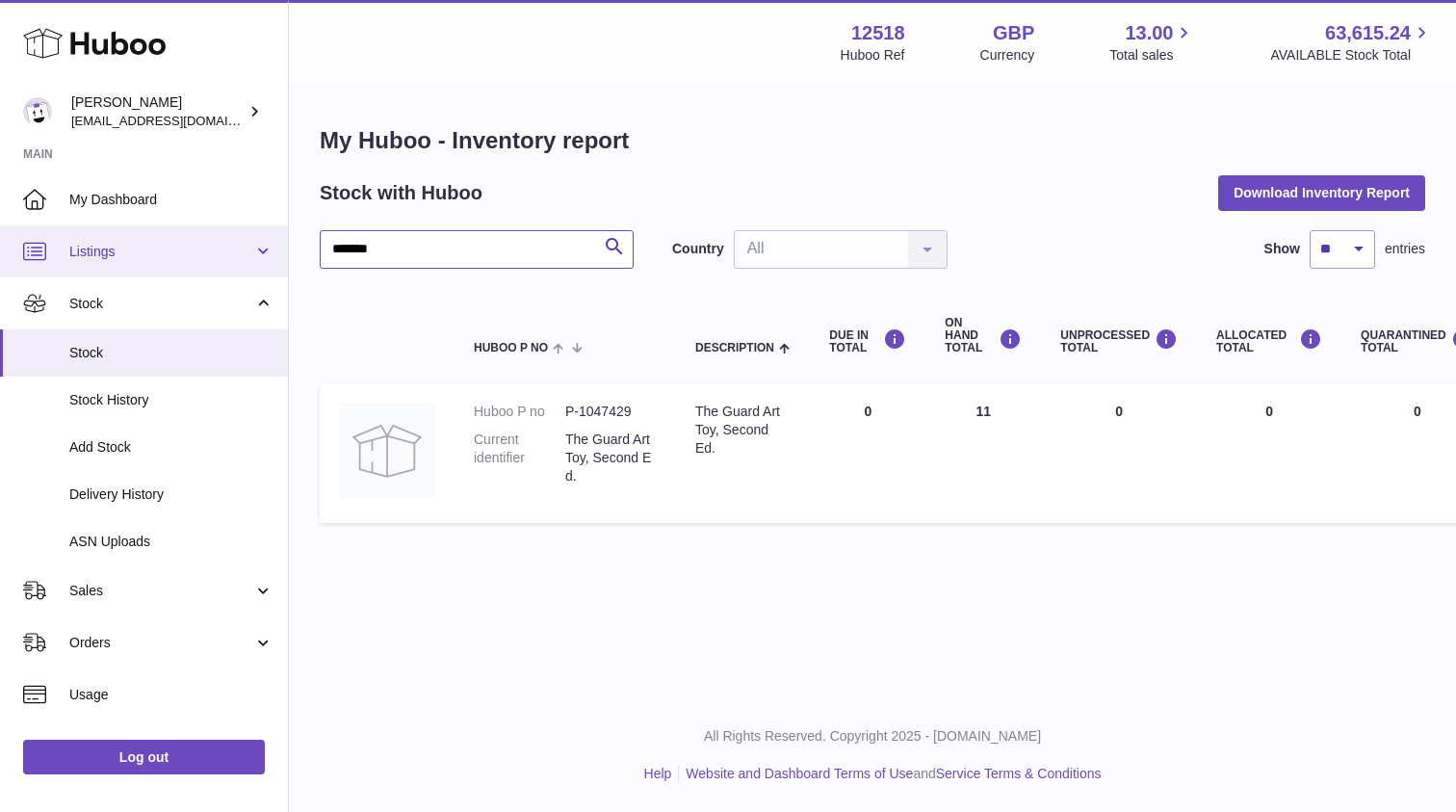
drag, startPoint x: 414, startPoint y: 251, endPoint x: 270, endPoint y: 244, distance: 144.2
click at [270, 244] on div "Huboo Caitlin Derer caitlin@fancylamp.co Main My Dashboard Listings Not with Hu…" at bounding box center [728, 406] width 1456 height 812
paste input "text"
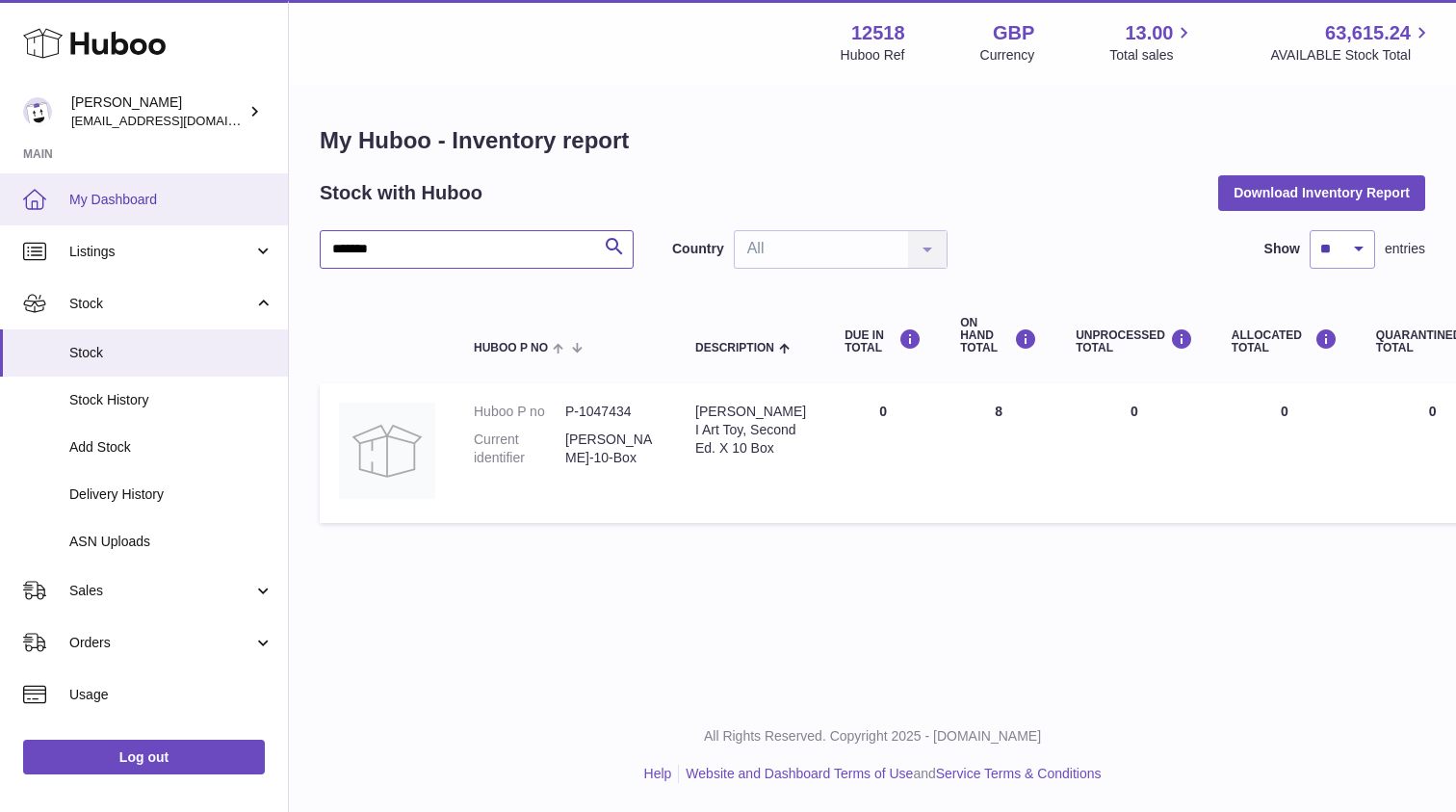
drag, startPoint x: 357, startPoint y: 244, endPoint x: 283, endPoint y: 216, distance: 79.1
click at [266, 241] on div "Huboo Caitlin Derer caitlin@fancylamp.co Main My Dashboard Listings Not with Hu…" at bounding box center [728, 406] width 1456 height 812
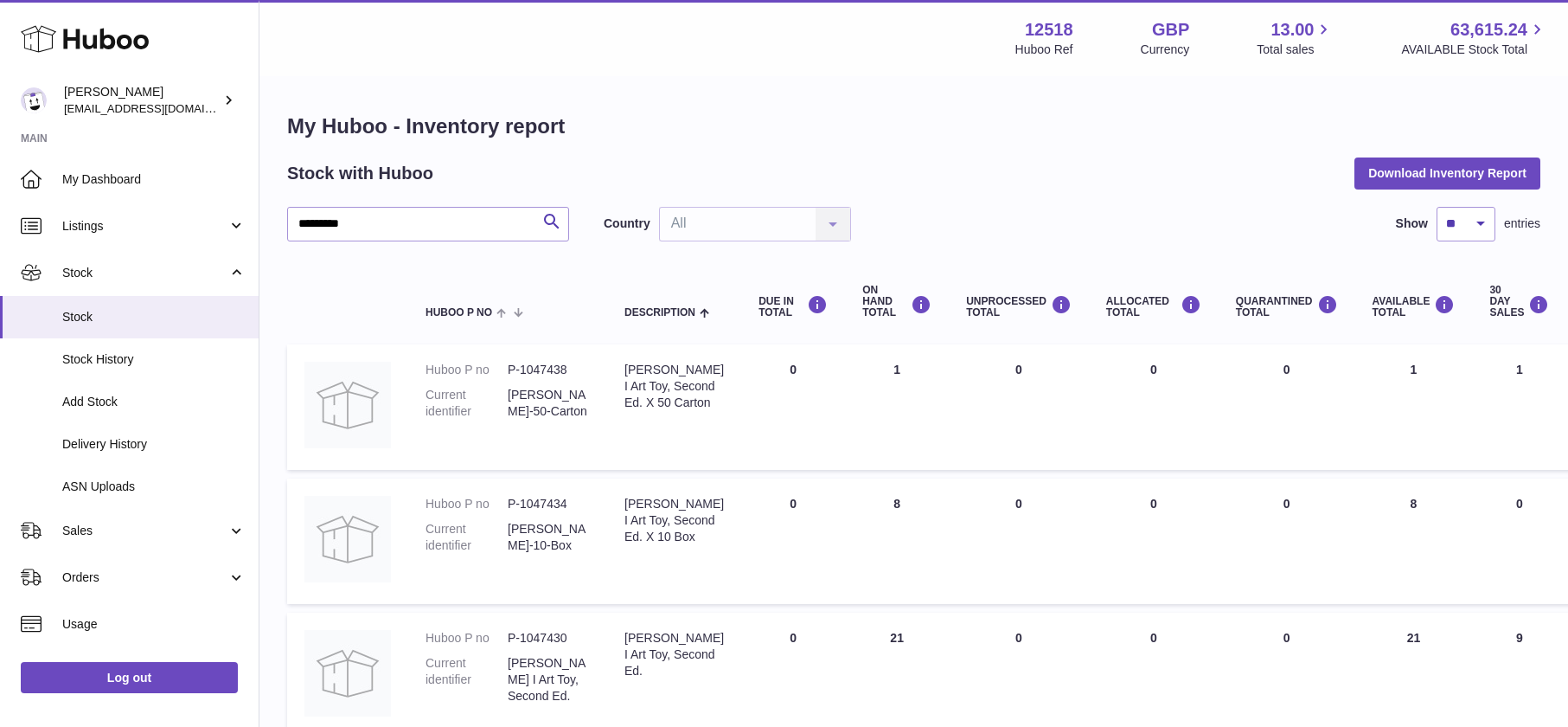
drag, startPoint x: 898, startPoint y: 366, endPoint x: 840, endPoint y: 364, distance: 58.0
click at [845, 363] on td "ON HAND Total 1" at bounding box center [897, 407] width 104 height 125
drag, startPoint x: 897, startPoint y: 501, endPoint x: 859, endPoint y: 498, distance: 38.1
click at [859, 495] on td "ON HAND Total 8" at bounding box center [897, 541] width 104 height 125
drag, startPoint x: 908, startPoint y: 642, endPoint x: 840, endPoint y: 639, distance: 68.1
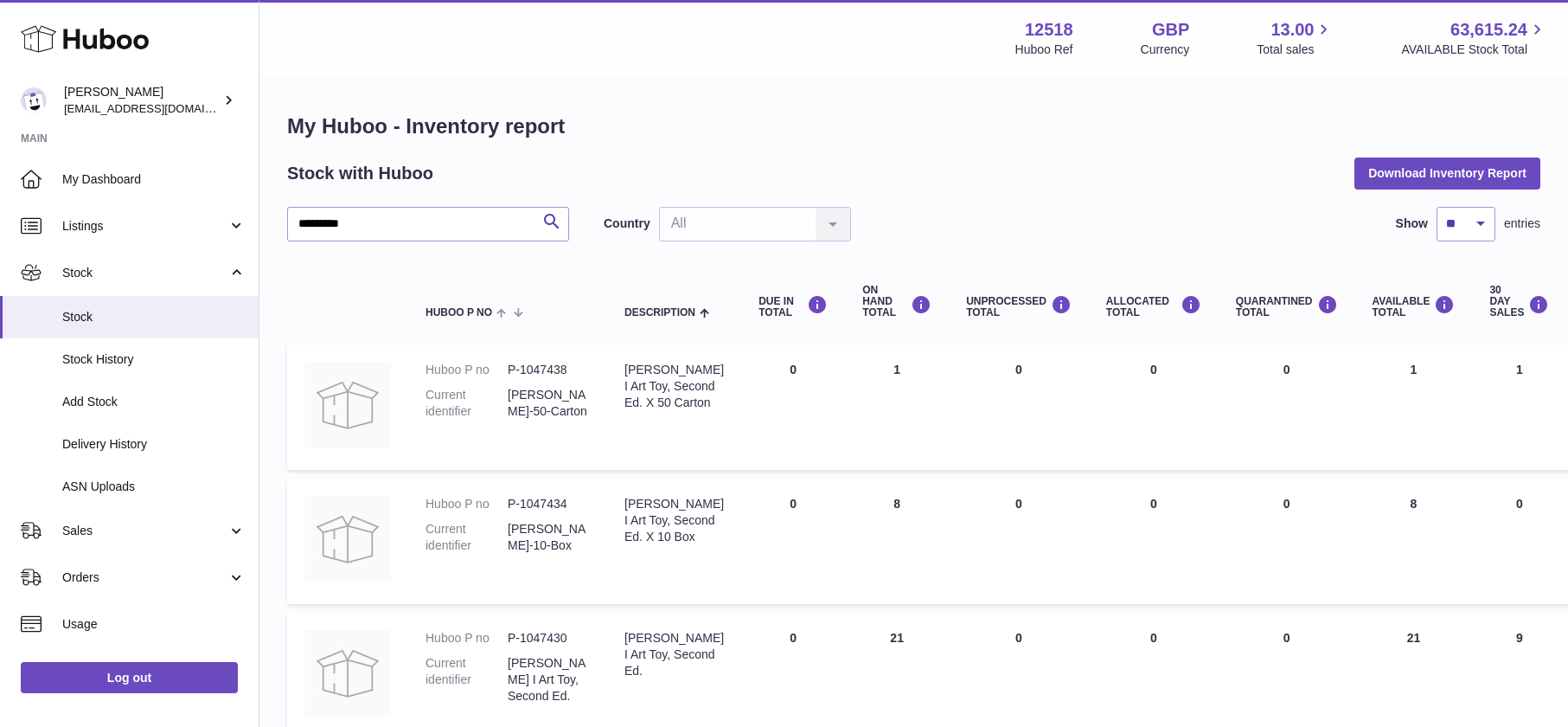
click at [845, 638] on td "ON HAND Total 21" at bounding box center [897, 674] width 104 height 125
drag, startPoint x: 332, startPoint y: 222, endPoint x: 241, endPoint y: 209, distance: 91.9
paste input "text"
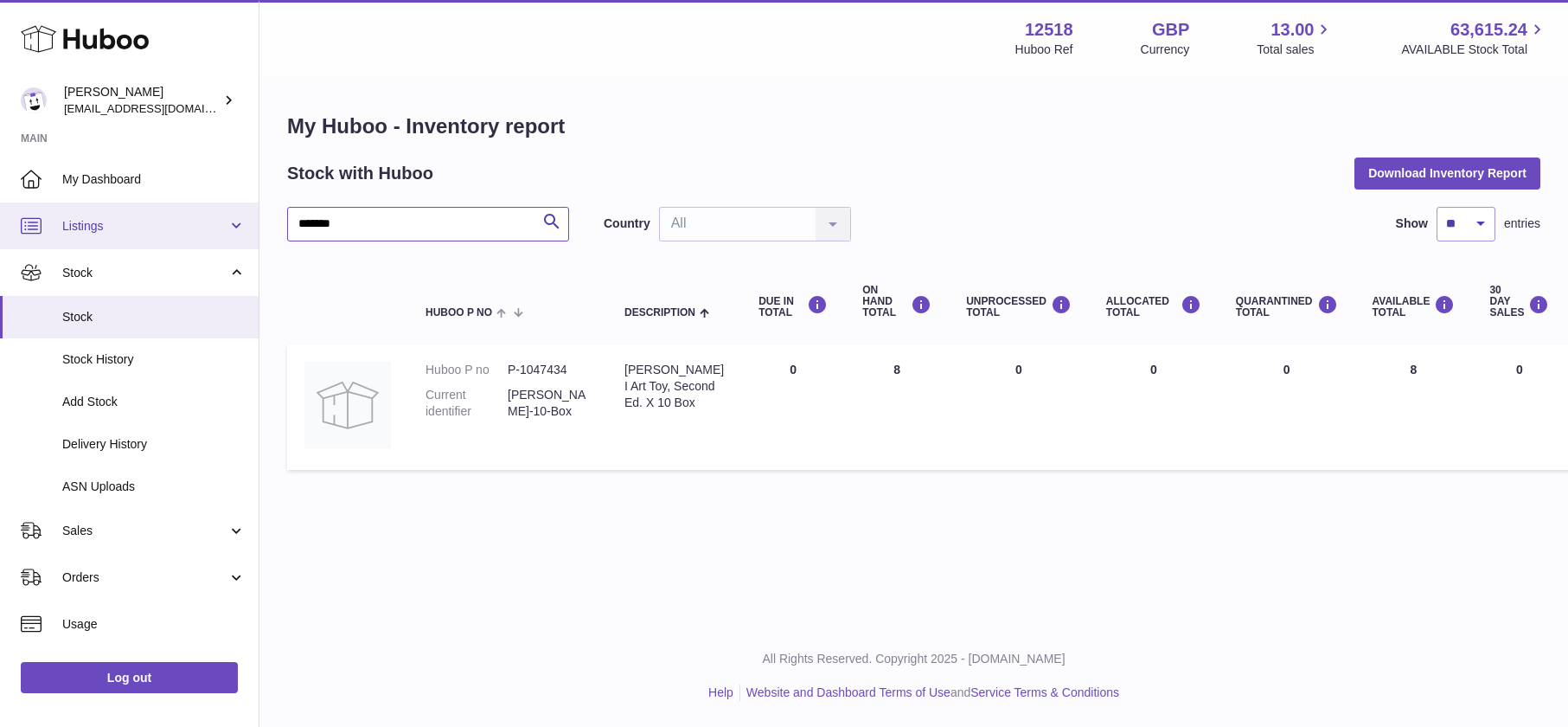
drag, startPoint x: 354, startPoint y: 223, endPoint x: 224, endPoint y: 214, distance: 130.3
click at [235, 216] on div "Huboo Caitlin Derer caitlin@fancylamp.co Main My Dashboard Listings Not with Hu…" at bounding box center [784, 363] width 1568 height 727
paste input "text"
drag, startPoint x: 399, startPoint y: 225, endPoint x: 237, endPoint y: 203, distance: 163.5
click at [240, 211] on div "Huboo Caitlin Derer caitlin@fancylamp.co Main My Dashboard Listings Not with Hu…" at bounding box center [784, 363] width 1568 height 727
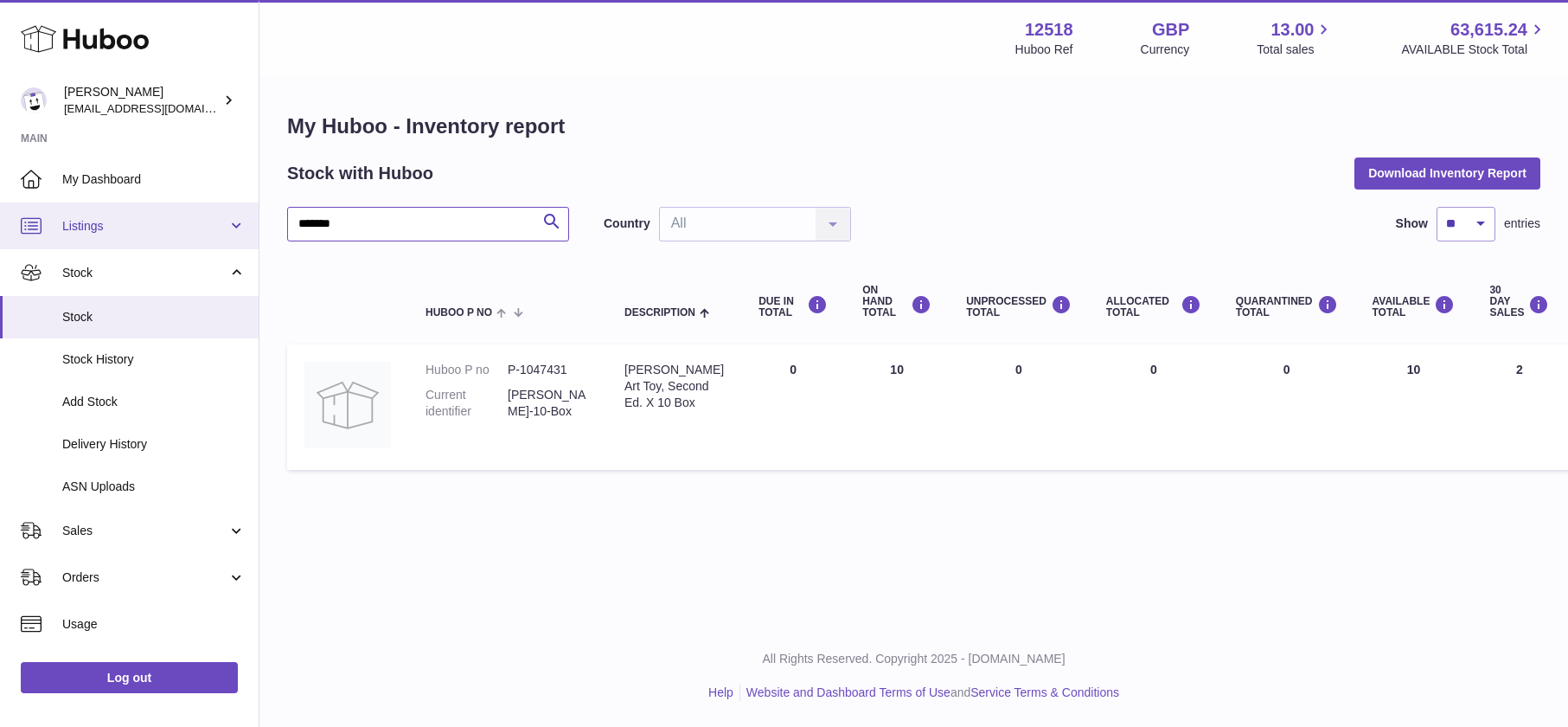
paste input "text"
type input "*******"
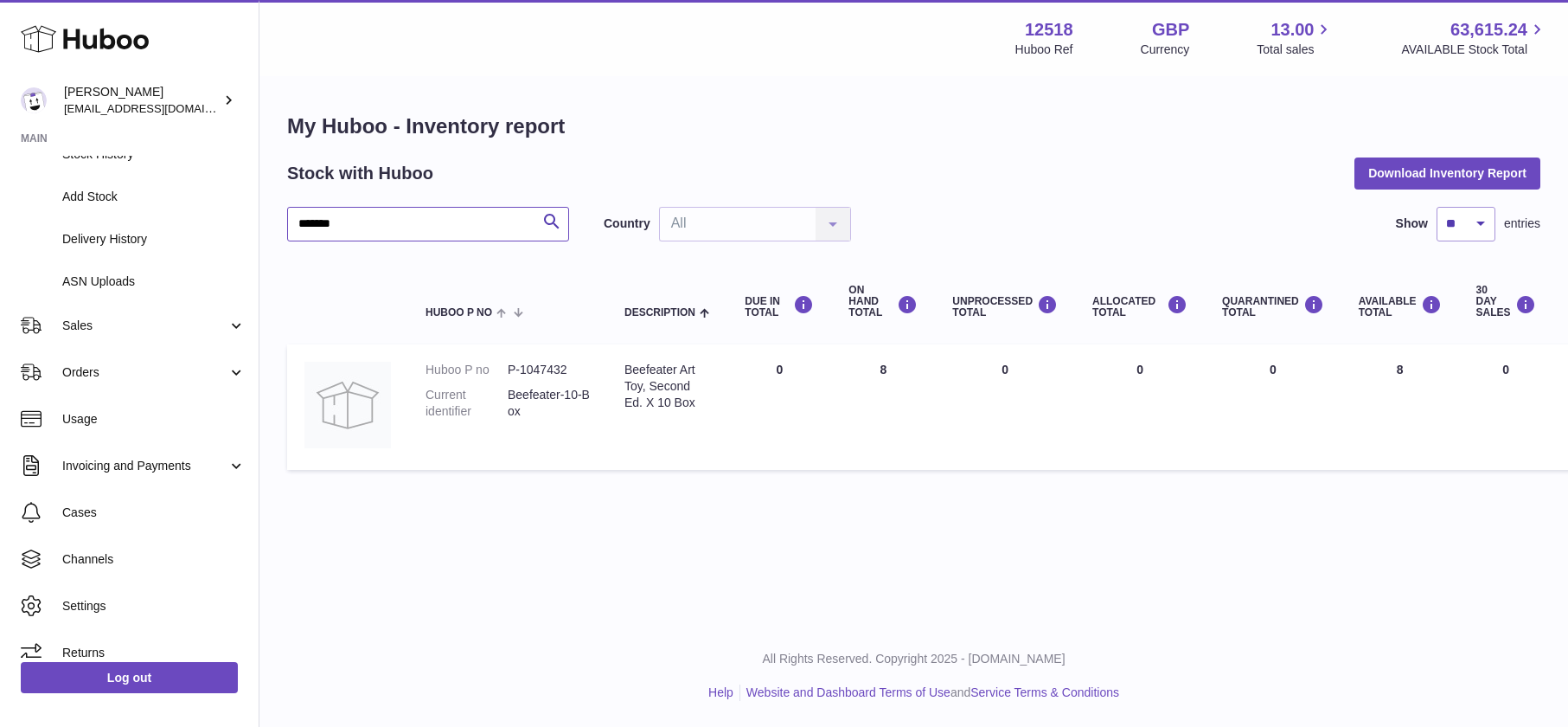
scroll to position [210, 0]
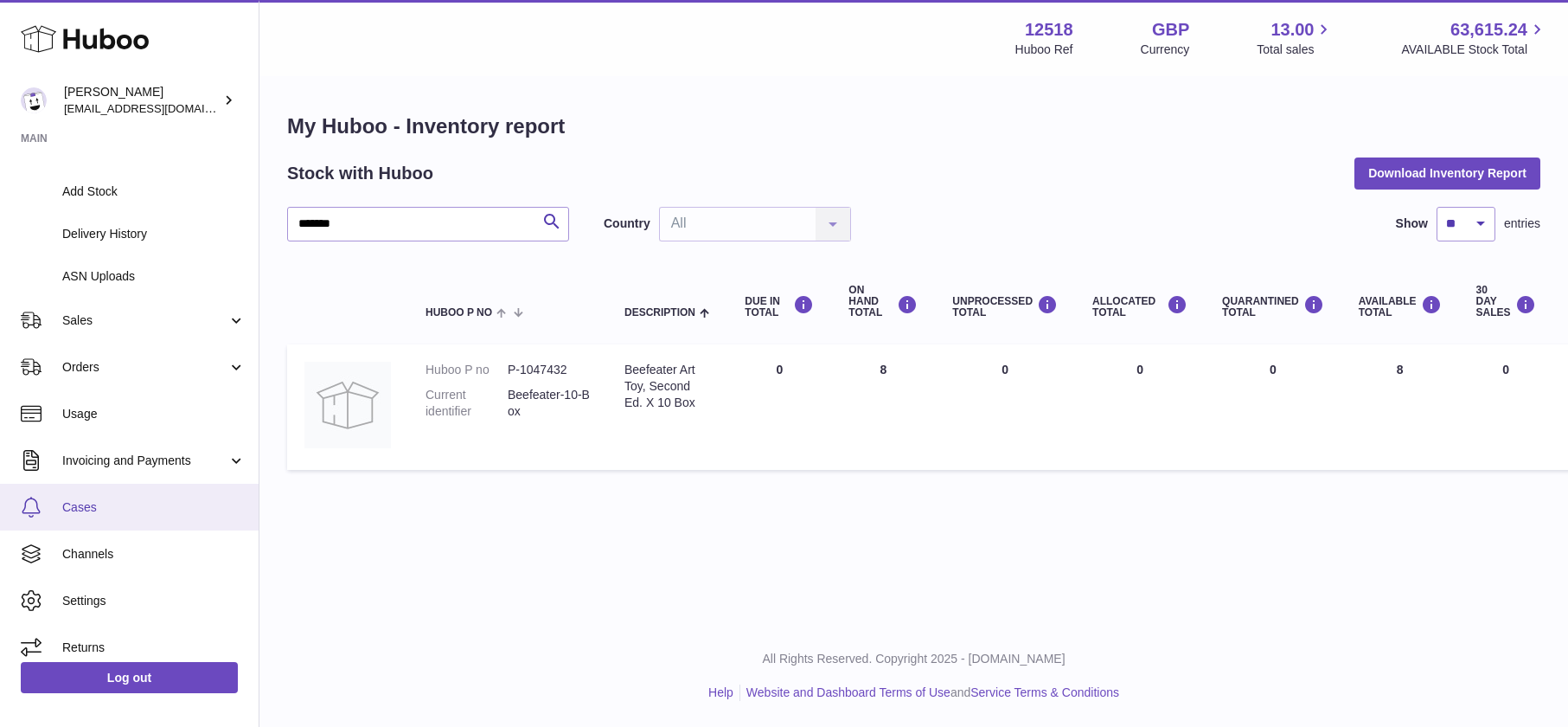
click at [78, 509] on span "Cases" at bounding box center [154, 507] width 183 height 16
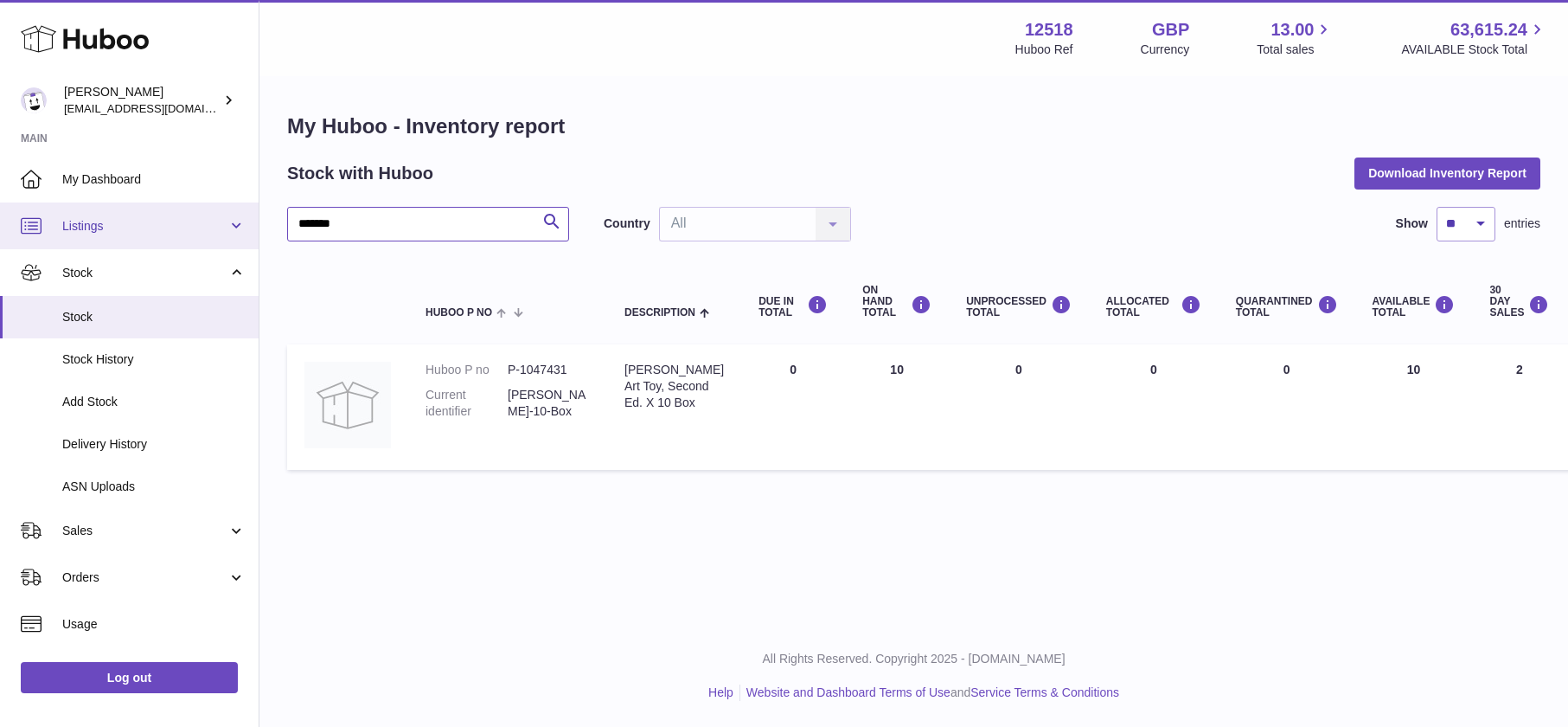
drag, startPoint x: 355, startPoint y: 222, endPoint x: 181, endPoint y: 212, distance: 174.3
click at [189, 217] on div "Huboo [PERSON_NAME] [EMAIL_ADDRESS][DOMAIN_NAME] Main My Dashboard Listings Not…" at bounding box center [784, 363] width 1568 height 727
drag, startPoint x: 358, startPoint y: 227, endPoint x: 253, endPoint y: 221, distance: 105.2
click at [255, 223] on div "Huboo [PERSON_NAME] [EMAIL_ADDRESS][DOMAIN_NAME] Main My Dashboard Listings Not…" at bounding box center [784, 363] width 1568 height 727
type input "*********"
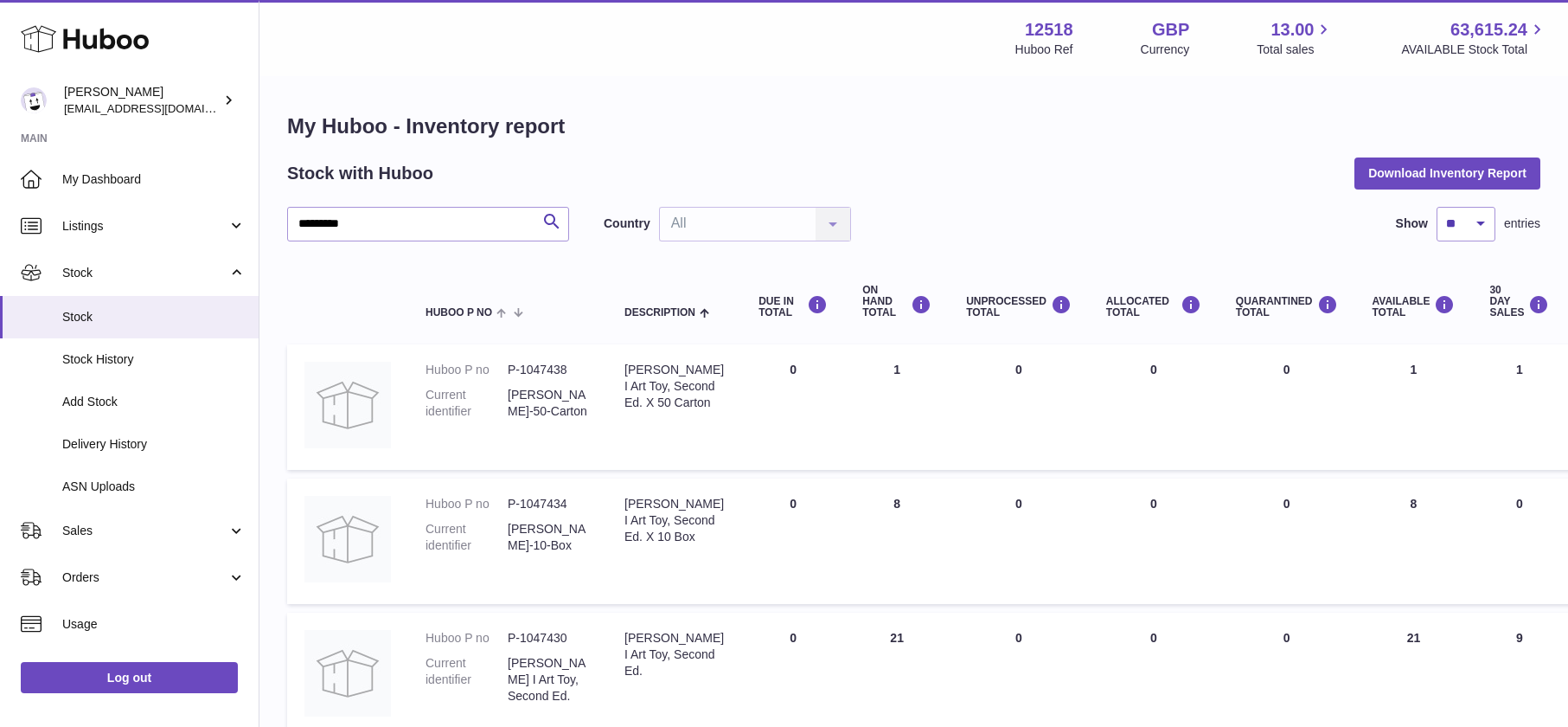
click at [594, 501] on td "Huboo P no P-1047434 Current identifier Elizabeth-10-Box" at bounding box center [508, 541] width 199 height 125
drag, startPoint x: 561, startPoint y: 502, endPoint x: 518, endPoint y: 507, distance: 43.3
click at [508, 503] on dd "P-1047434" at bounding box center [549, 504] width 82 height 16
copy dd "P-1047434"
click at [110, 179] on span "My Dashboard" at bounding box center [154, 180] width 183 height 16
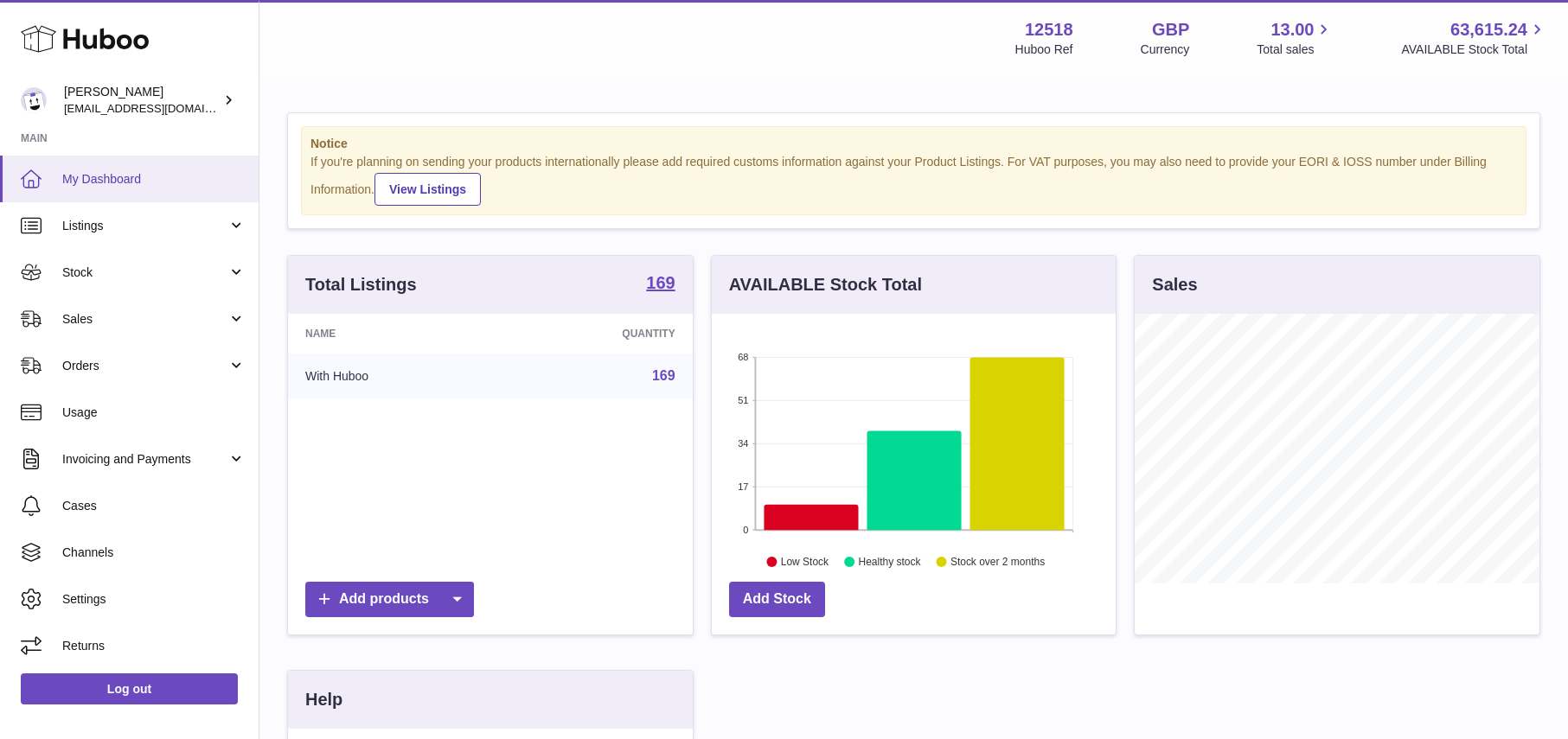
scroll to position [269, 405]
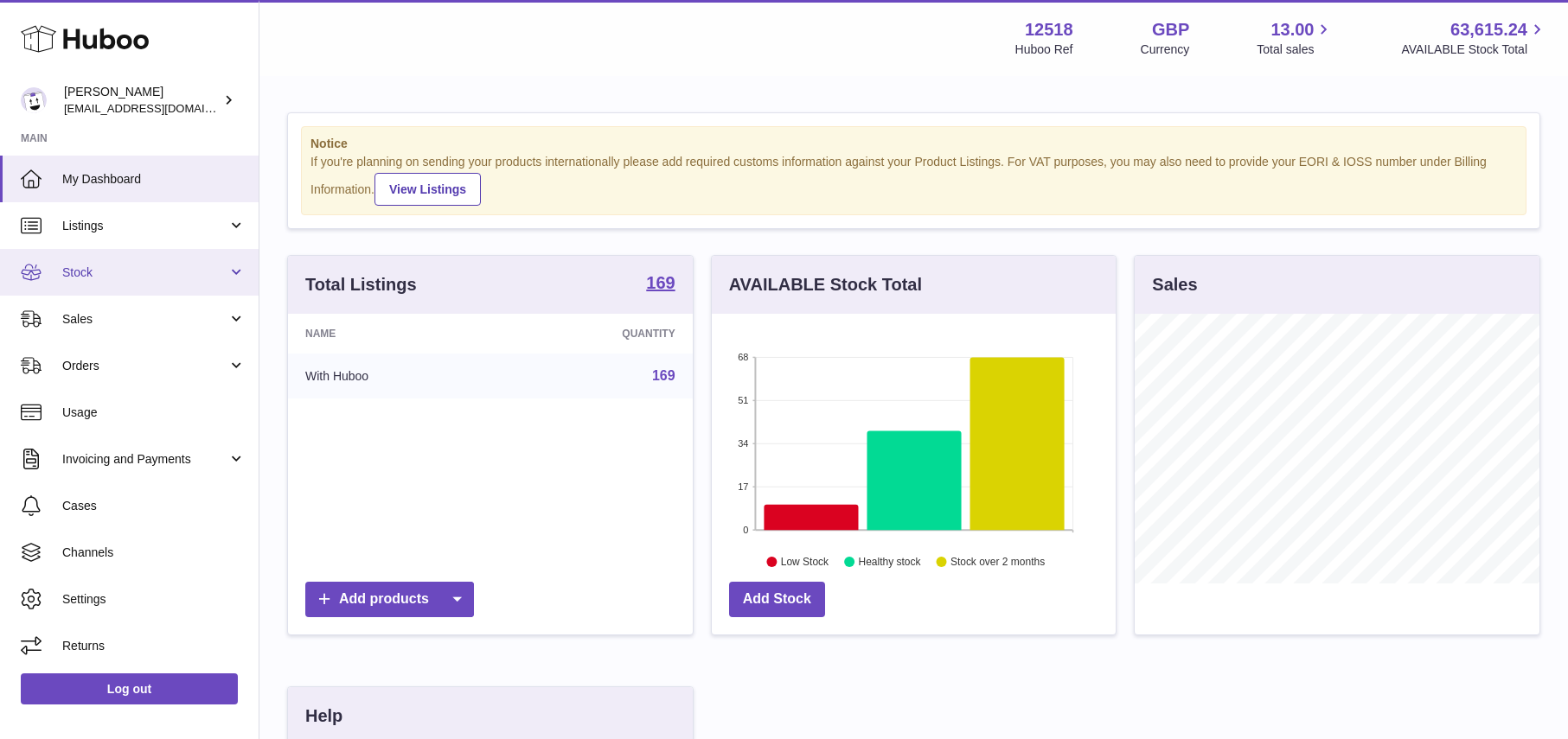
click at [95, 274] on span "Stock" at bounding box center [145, 273] width 165 height 16
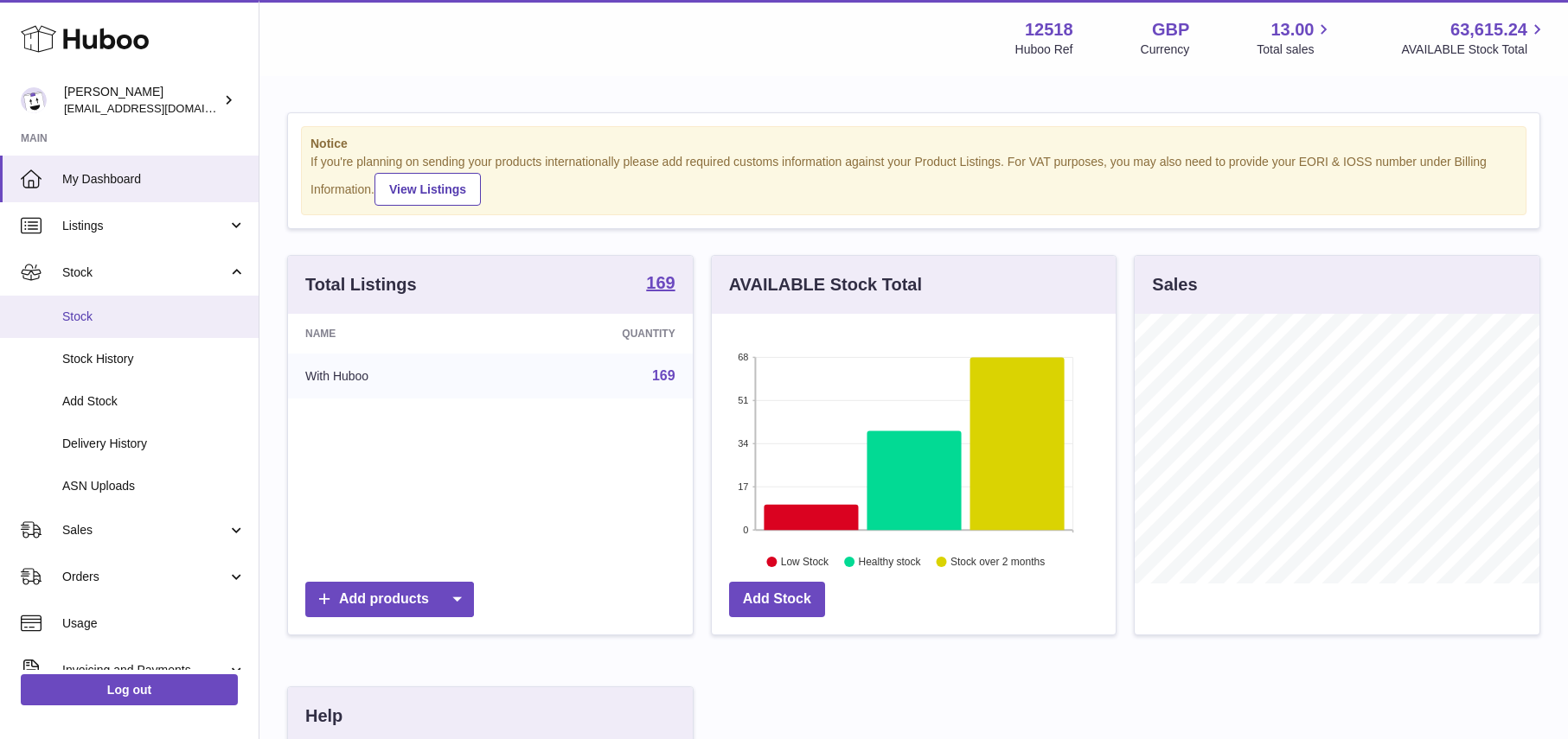
click at [84, 317] on span "Stock" at bounding box center [154, 317] width 183 height 16
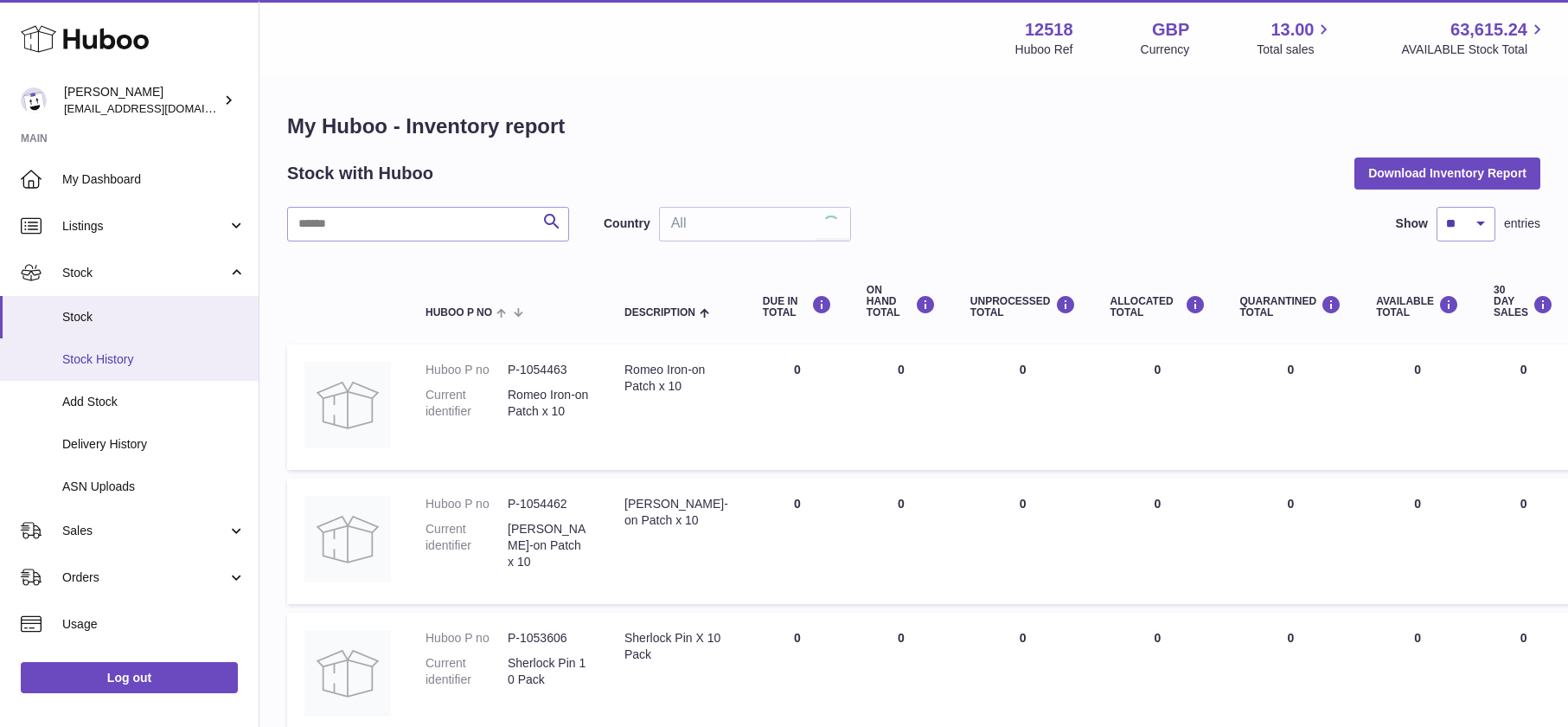
click at [96, 359] on span "Stock History" at bounding box center [154, 359] width 183 height 16
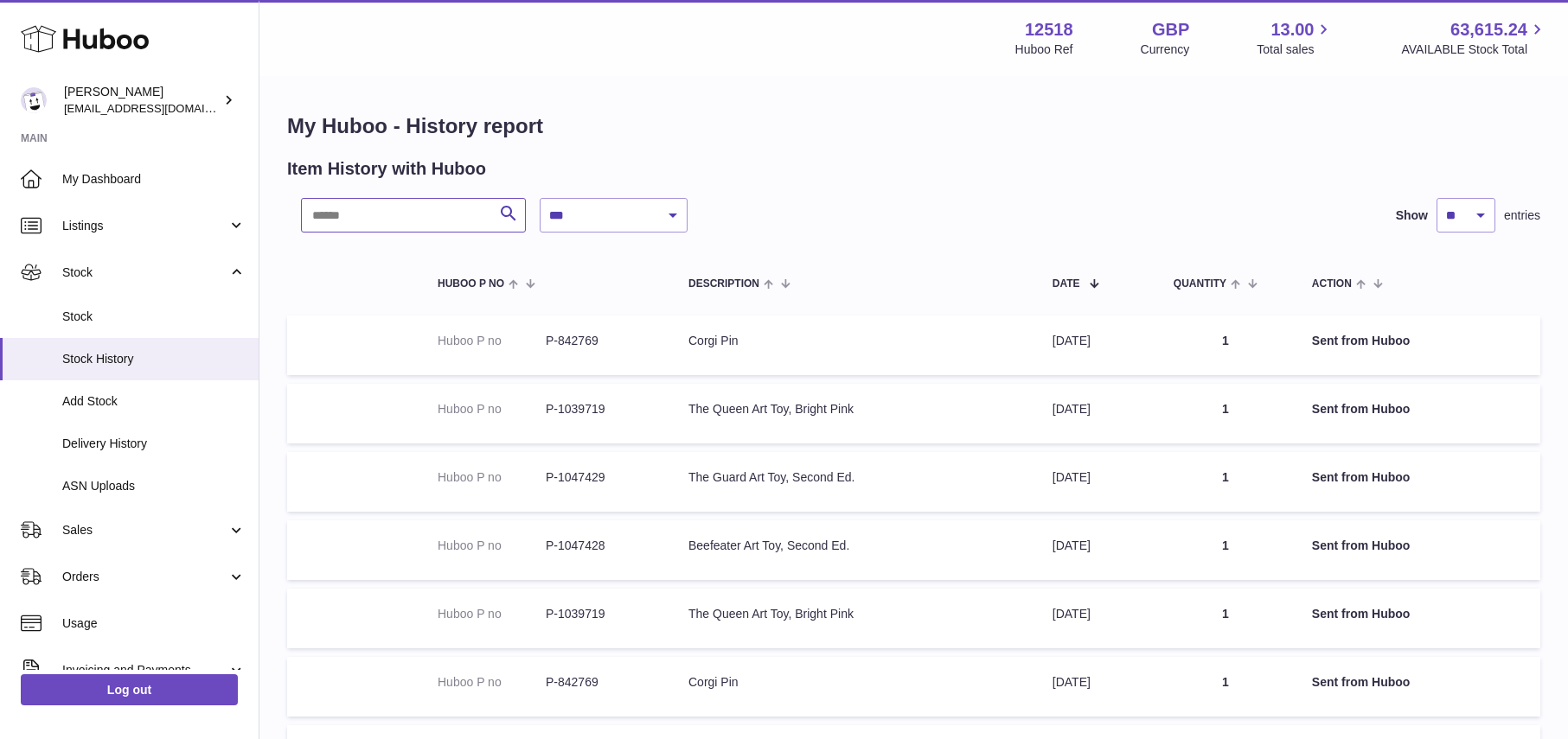
click at [369, 213] on input "text" at bounding box center [413, 215] width 225 height 35
paste input "*********"
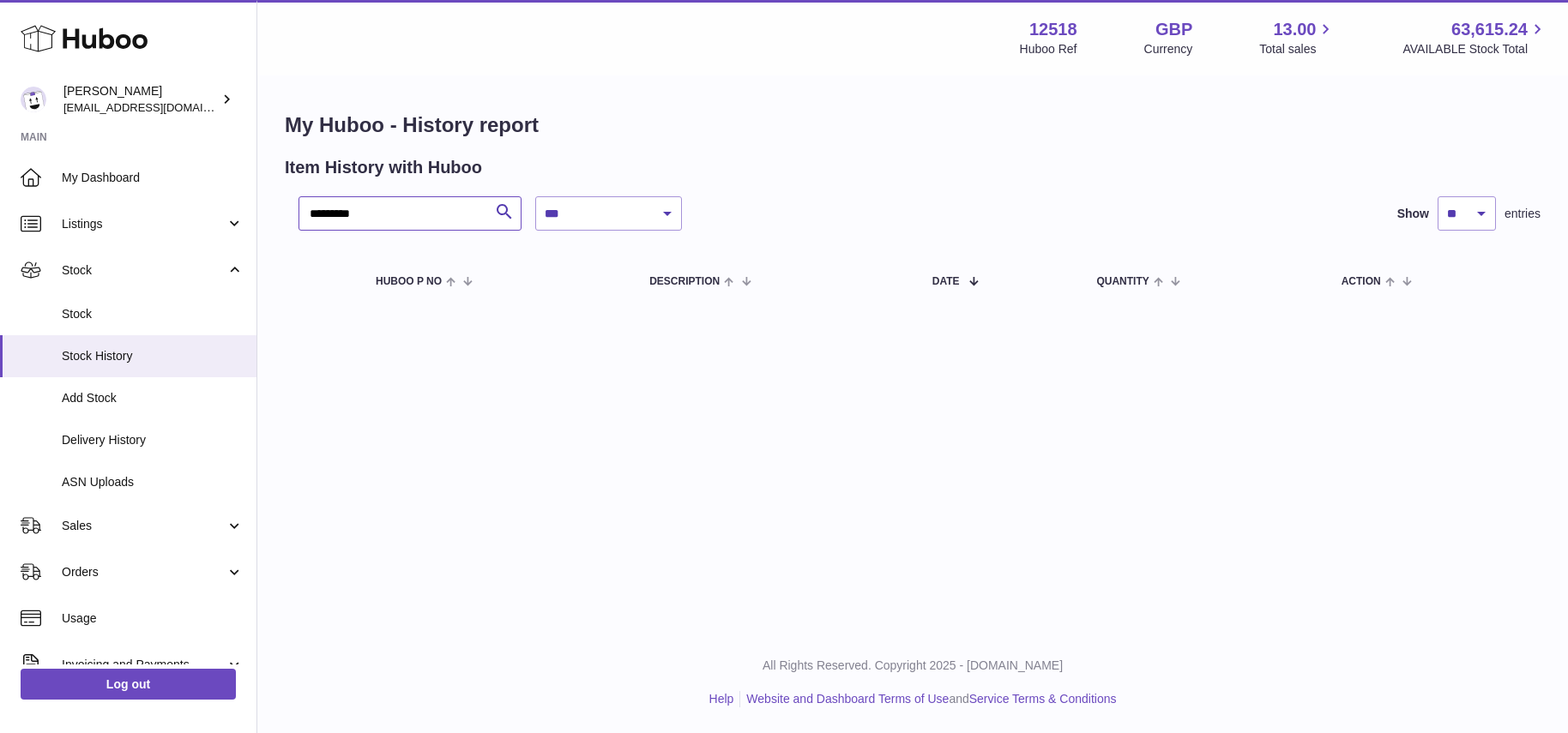
drag, startPoint x: 325, startPoint y: 216, endPoint x: 265, endPoint y: 176, distance: 72.1
click at [280, 204] on div "**********" at bounding box center [913, 213] width 1310 height 270
type input "*******"
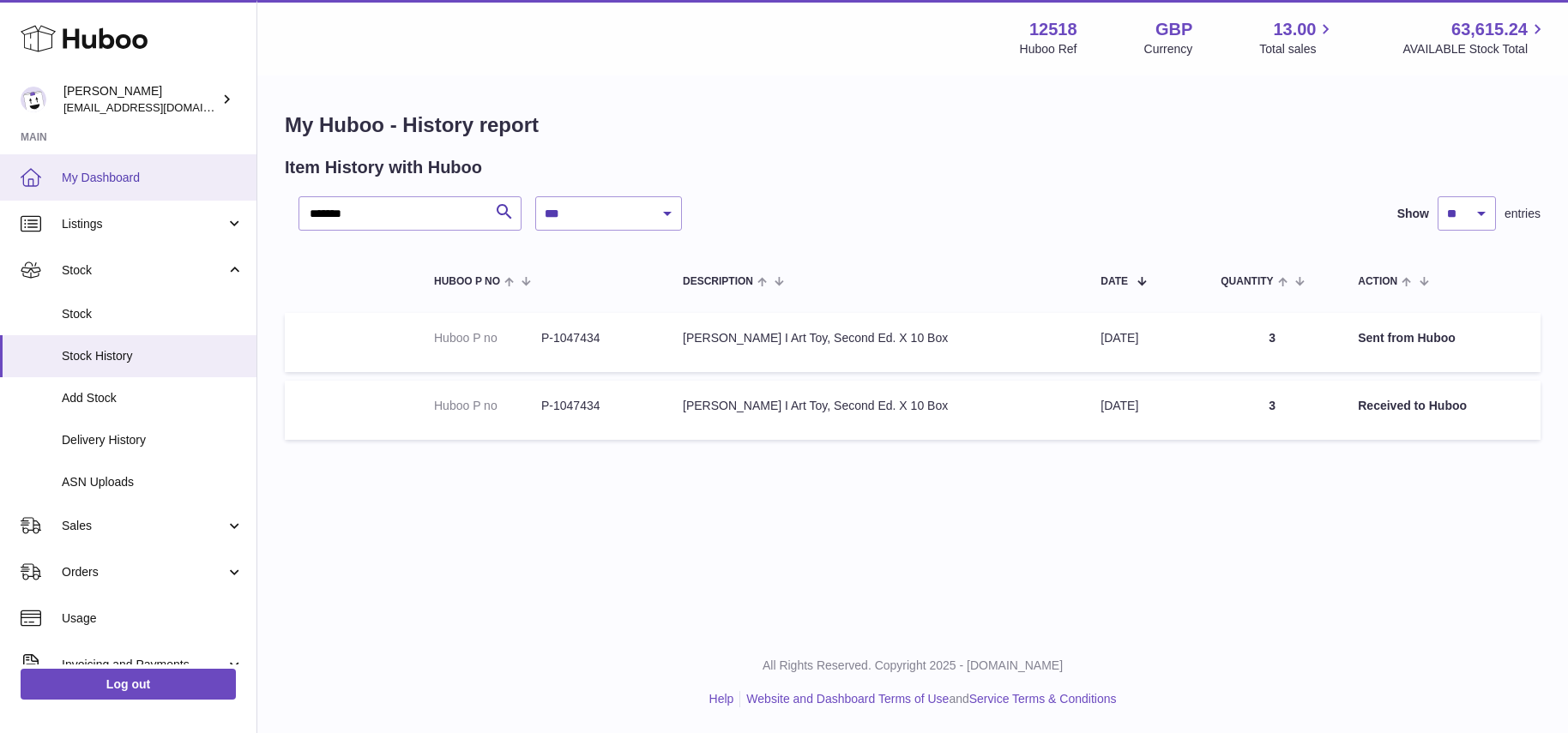
click at [105, 182] on span "My Dashboard" at bounding box center [153, 178] width 182 height 16
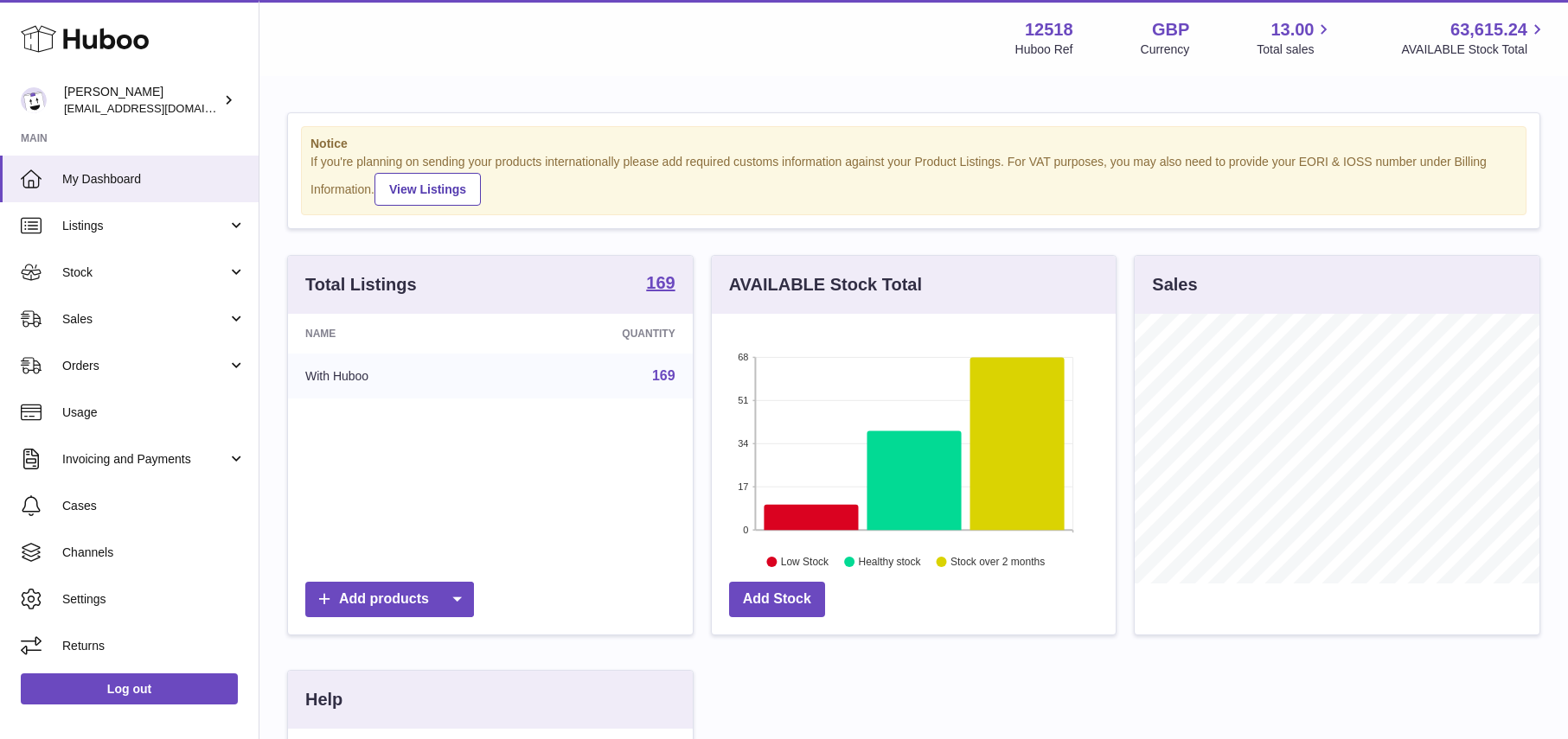
scroll to position [269, 405]
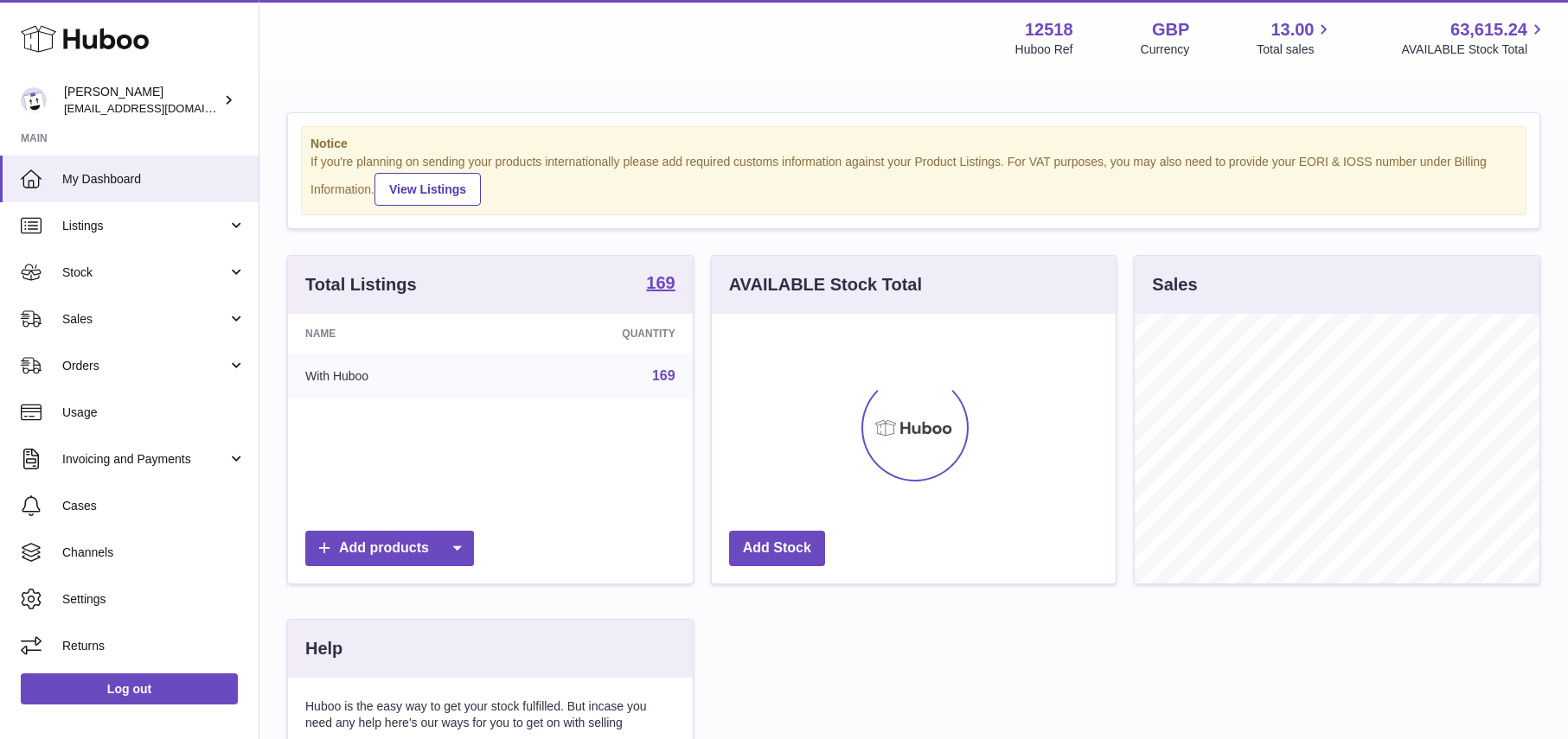
scroll to position [269, 405]
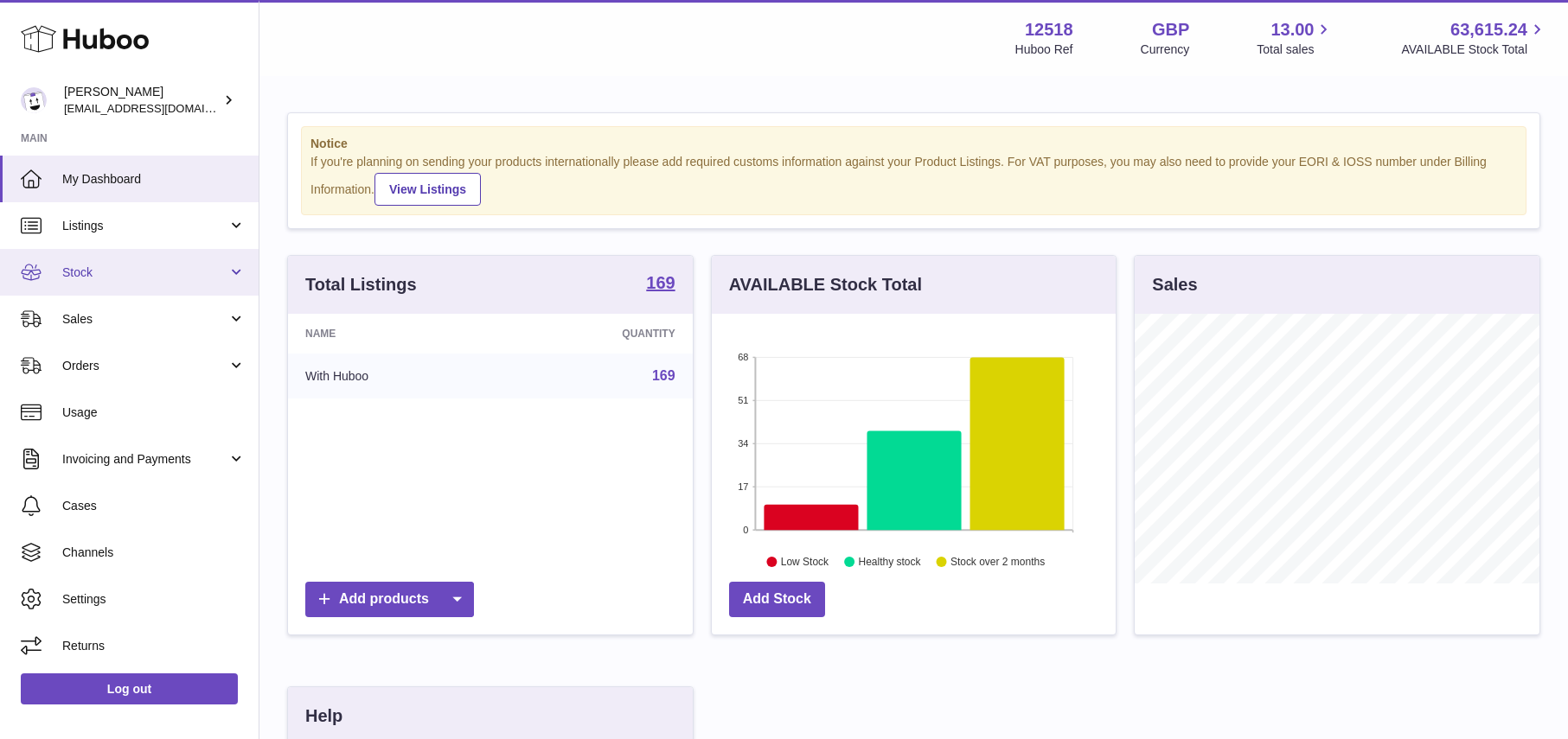
click at [107, 270] on span "Stock" at bounding box center [145, 273] width 165 height 16
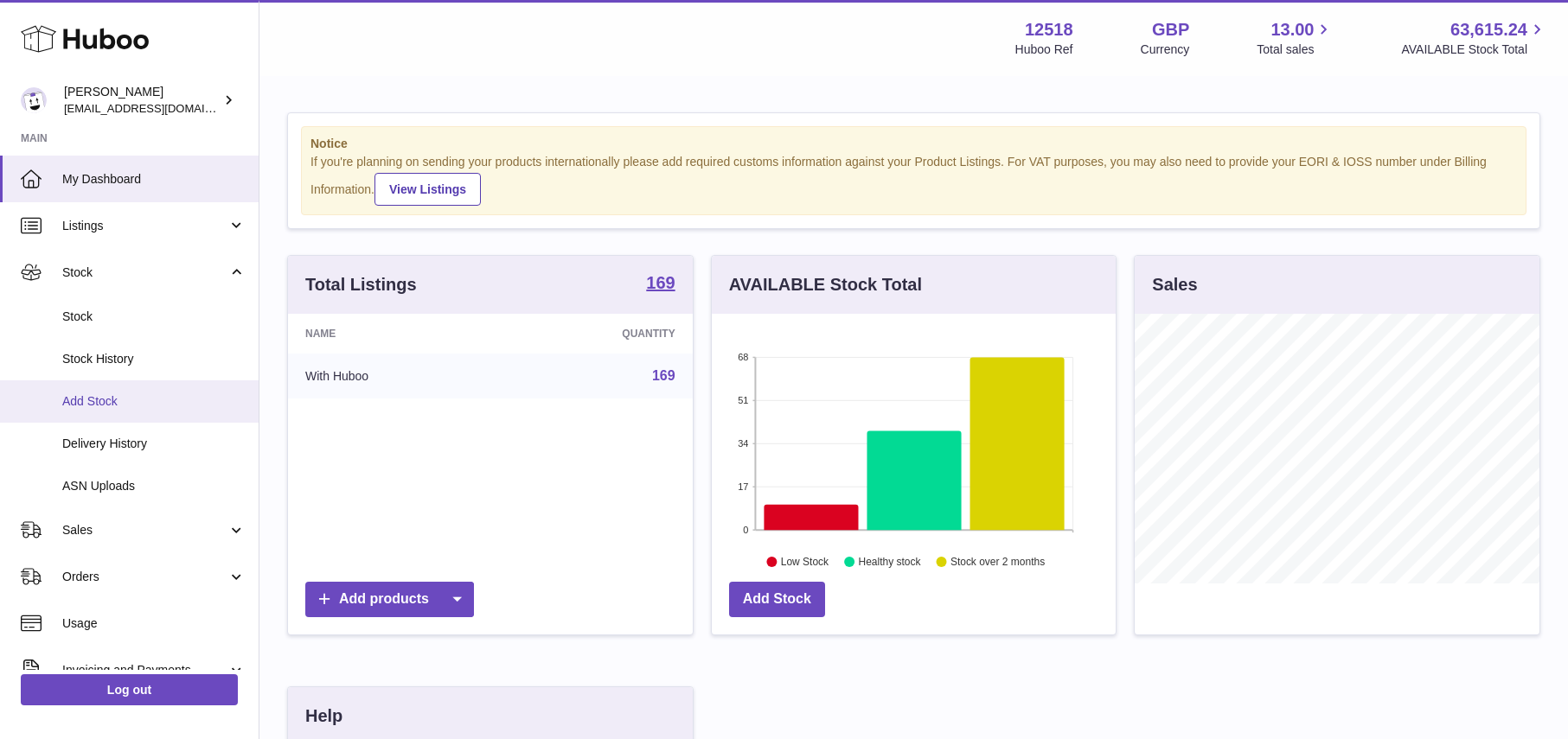
click at [109, 399] on span "Add Stock" at bounding box center [154, 401] width 183 height 16
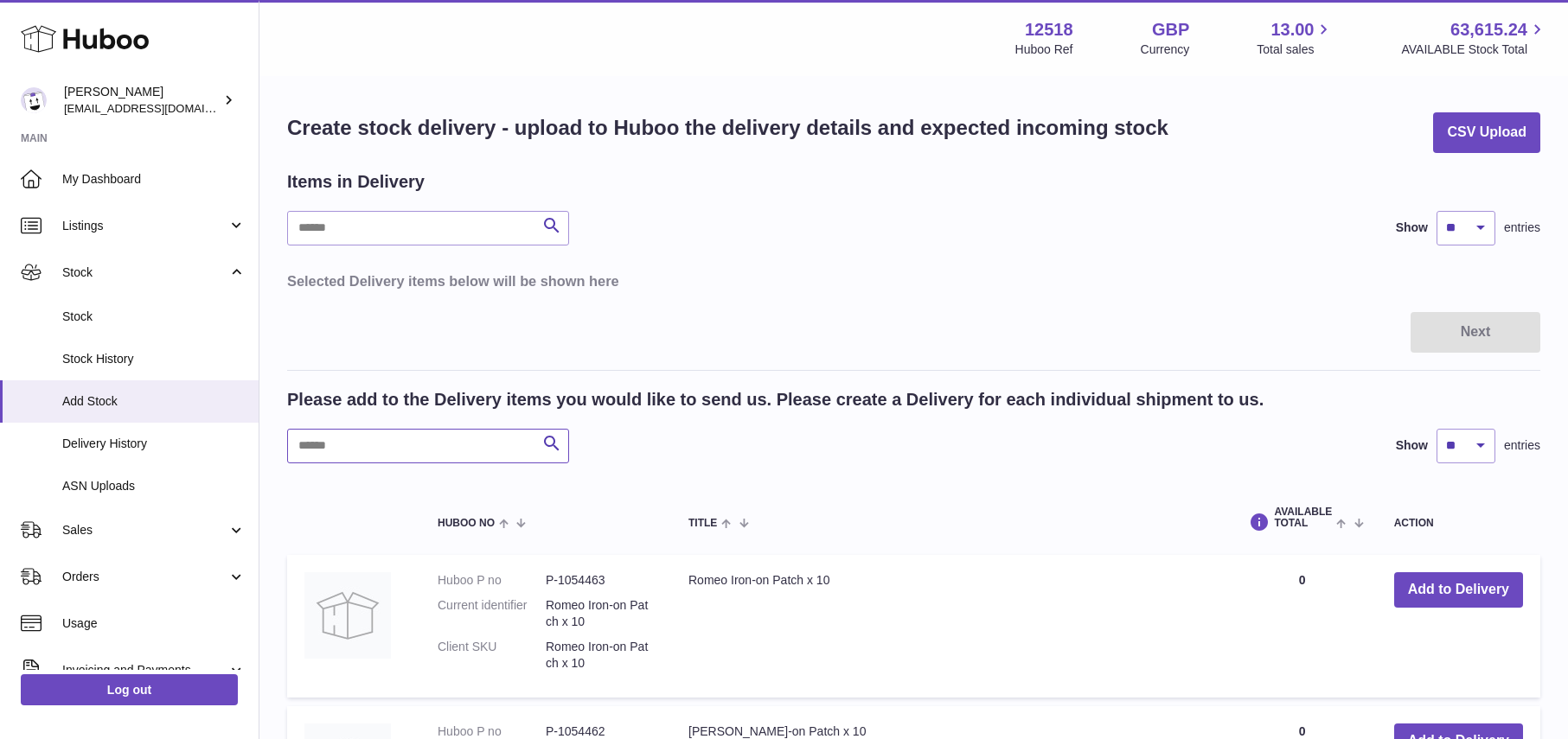
click at [363, 446] on input "text" at bounding box center [428, 446] width 282 height 35
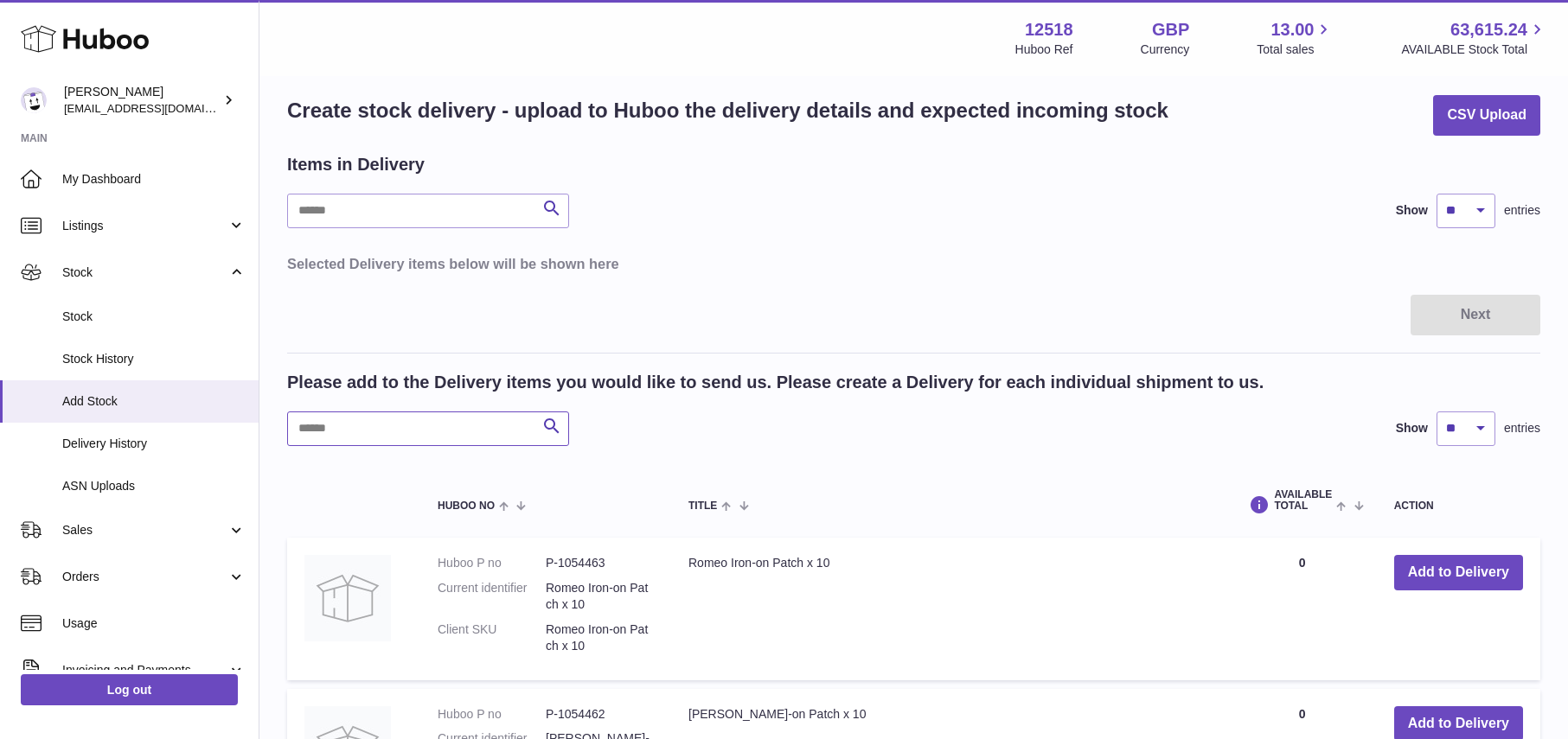
scroll to position [16, 0]
click at [1433, 573] on button "Add to Delivery" at bounding box center [1459, 574] width 129 height 36
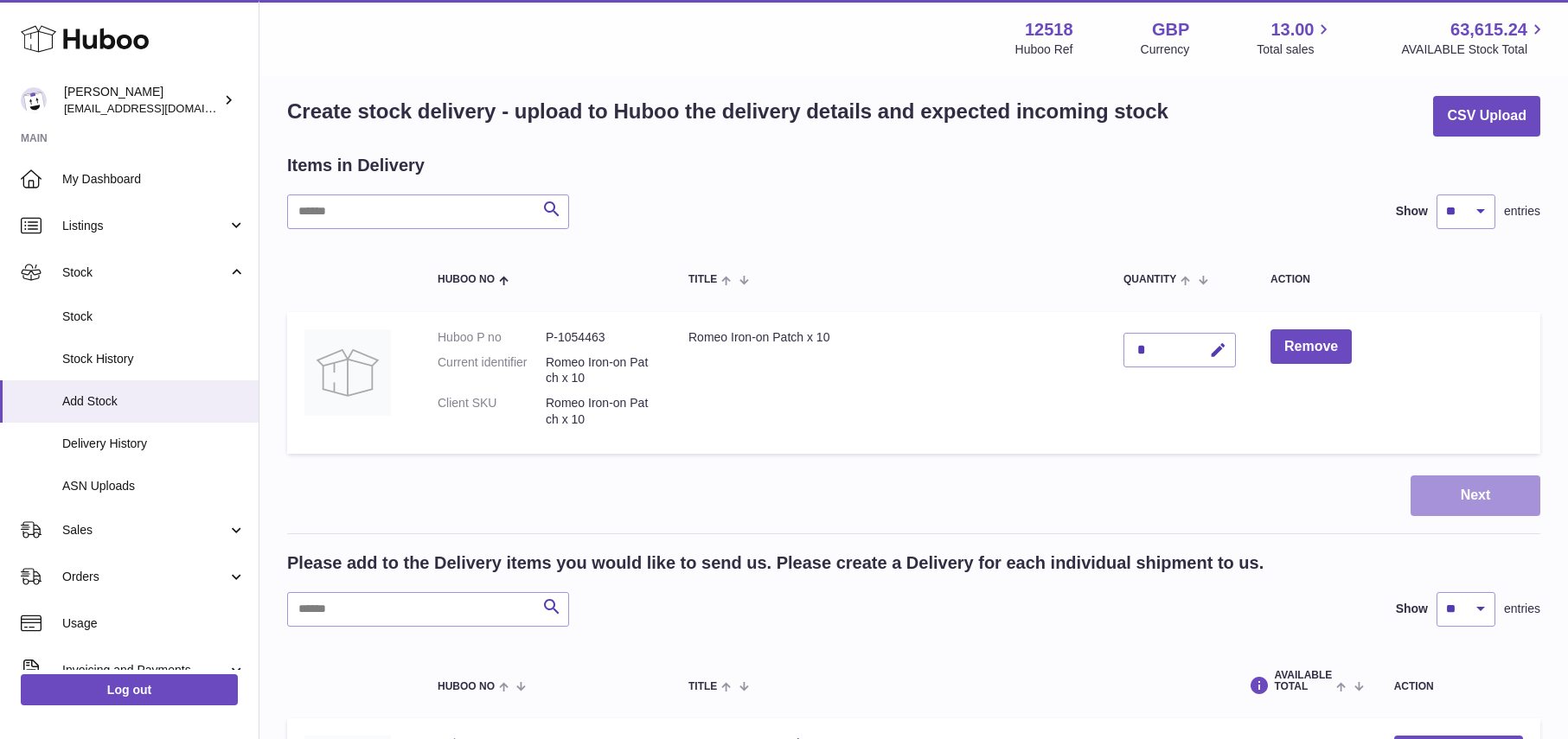
click at [1460, 489] on button "Next" at bounding box center [1476, 496] width 130 height 41
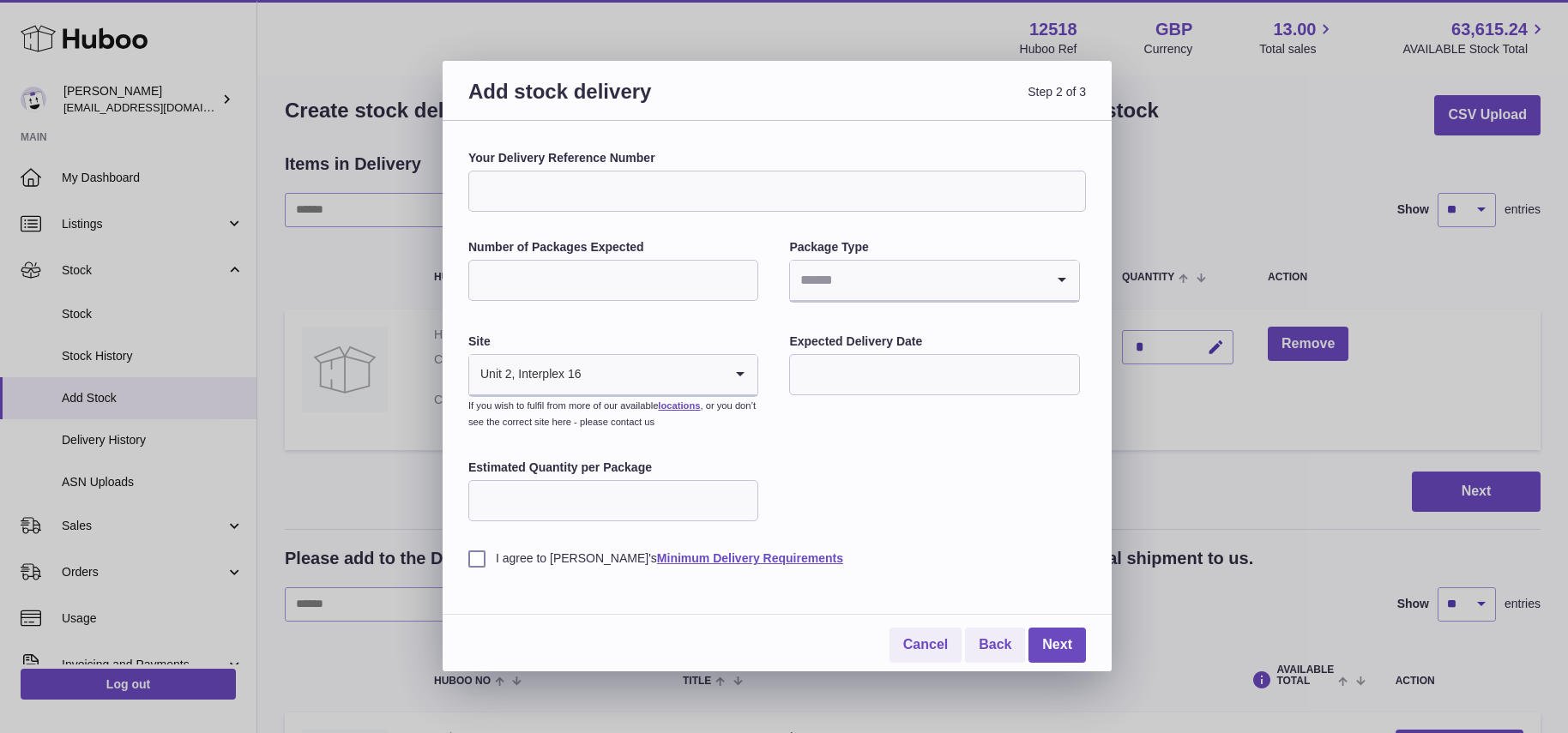
click at [625, 372] on input "Search for option" at bounding box center [653, 375] width 141 height 40
drag, startPoint x: 849, startPoint y: 491, endPoint x: 839, endPoint y: 482, distance: 13.5
click at [843, 488] on div "Your Delivery Reference Number Number of Packages Expected Package Type Loading…" at bounding box center [777, 358] width 617 height 417
click at [609, 183] on input "Your Delivery Reference Number" at bounding box center [777, 191] width 617 height 41
type input "**********"
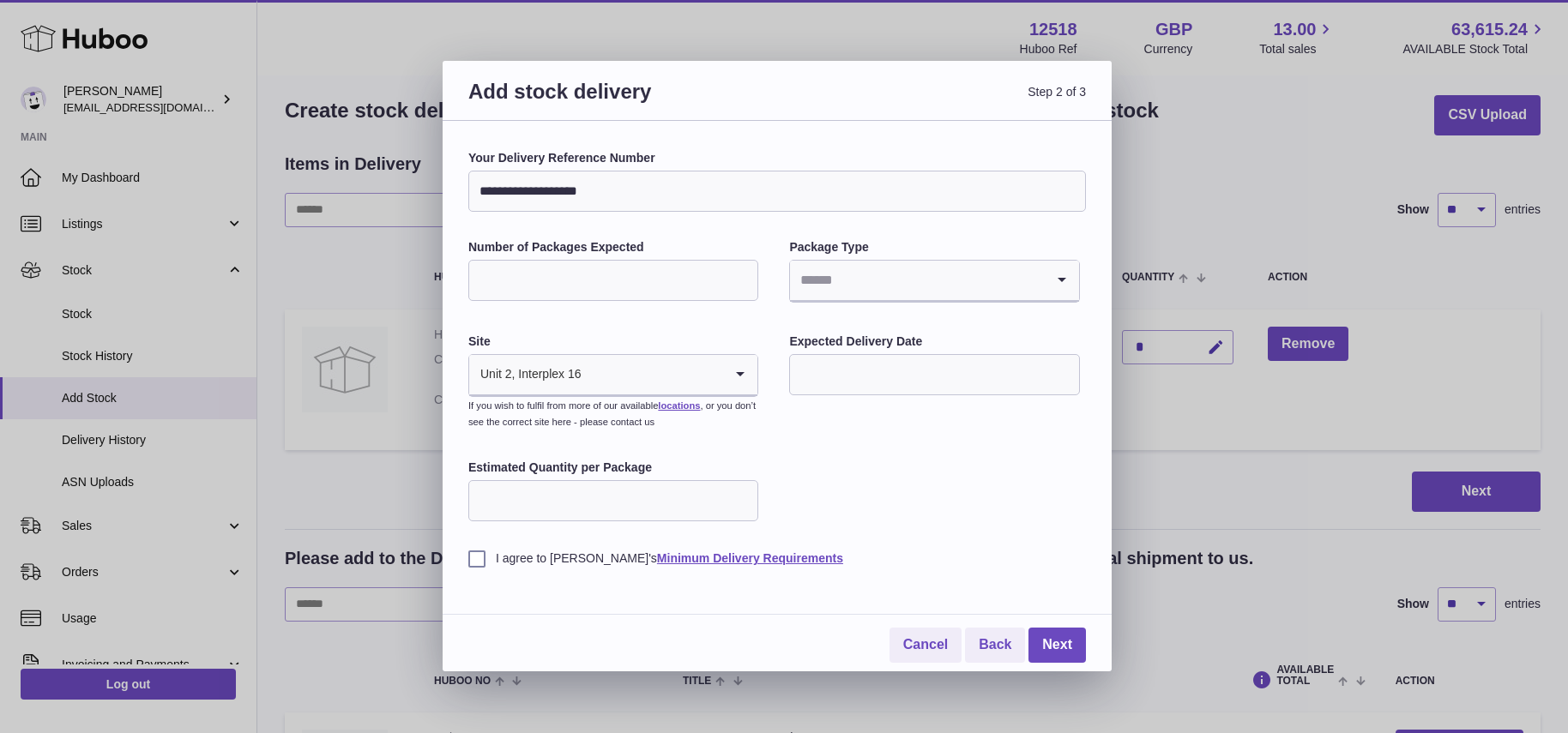
click at [618, 279] on input "Number of Packages Expected" at bounding box center [613, 280] width 290 height 41
type input "*"
drag, startPoint x: 855, startPoint y: 501, endPoint x: 843, endPoint y: 466, distance: 37.0
click at [852, 500] on div "**********" at bounding box center [777, 358] width 617 height 417
click at [855, 284] on input "Search for option" at bounding box center [917, 280] width 254 height 40
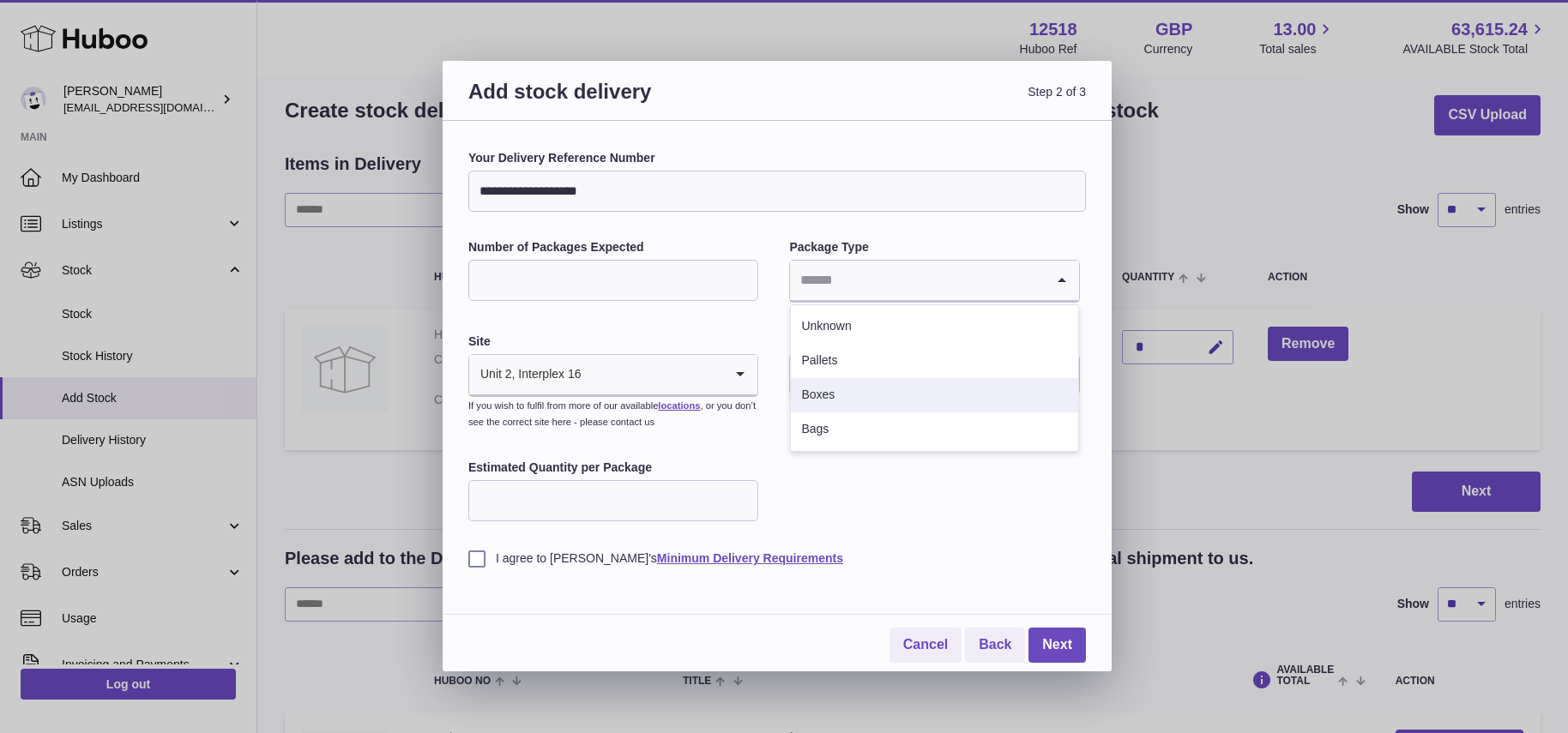
click at [826, 398] on li "Boxes" at bounding box center [934, 395] width 287 height 34
click at [836, 515] on div "**********" at bounding box center [777, 358] width 617 height 417
click at [836, 376] on input "text" at bounding box center [934, 375] width 290 height 41
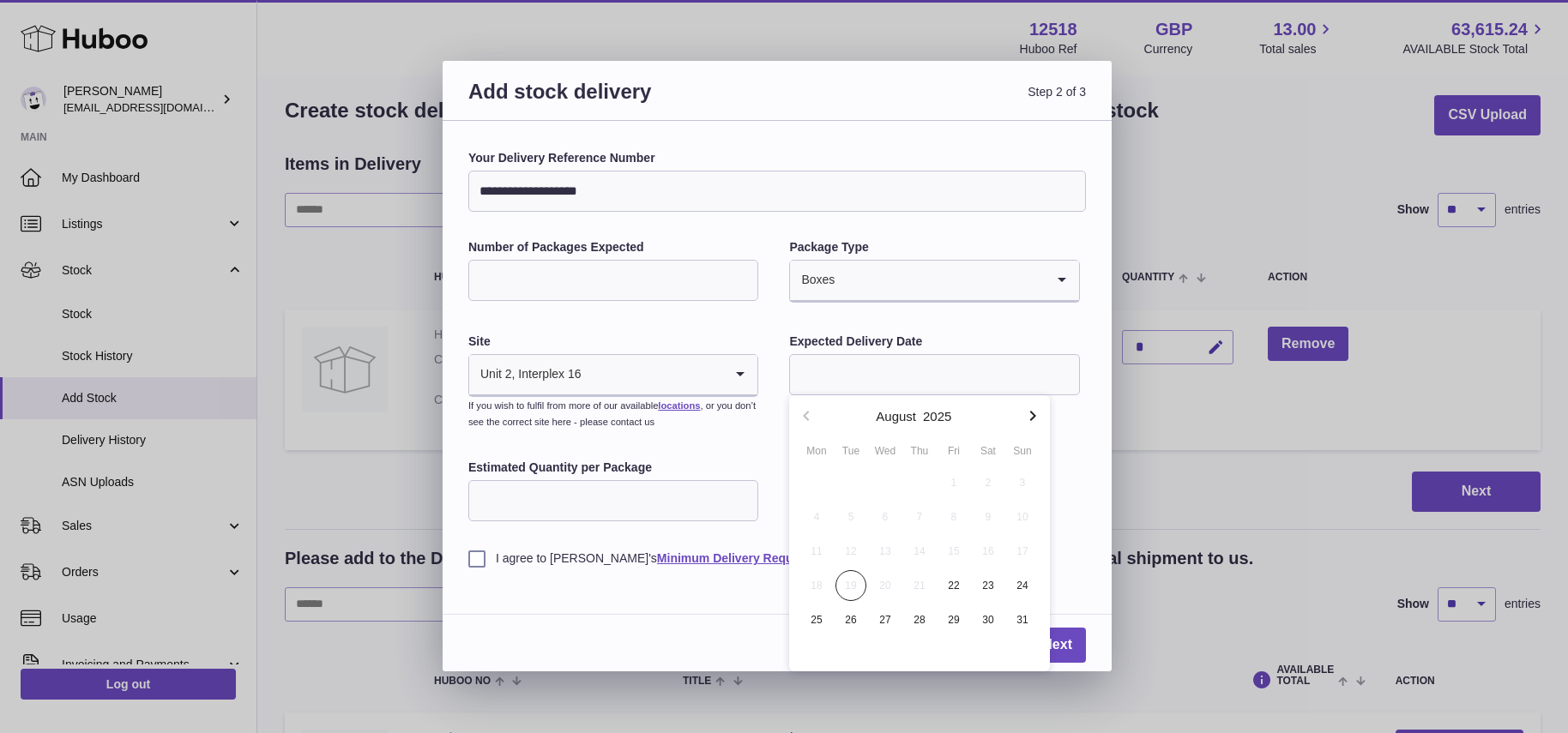
drag, startPoint x: 736, startPoint y: 449, endPoint x: 725, endPoint y: 416, distance: 34.8
click at [735, 450] on div "**********" at bounding box center [777, 358] width 617 height 417
click at [736, 372] on icon "Search for option" at bounding box center [740, 375] width 34 height 40
click at [817, 478] on div "**********" at bounding box center [777, 358] width 617 height 417
click at [933, 649] on link "Cancel" at bounding box center [925, 646] width 72 height 35
